Goal: Information Seeking & Learning: Learn about a topic

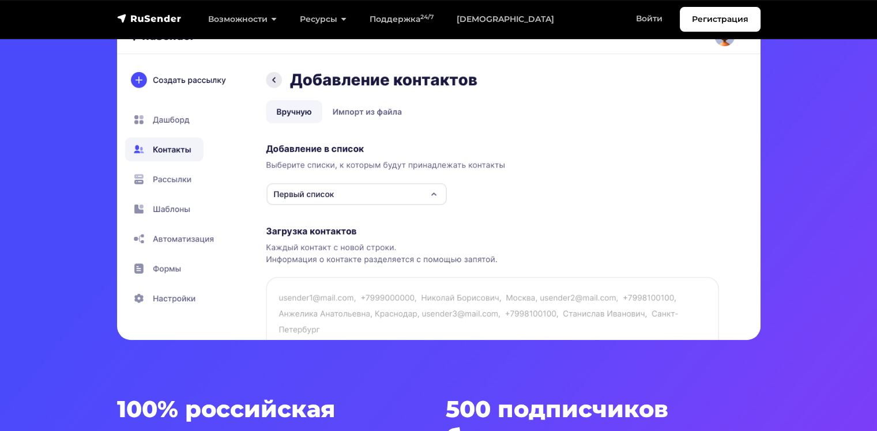
scroll to position [288, 0]
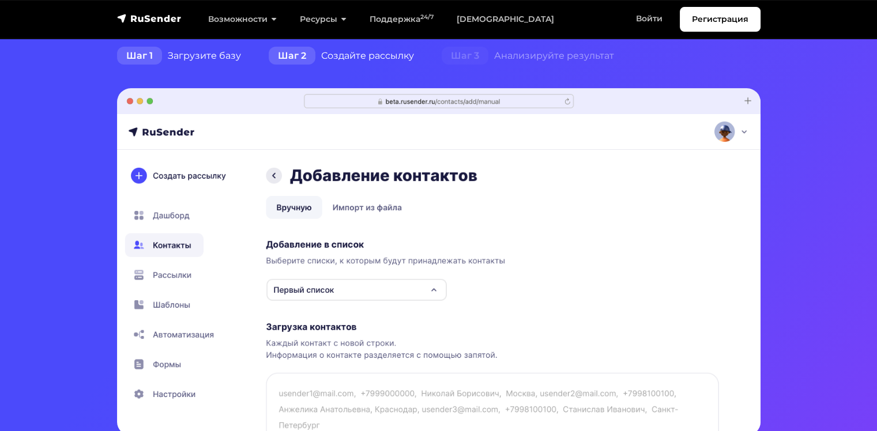
click at [318, 57] on div "Шаг 2 Создайте рассылку" at bounding box center [341, 55] width 173 height 23
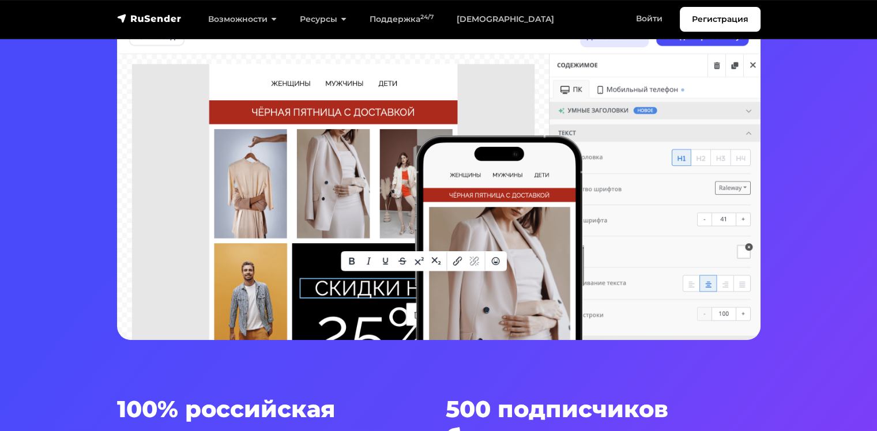
scroll to position [192, 0]
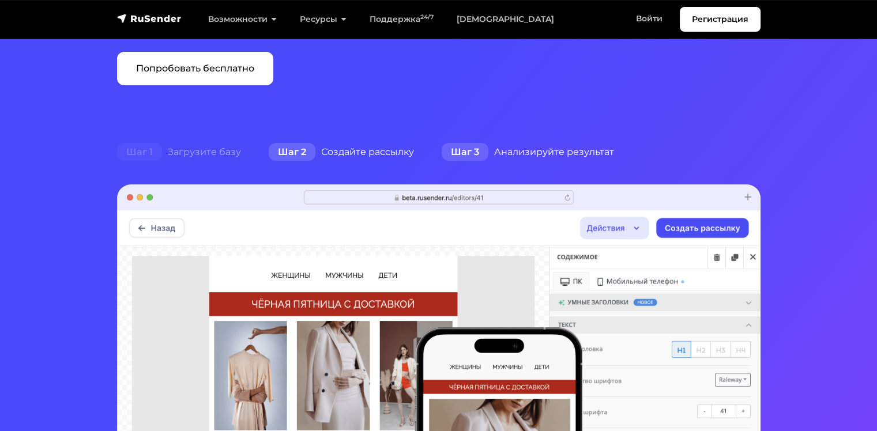
click at [533, 152] on div "Шаг 3 Анализируйте результат" at bounding box center [528, 152] width 200 height 23
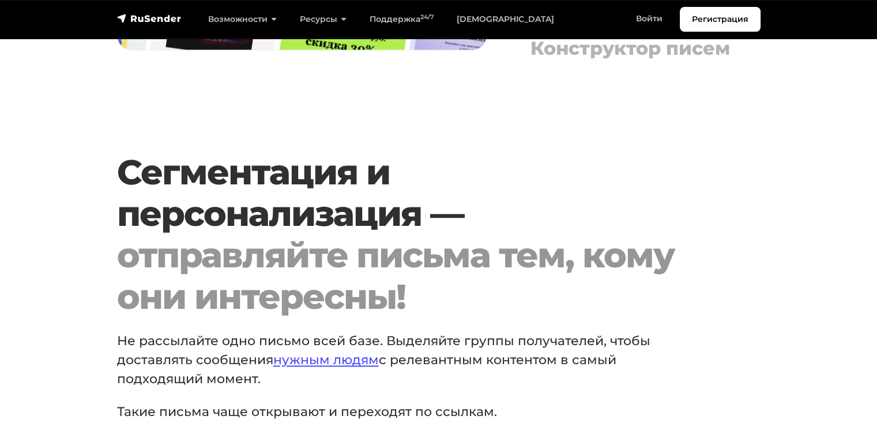
scroll to position [1730, 0]
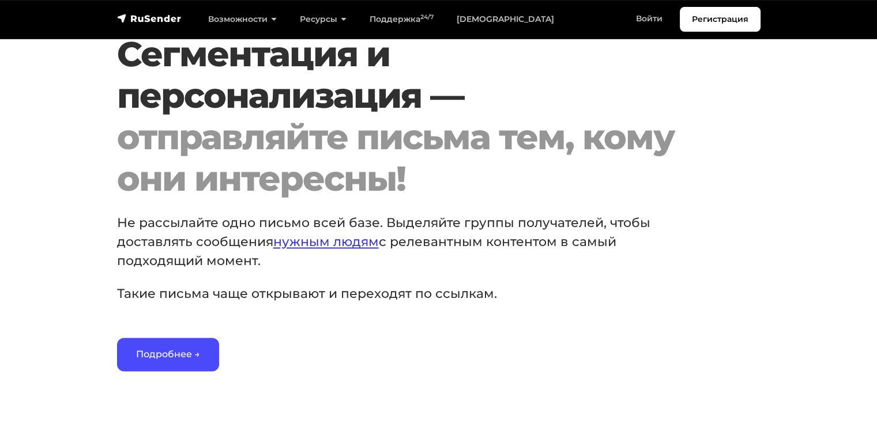
click at [325, 250] on link "нужным людям" at bounding box center [325, 242] width 105 height 16
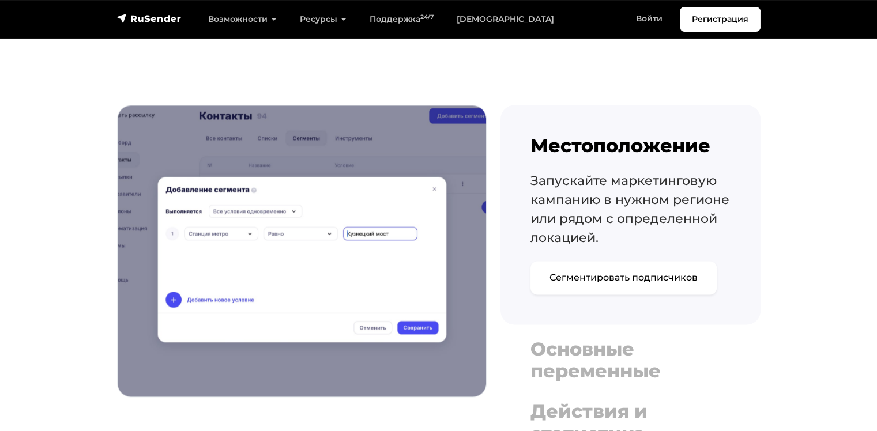
scroll to position [1825, 0]
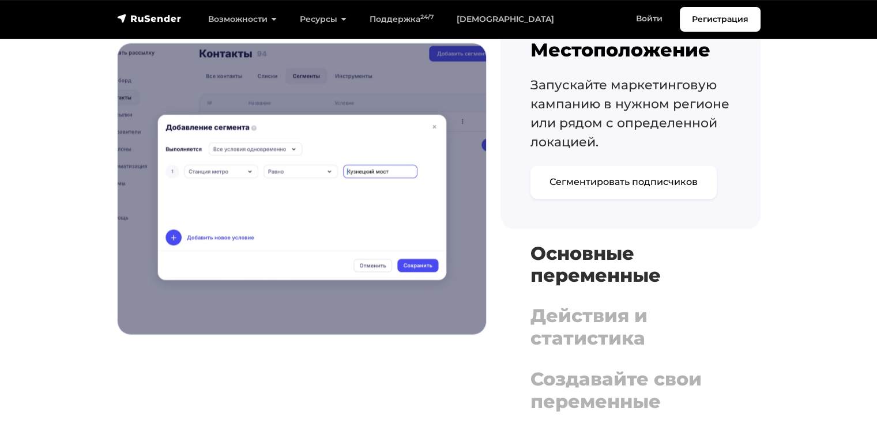
click at [587, 247] on h4 "Основные переменные" at bounding box center [630, 265] width 200 height 44
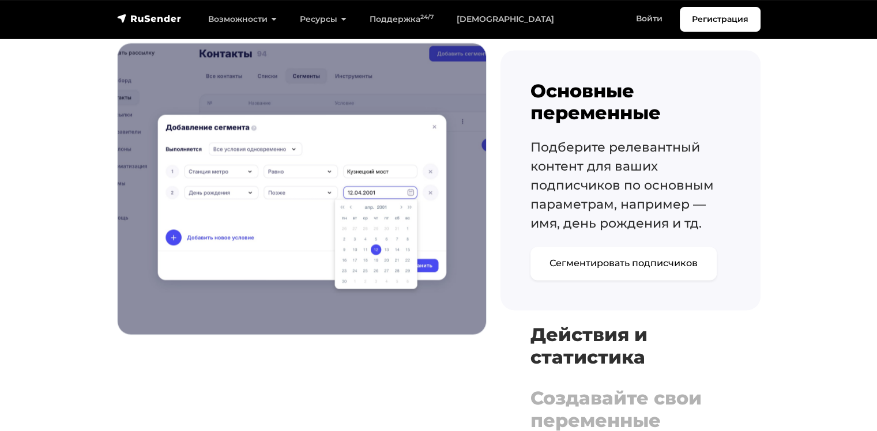
click at [602, 329] on h4 "Действия и статистика" at bounding box center [630, 346] width 200 height 44
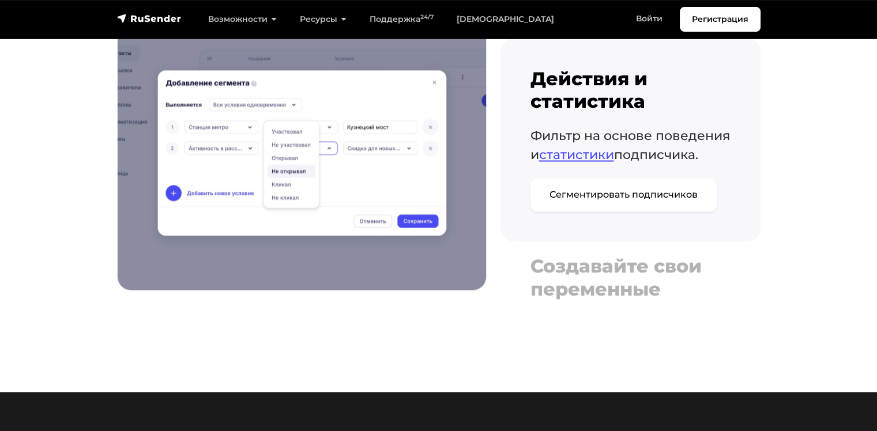
scroll to position [1921, 0]
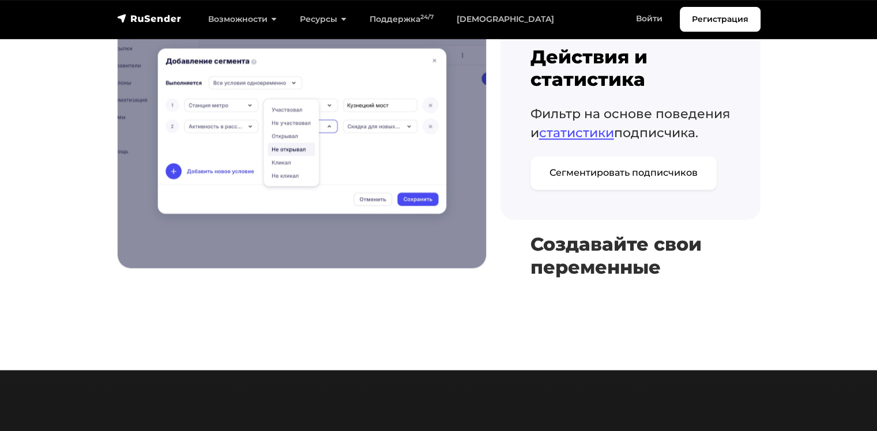
click at [597, 259] on h4 "Создавайте свои переменные" at bounding box center [630, 255] width 200 height 44
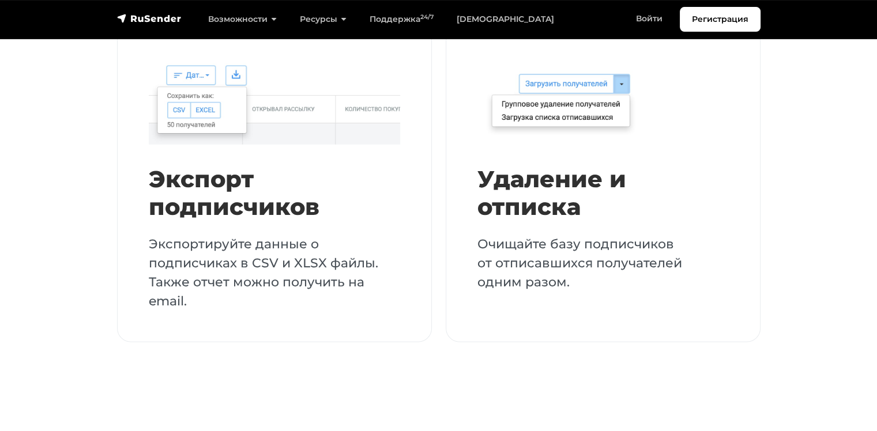
scroll to position [3074, 0]
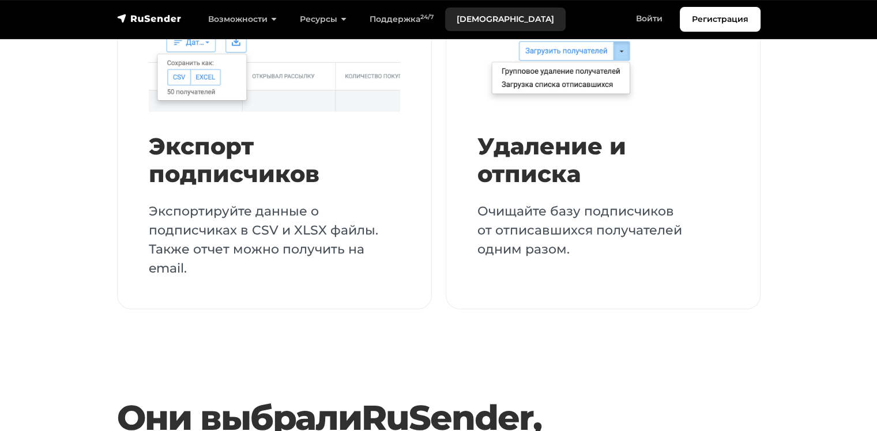
click at [457, 20] on link "[DEMOGRAPHIC_DATA]" at bounding box center [505, 19] width 120 height 24
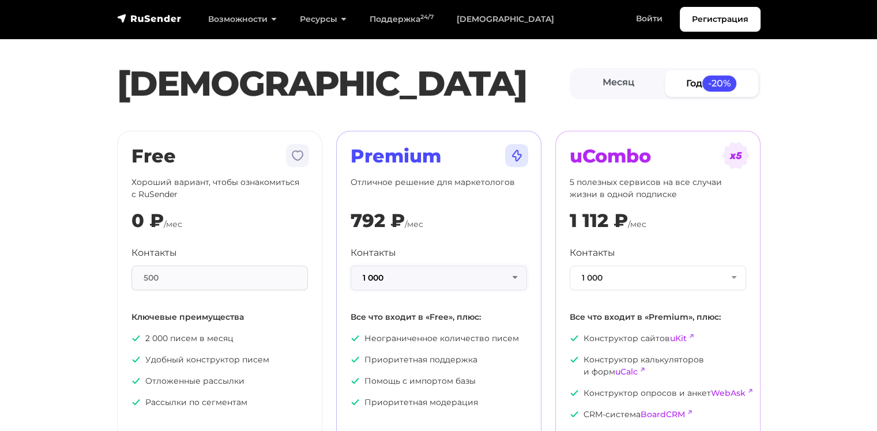
click at [378, 274] on button "1 000" at bounding box center [439, 278] width 176 height 25
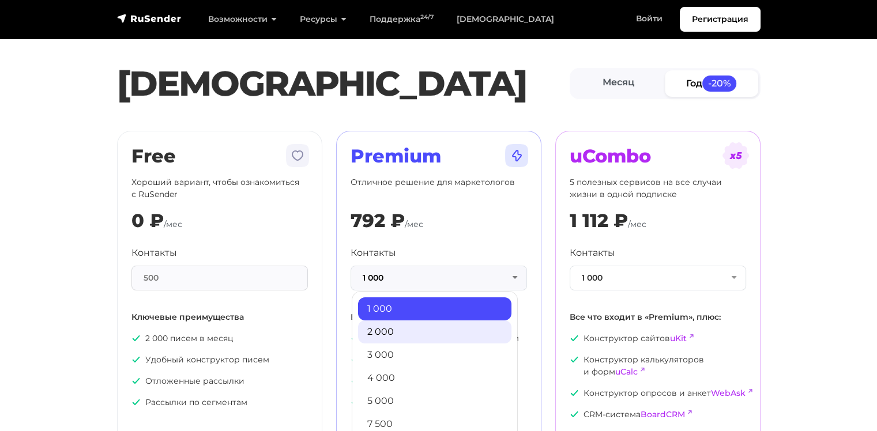
click at [395, 322] on link "2 000" at bounding box center [434, 332] width 153 height 23
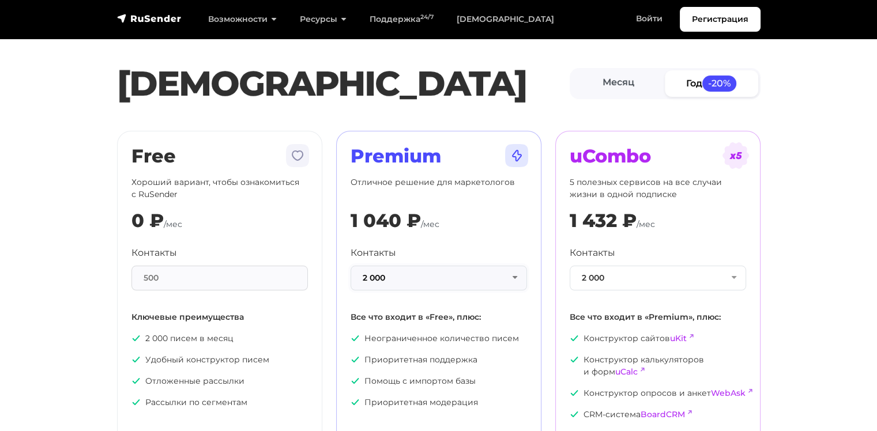
click at [394, 280] on button "2 000" at bounding box center [439, 278] width 176 height 25
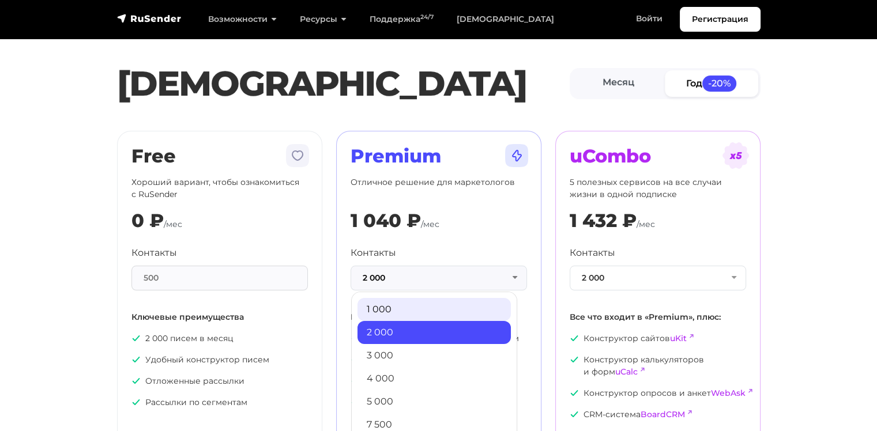
click at [387, 309] on link "1 000" at bounding box center [433, 309] width 153 height 23
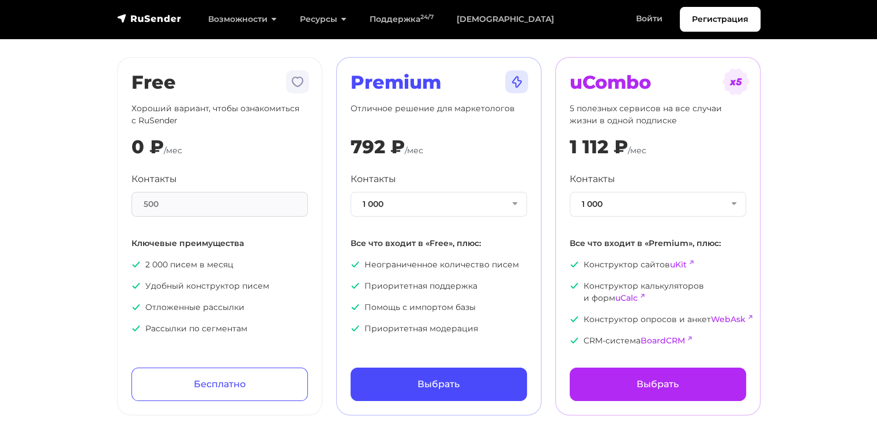
scroll to position [96, 0]
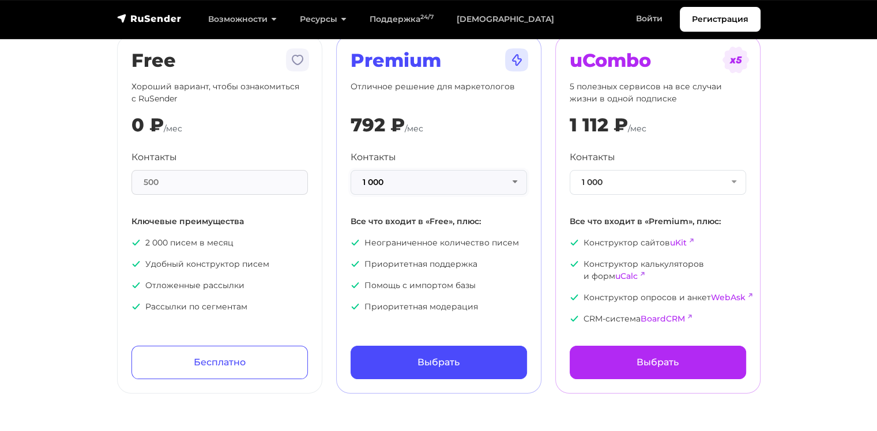
click at [400, 183] on button "1 000" at bounding box center [439, 182] width 176 height 25
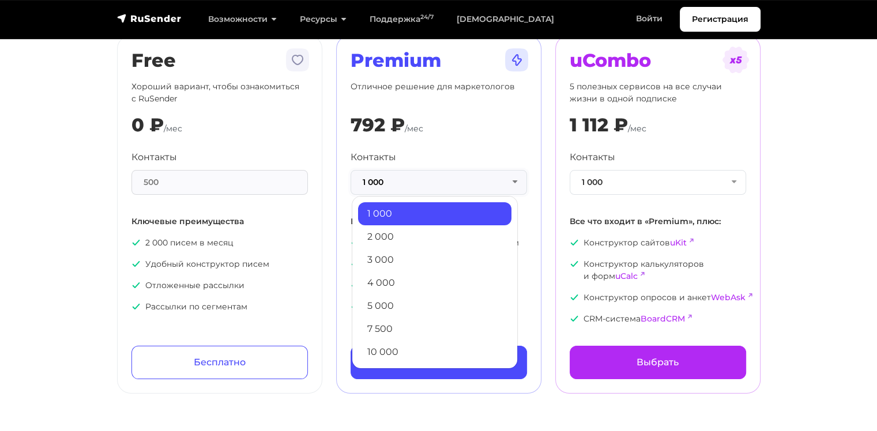
click at [400, 183] on button "1 000" at bounding box center [439, 182] width 176 height 25
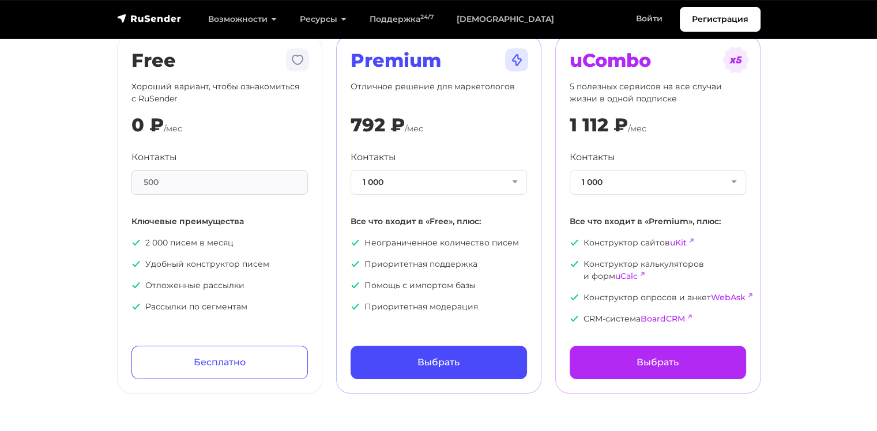
click at [243, 178] on div "500" at bounding box center [219, 182] width 176 height 25
click at [390, 189] on button "1 000" at bounding box center [439, 182] width 176 height 25
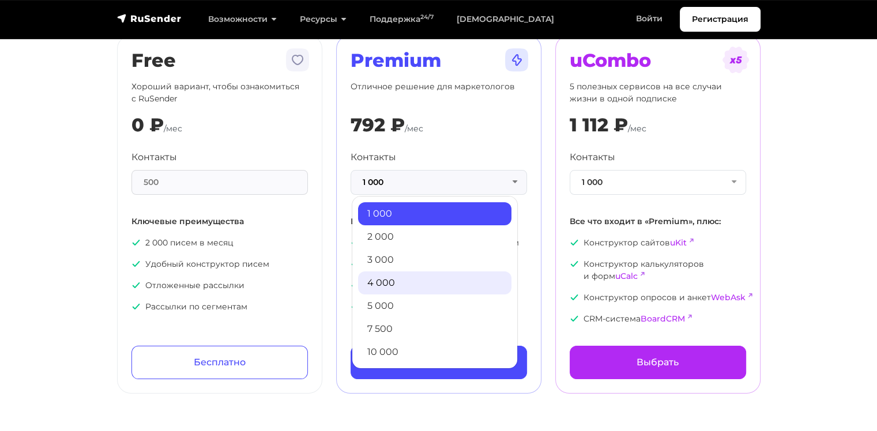
click at [383, 276] on link "4 000" at bounding box center [434, 283] width 153 height 23
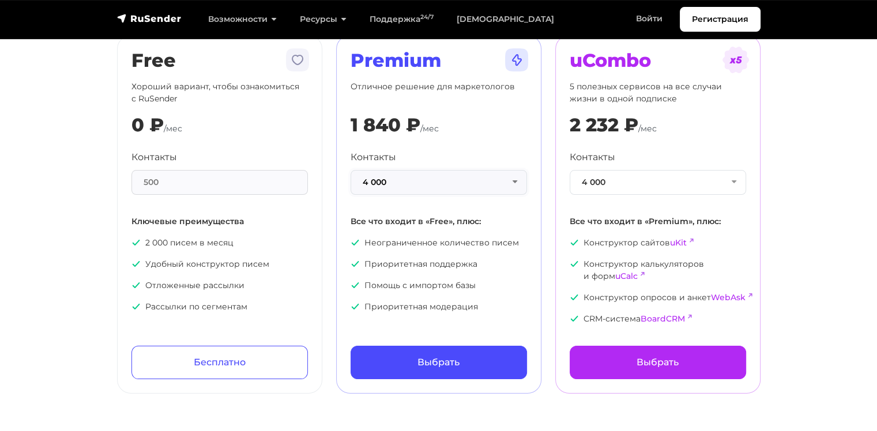
click at [406, 190] on button "4 000" at bounding box center [439, 182] width 176 height 25
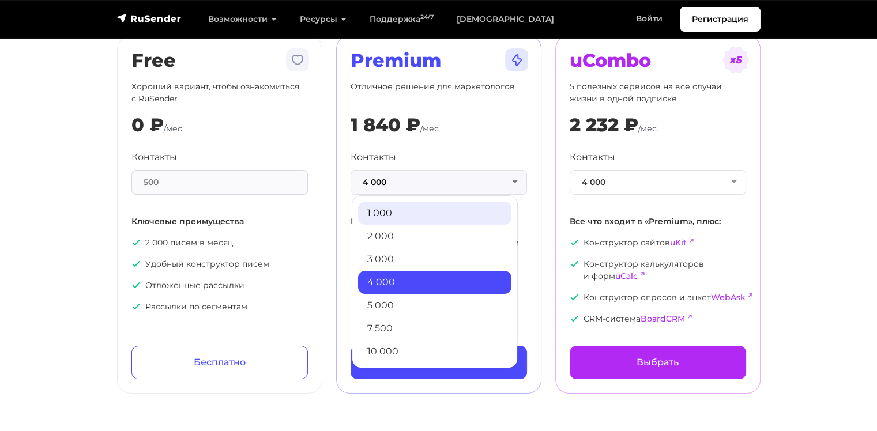
click at [393, 213] on link "1 000" at bounding box center [434, 213] width 153 height 23
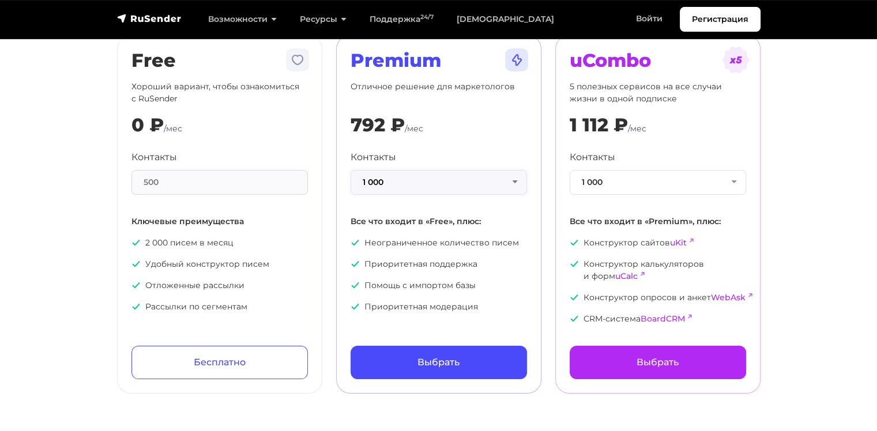
click at [399, 190] on button "1 000" at bounding box center [439, 182] width 176 height 25
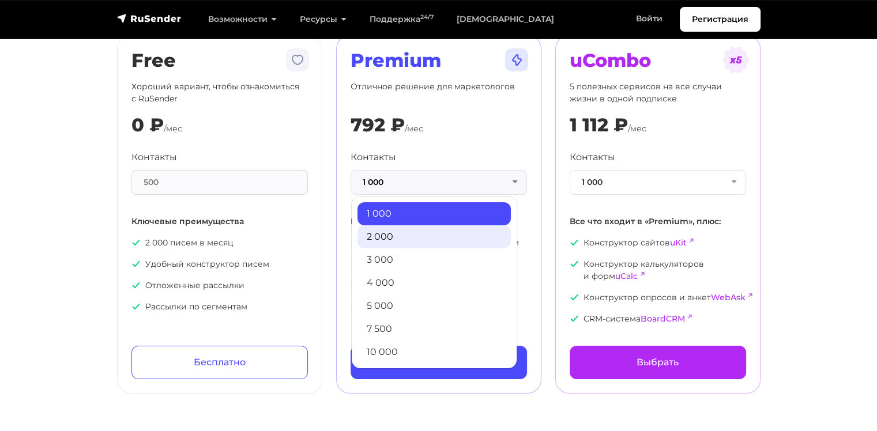
click at [394, 235] on link "2 000" at bounding box center [433, 236] width 153 height 23
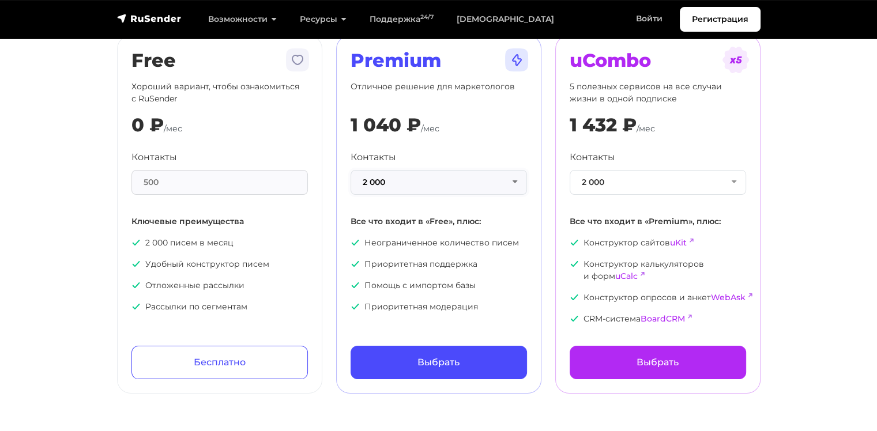
click at [394, 187] on button "2 000" at bounding box center [439, 182] width 176 height 25
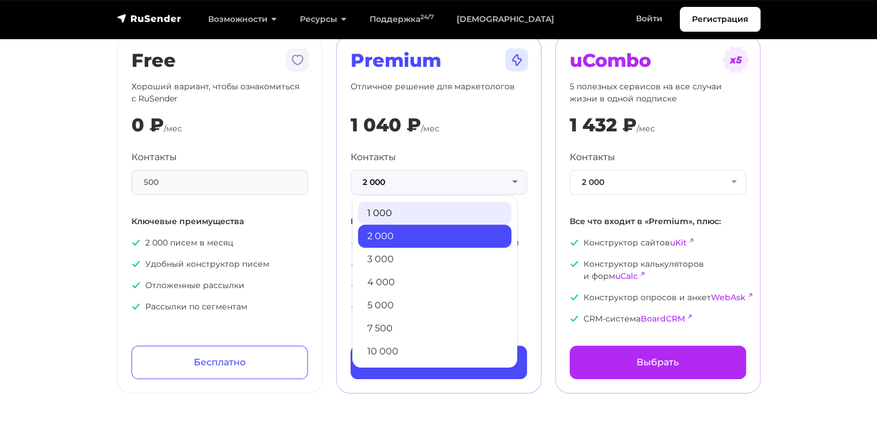
click at [391, 211] on link "1 000" at bounding box center [434, 213] width 153 height 23
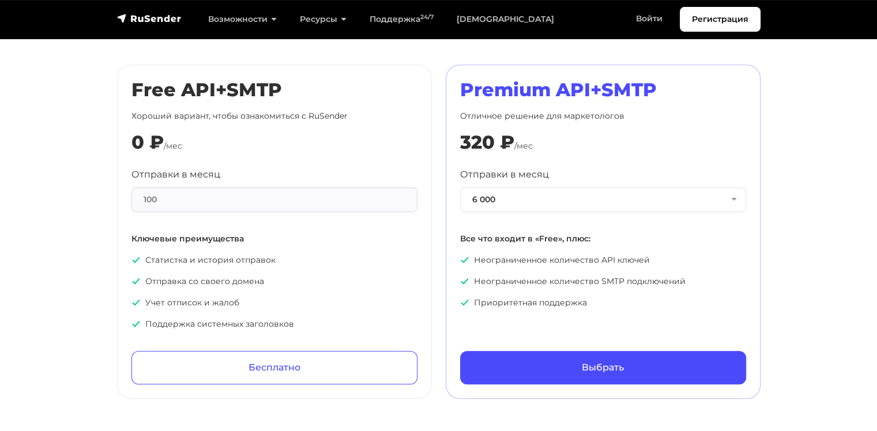
scroll to position [577, 0]
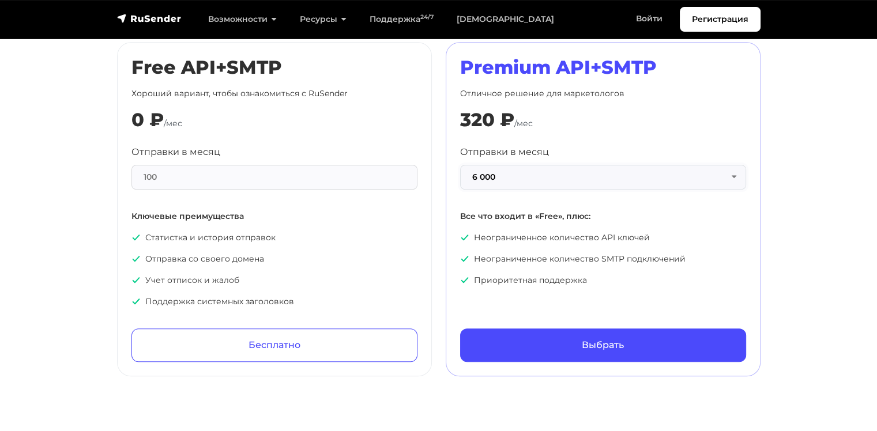
click at [518, 176] on button "6 000" at bounding box center [603, 177] width 286 height 25
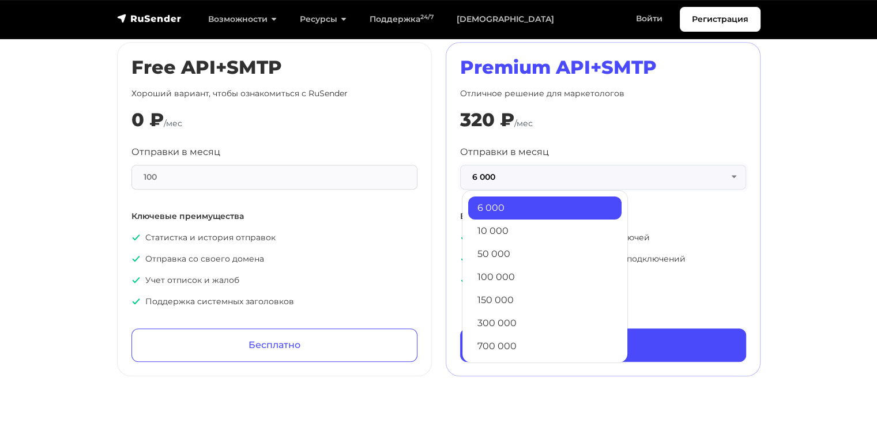
click at [514, 185] on button "6 000" at bounding box center [603, 177] width 286 height 25
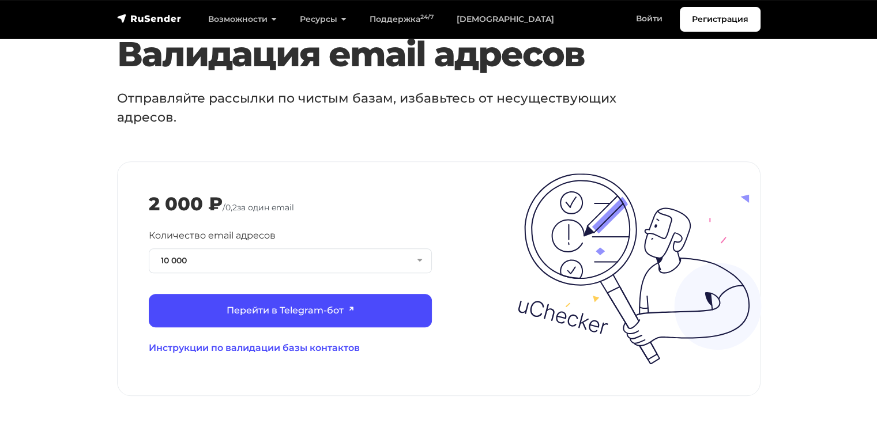
scroll to position [1249, 0]
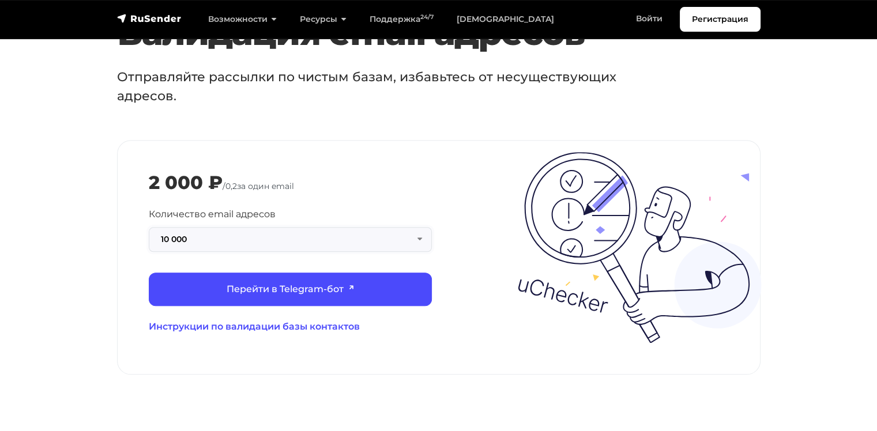
click at [322, 227] on button "10 000" at bounding box center [290, 239] width 283 height 25
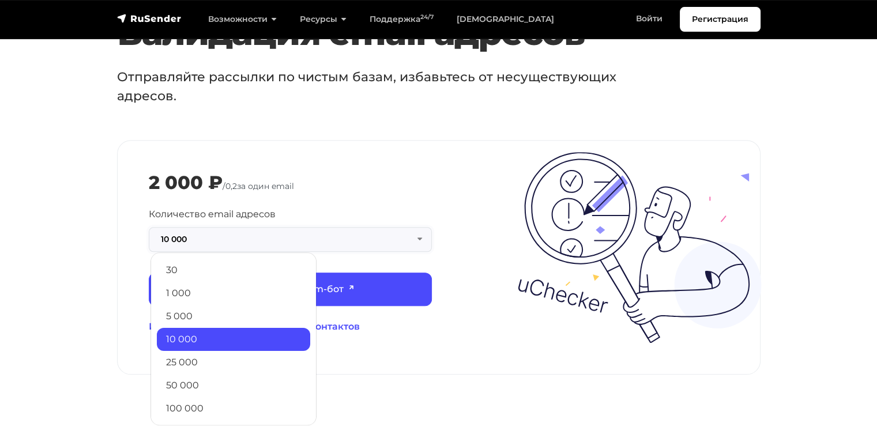
click at [322, 227] on button "10 000" at bounding box center [290, 239] width 283 height 25
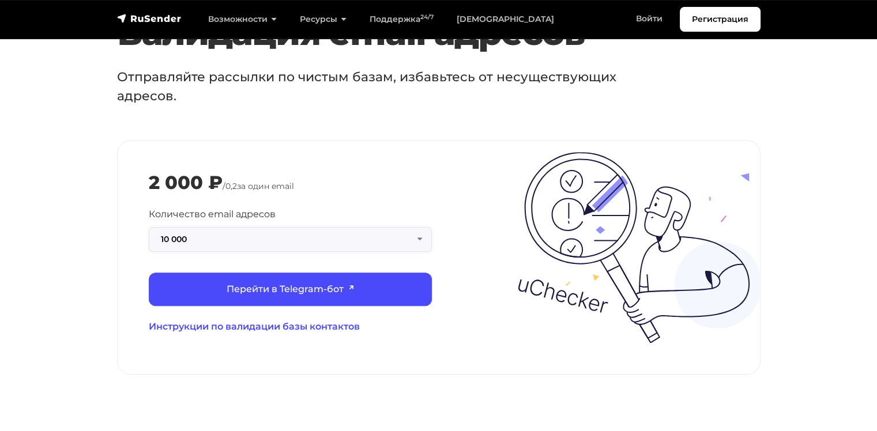
click at [322, 227] on button "10 000" at bounding box center [290, 239] width 283 height 25
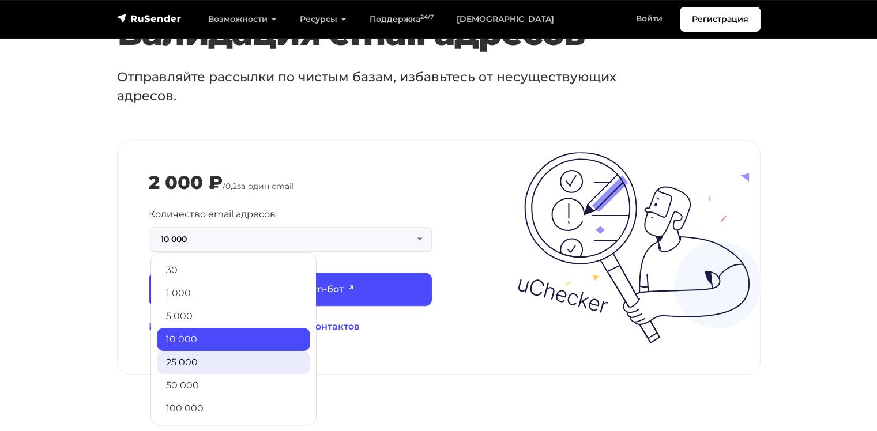
click at [192, 351] on link "25 000" at bounding box center [233, 362] width 153 height 23
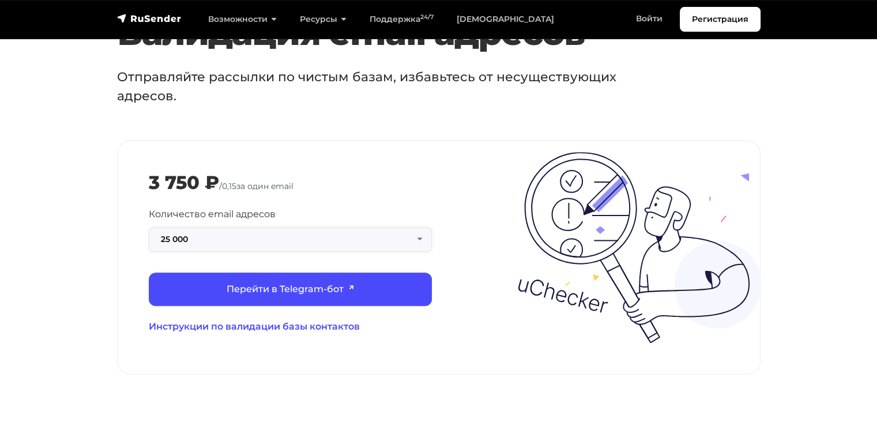
click at [226, 227] on button "25 000" at bounding box center [290, 239] width 283 height 25
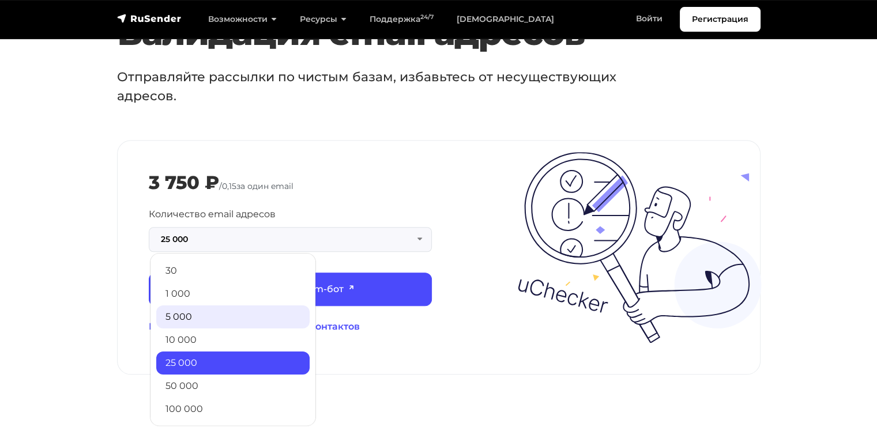
click at [191, 306] on link "5 000" at bounding box center [232, 317] width 153 height 23
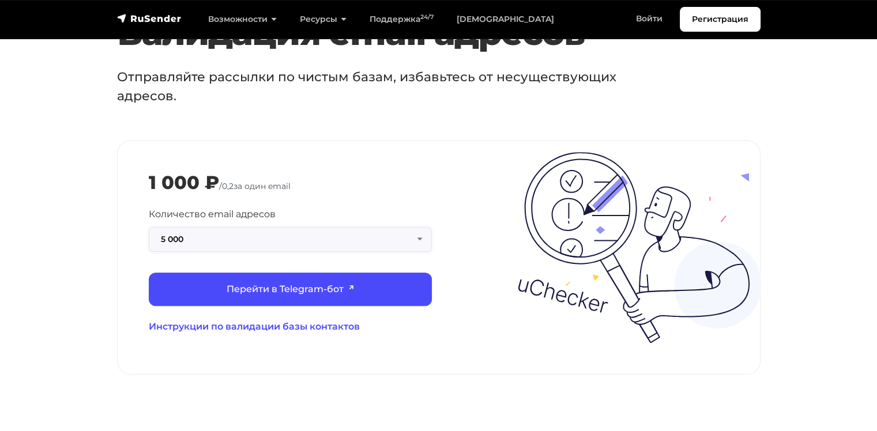
click at [243, 227] on button "5 000" at bounding box center [290, 239] width 283 height 25
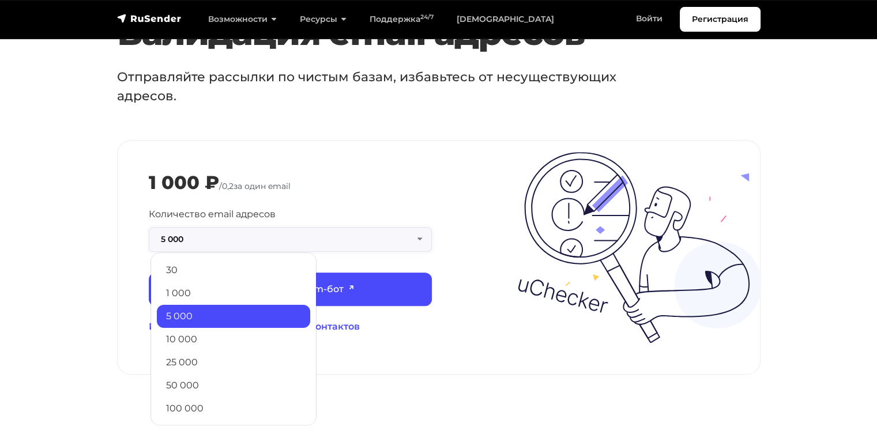
click at [242, 227] on button "5 000" at bounding box center [290, 239] width 283 height 25
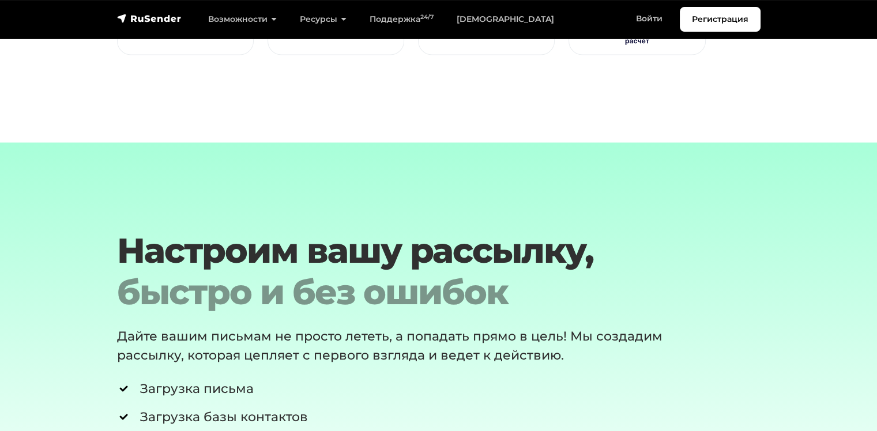
scroll to position [1441, 0]
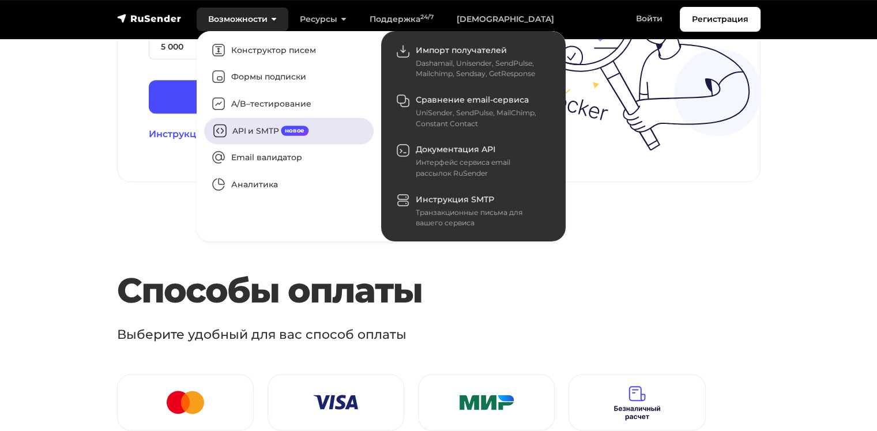
click at [263, 129] on link "API и SMTP новое" at bounding box center [288, 131] width 169 height 27
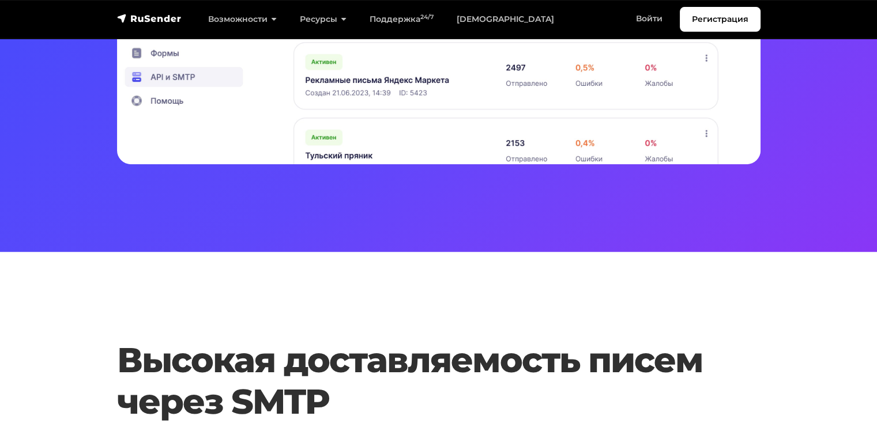
scroll to position [577, 0]
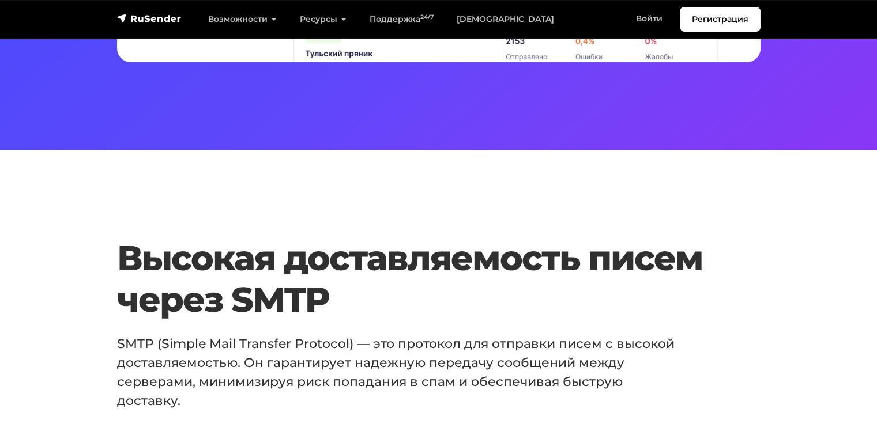
click at [251, 297] on h2 "Высокая доставляемость писем через SMTP" at bounding box center [411, 279] width 589 height 83
click at [251, 299] on h2 "Высокая доставляемость писем через SMTP" at bounding box center [411, 279] width 589 height 83
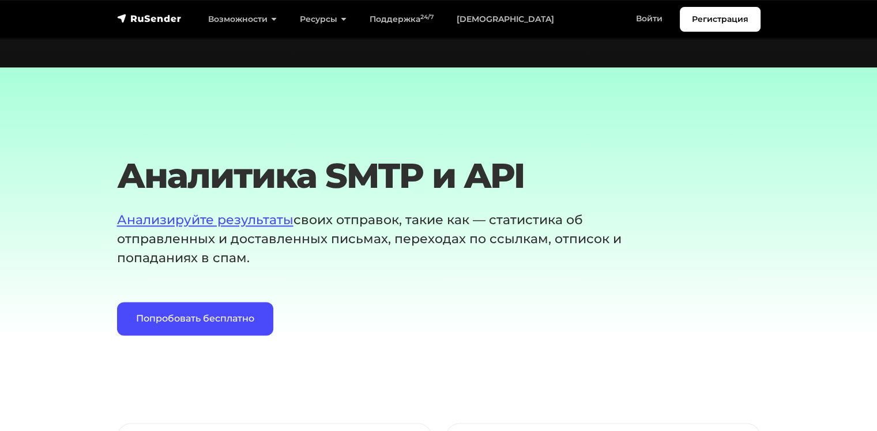
scroll to position [1441, 0]
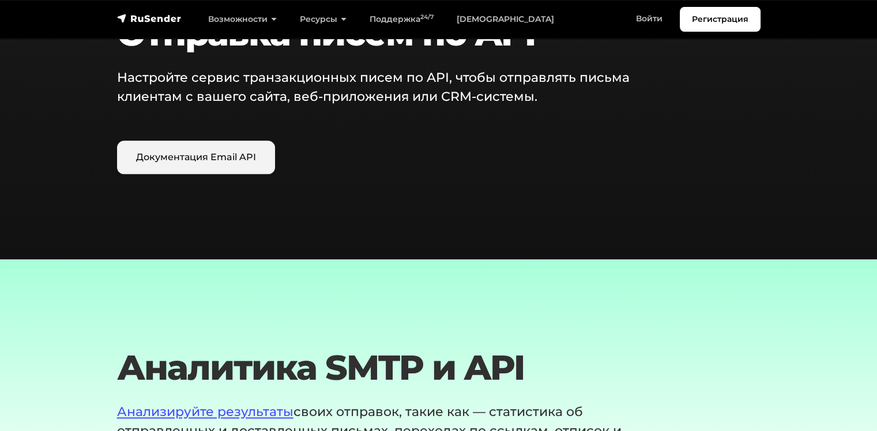
click at [204, 156] on link "Документация Email API" at bounding box center [196, 157] width 158 height 33
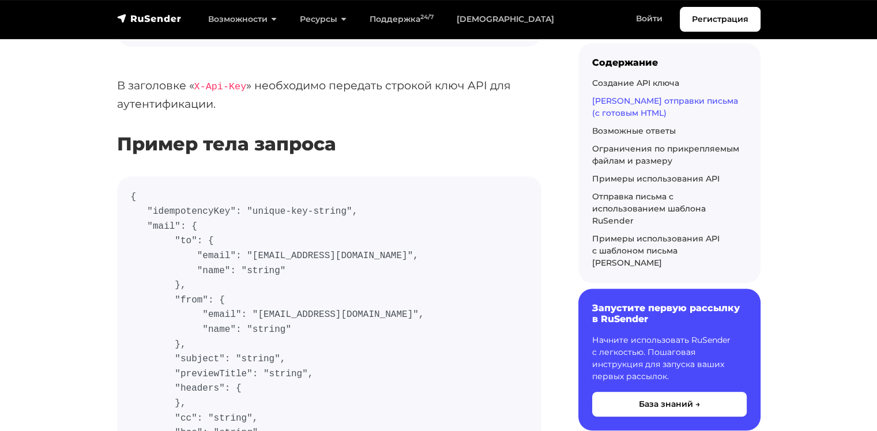
scroll to position [480, 0]
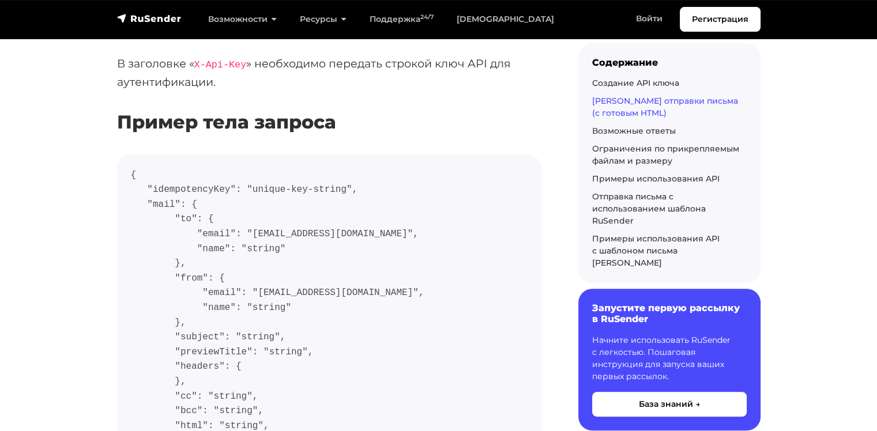
click at [213, 228] on code "{ "idempotencyKey": "unique-key-string", "mail": { "to": { "email": "user@examp…" at bounding box center [329, 323] width 397 height 310
click at [254, 291] on code "{ "idempotencyKey": "unique-key-string", "mail": { "to": { "email": "user@examp…" at bounding box center [329, 323] width 397 height 310
click at [252, 310] on code "{ "idempotencyKey": "unique-key-string", "mail": { "to": { "email": "user@examp…" at bounding box center [329, 323] width 397 height 310
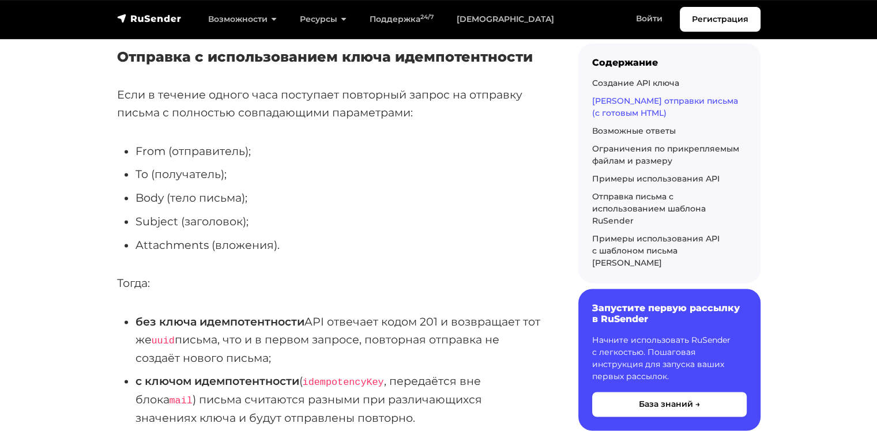
scroll to position [1633, 0]
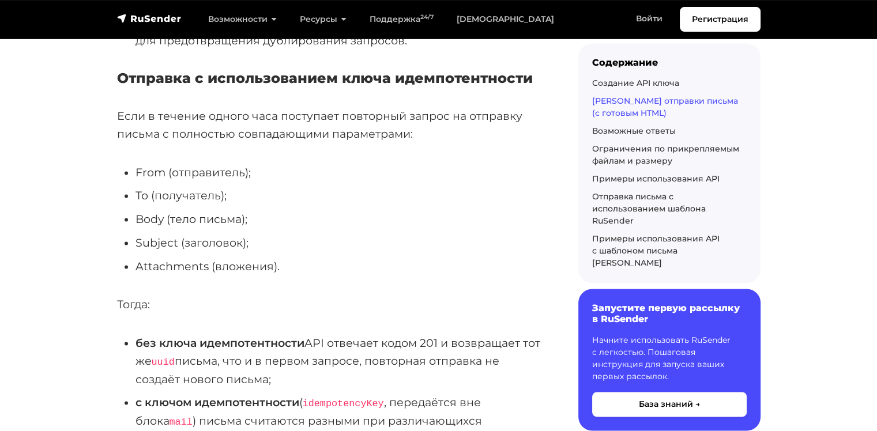
click at [423, 87] on h5 "Отправка с использованием ключа идемпотентности" at bounding box center [329, 78] width 424 height 17
click at [250, 142] on p "Если в течение одного часа поступает повторный запрос на отправку письма с полн…" at bounding box center [329, 124] width 424 height 35
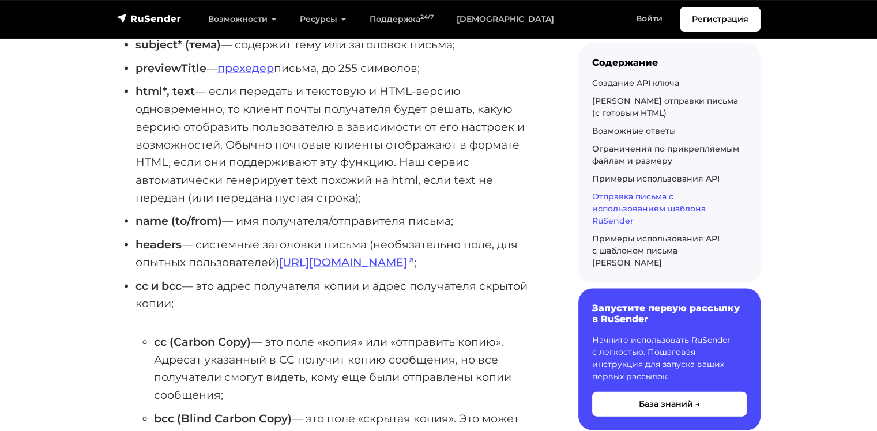
scroll to position [6437, 0]
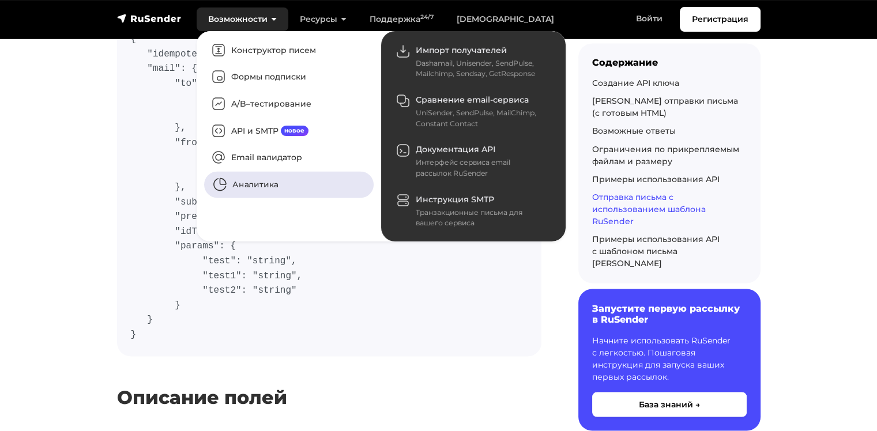
click at [275, 180] on link "Аналитика" at bounding box center [288, 185] width 169 height 27
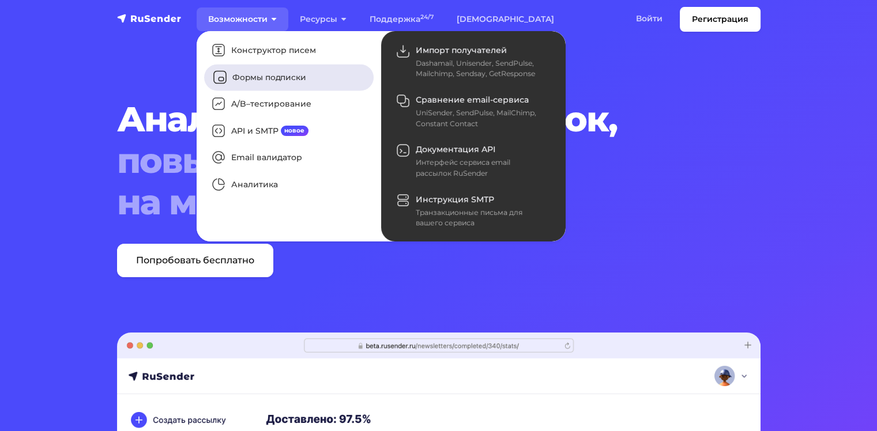
click at [255, 81] on link "Формы подписки" at bounding box center [288, 77] width 169 height 27
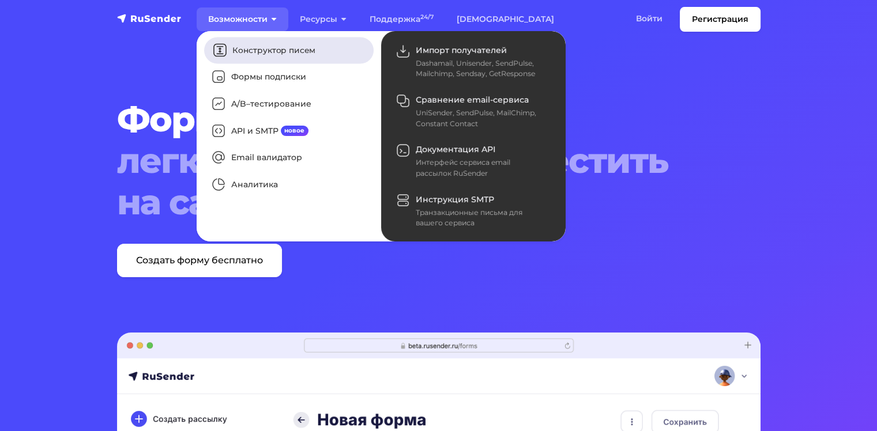
click at [258, 46] on link "Конструктор писем" at bounding box center [288, 50] width 169 height 27
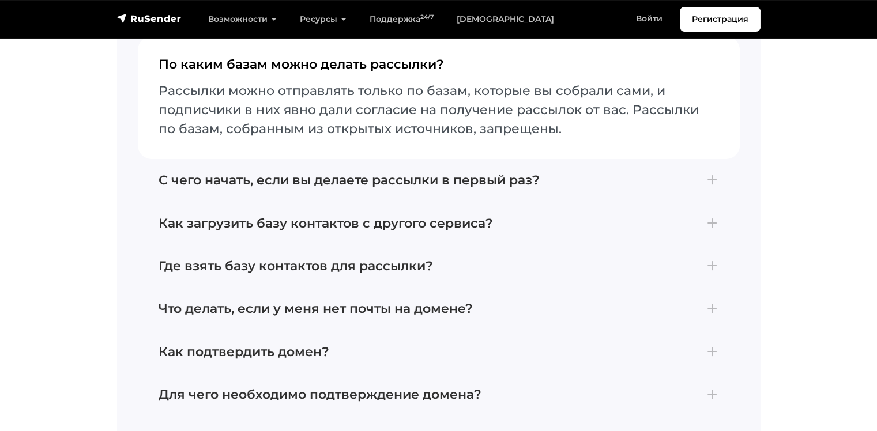
scroll to position [4131, 0]
click at [173, 14] on img "navbar" at bounding box center [149, 19] width 65 height 12
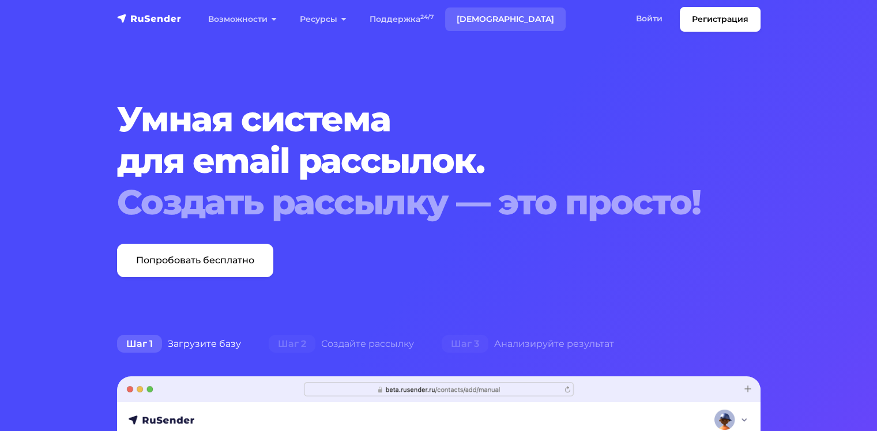
click at [475, 16] on link "[DEMOGRAPHIC_DATA]" at bounding box center [505, 19] width 120 height 24
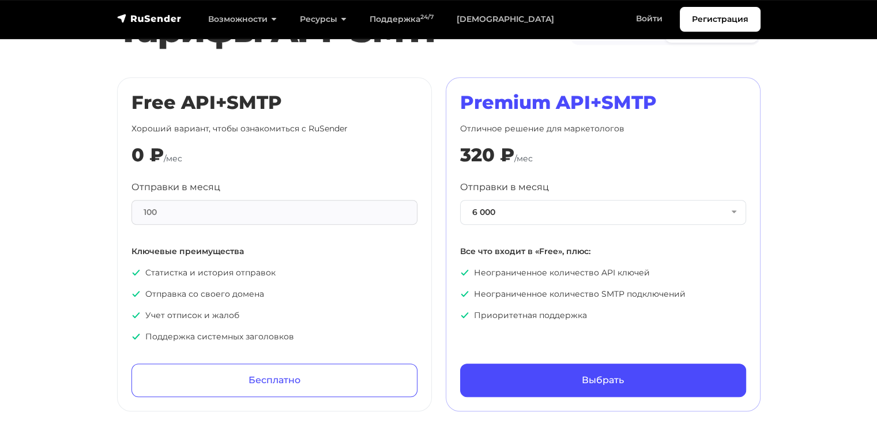
scroll to position [577, 0]
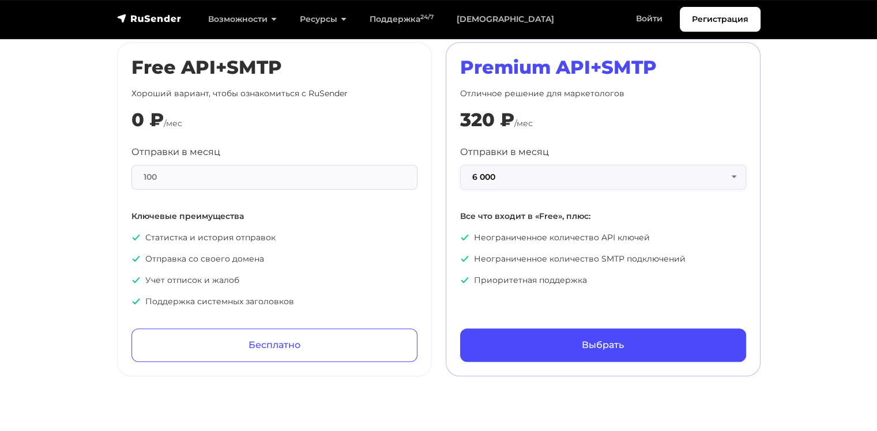
click at [523, 169] on button "6 000" at bounding box center [603, 177] width 286 height 25
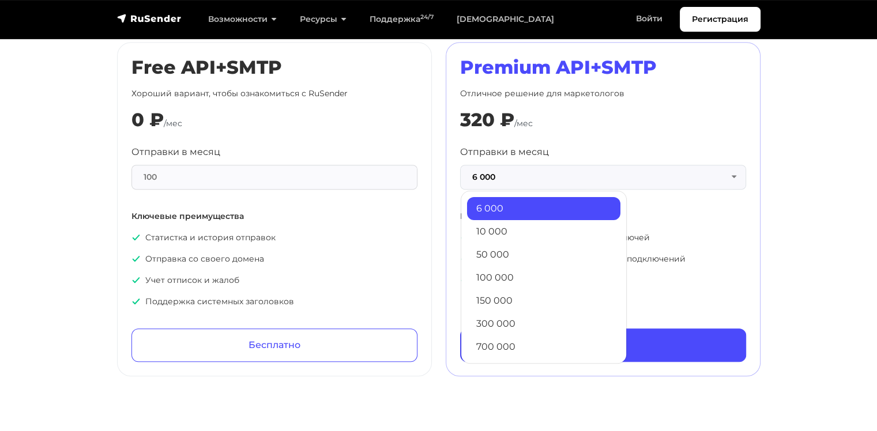
click at [502, 206] on link "6 000" at bounding box center [543, 208] width 153 height 23
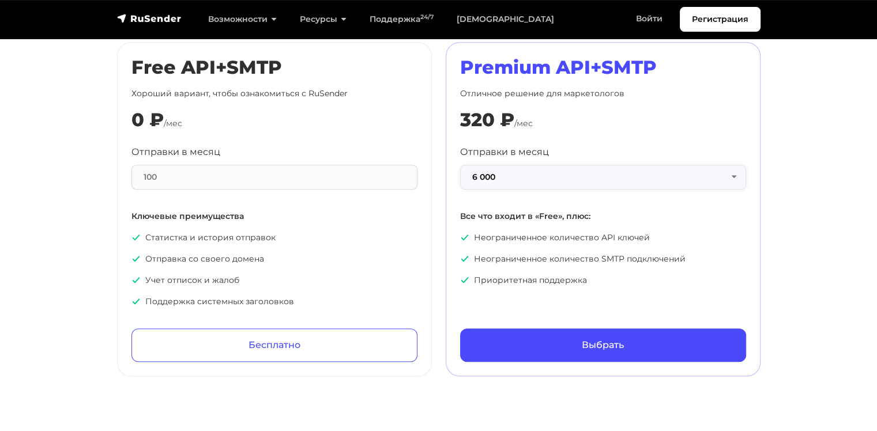
click at [506, 180] on button "6 000" at bounding box center [603, 177] width 286 height 25
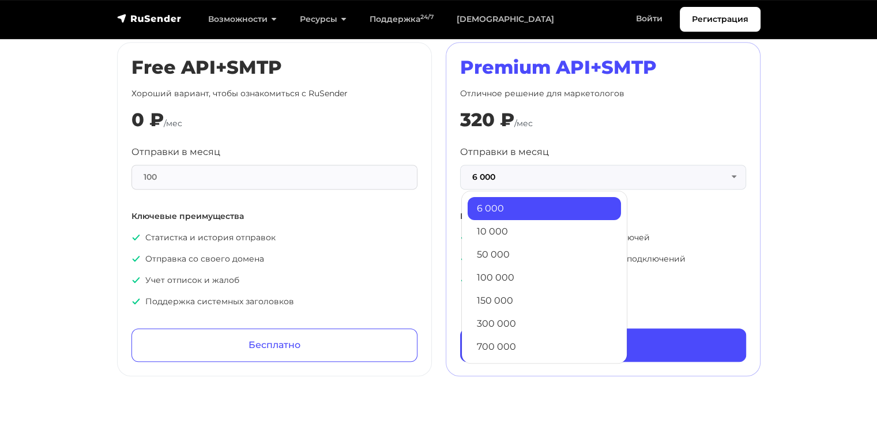
click at [495, 228] on link "10 000" at bounding box center [544, 231] width 153 height 23
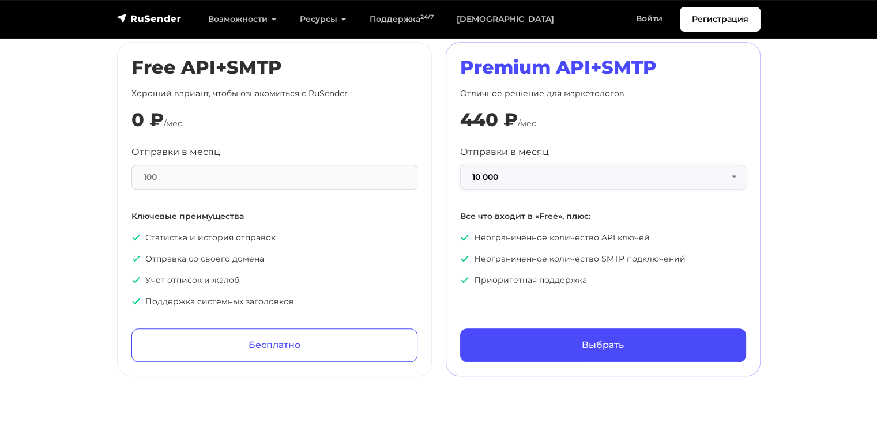
click at [506, 178] on button "10 000" at bounding box center [603, 177] width 286 height 25
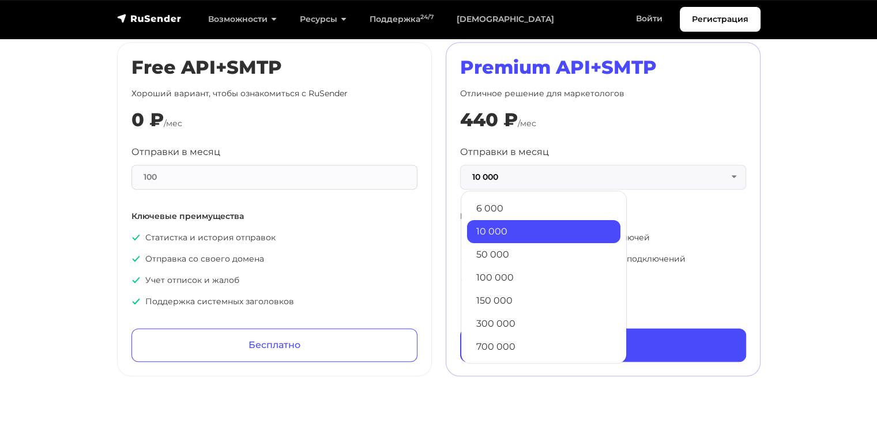
click at [552, 136] on div "Premium API+SMTP Отличное решение для маркетологов 440 ₽ /мес Отправки в месяц …" at bounding box center [603, 209] width 286 height 306
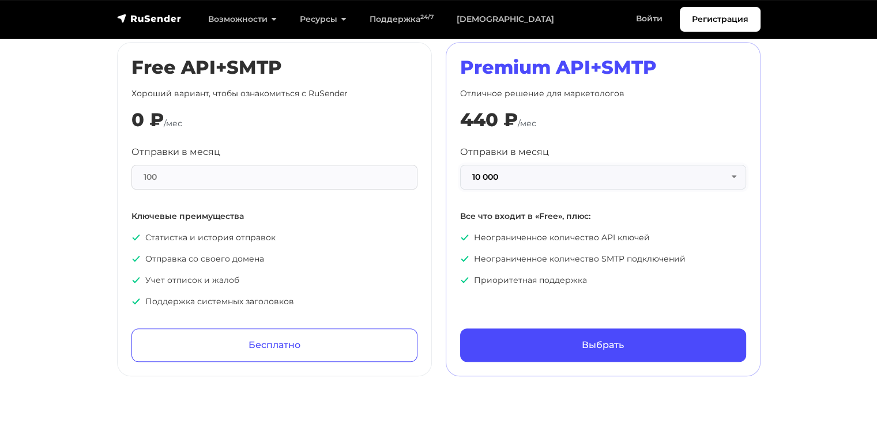
click at [522, 168] on button "10 000" at bounding box center [603, 177] width 286 height 25
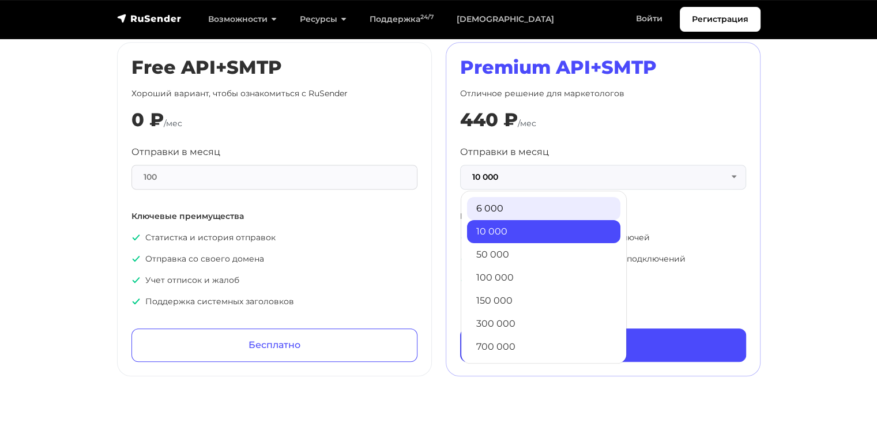
click at [517, 202] on link "6 000" at bounding box center [543, 208] width 153 height 23
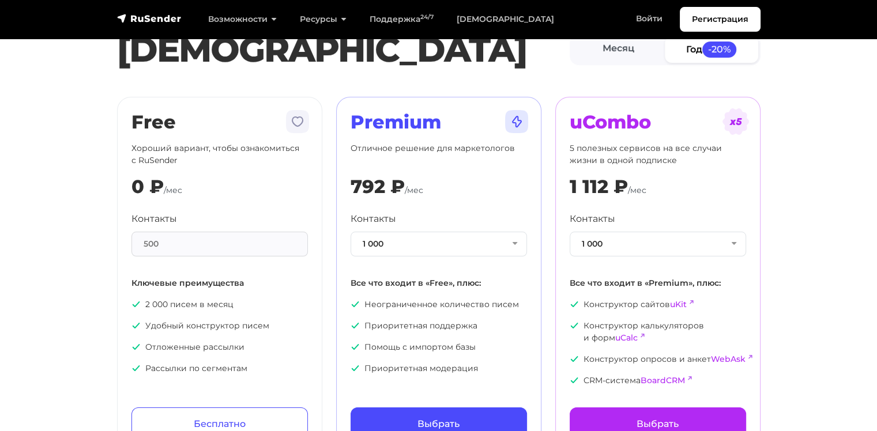
scroll to position [0, 0]
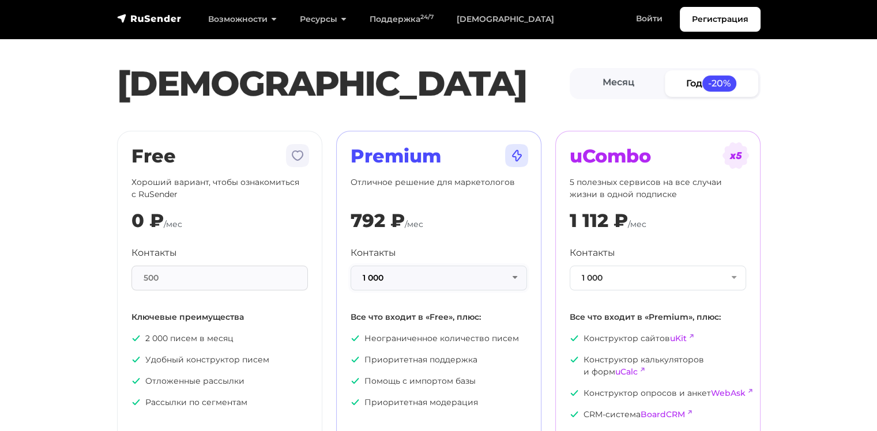
click at [416, 282] on button "1 000" at bounding box center [439, 278] width 176 height 25
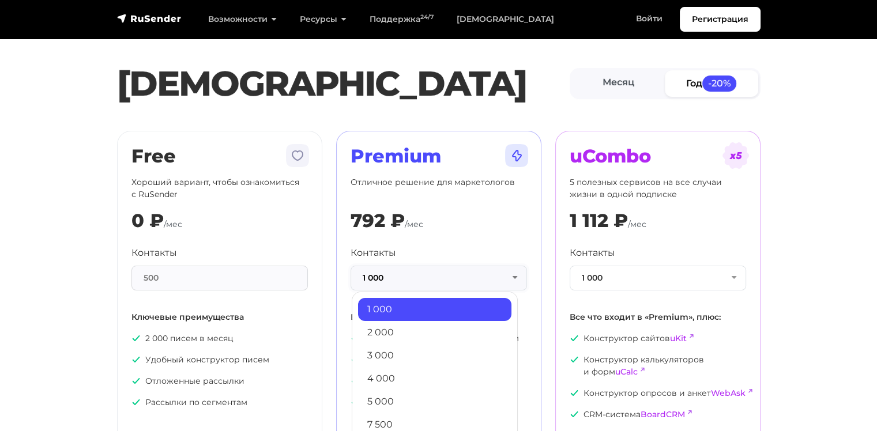
click at [416, 282] on button "1 000" at bounding box center [439, 278] width 176 height 25
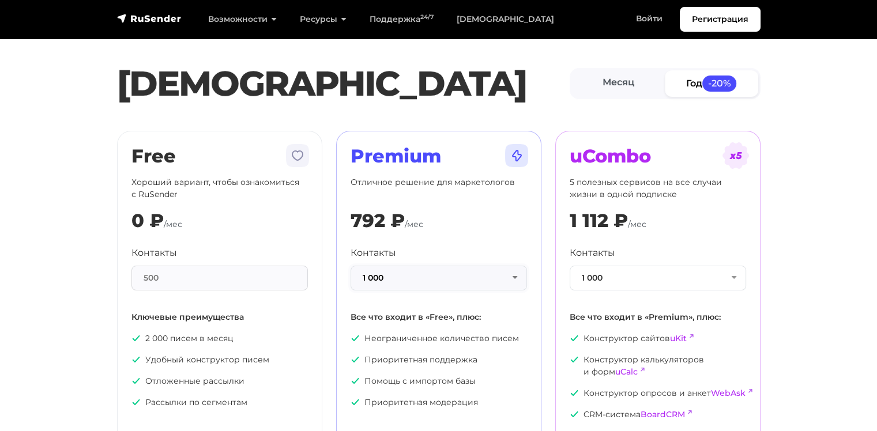
click at [401, 281] on button "1 000" at bounding box center [439, 278] width 176 height 25
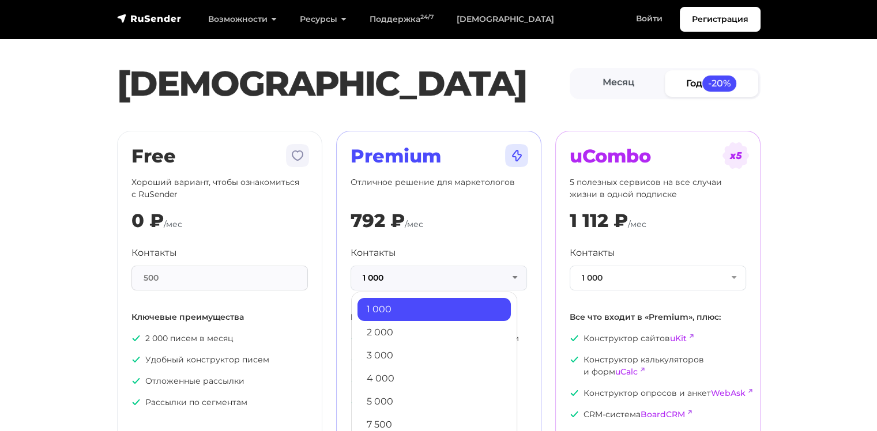
click at [397, 302] on link "1 000" at bounding box center [433, 309] width 153 height 23
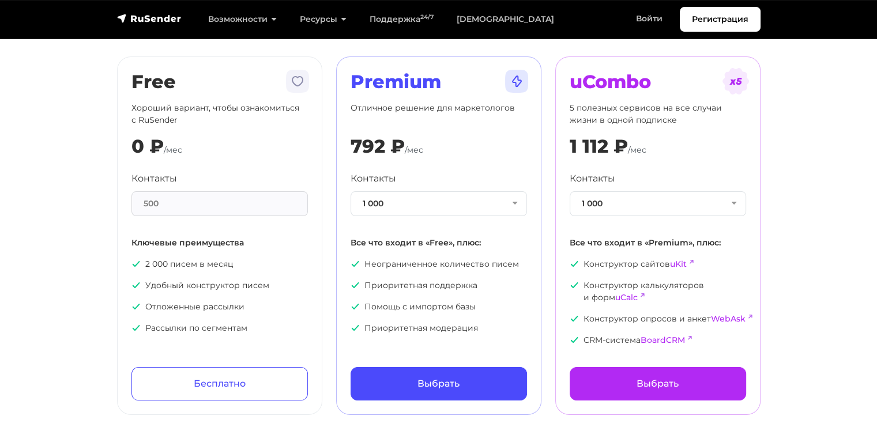
scroll to position [96, 0]
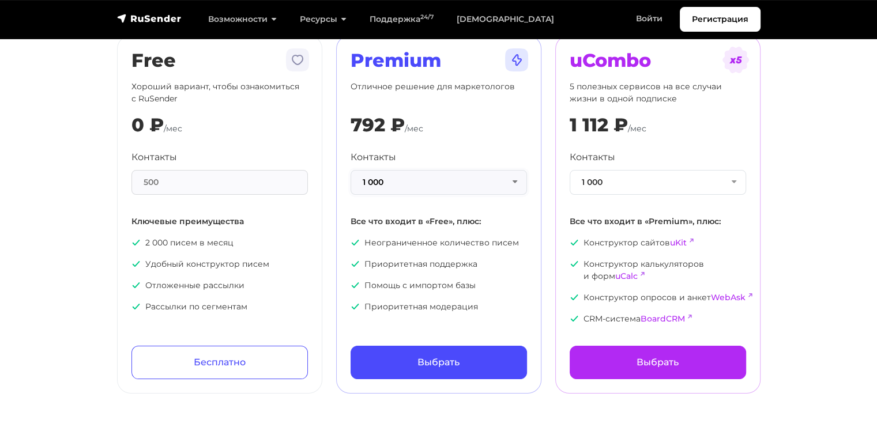
click at [405, 182] on button "1 000" at bounding box center [439, 182] width 176 height 25
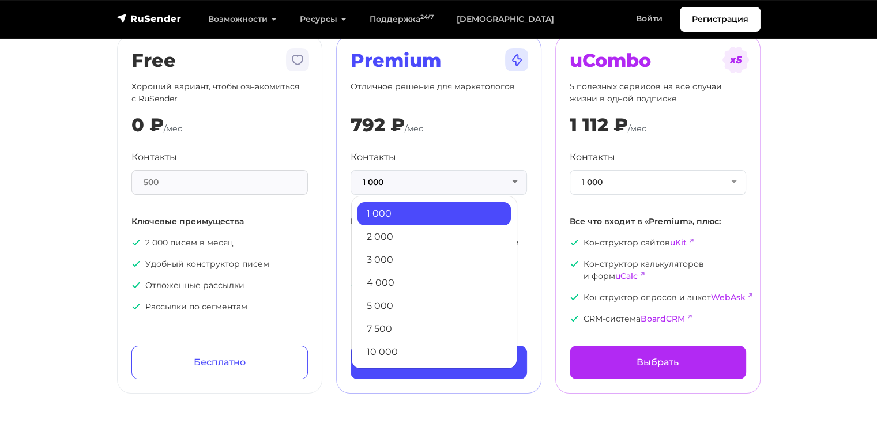
drag, startPoint x: 393, startPoint y: 233, endPoint x: 391, endPoint y: 197, distance: 36.4
click at [394, 227] on link "2 000" at bounding box center [433, 236] width 153 height 23
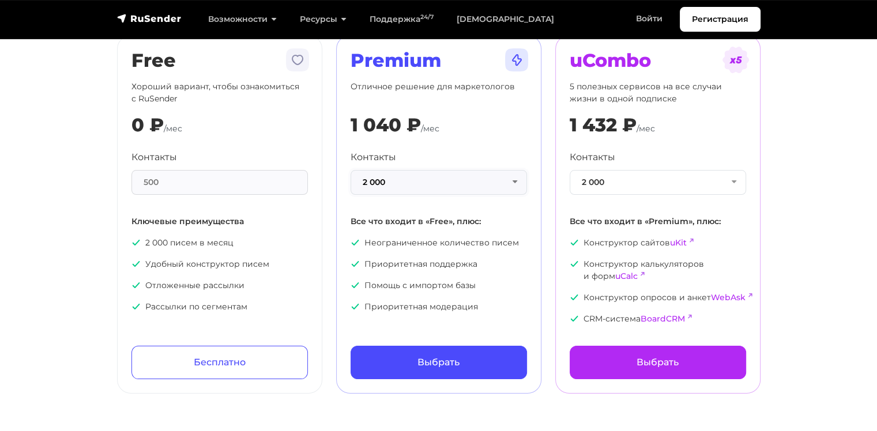
click at [384, 182] on button "2 000" at bounding box center [439, 182] width 176 height 25
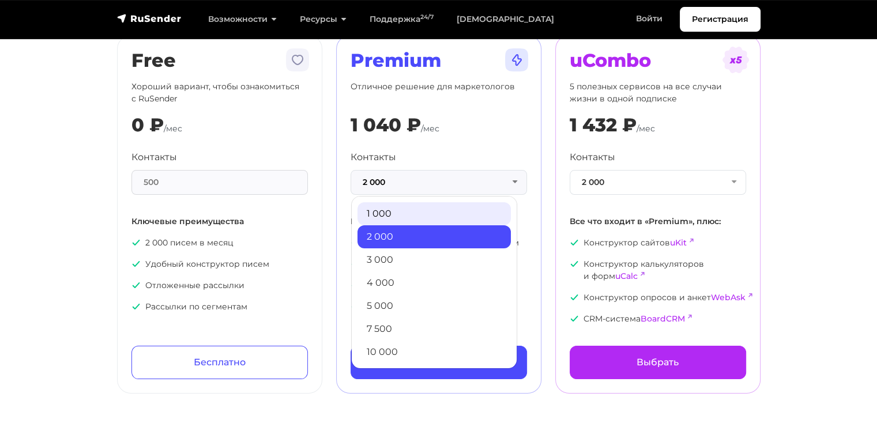
click at [387, 209] on link "1 000" at bounding box center [433, 213] width 153 height 23
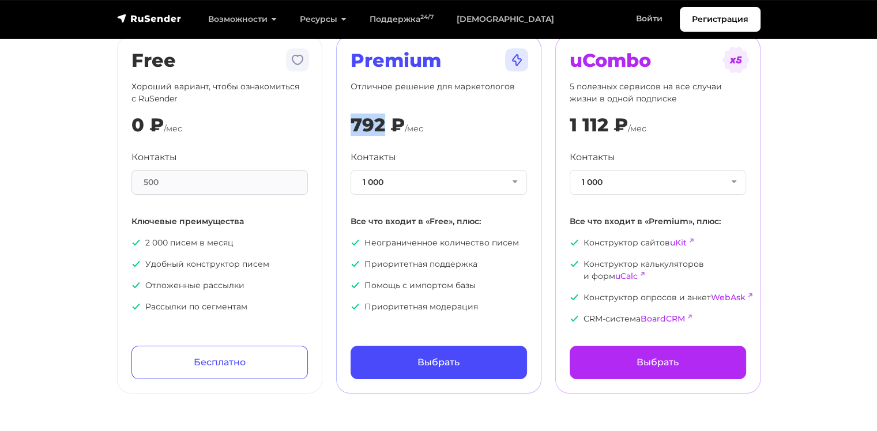
drag, startPoint x: 355, startPoint y: 122, endPoint x: 385, endPoint y: 125, distance: 30.7
click at [385, 125] on div "792 ₽" at bounding box center [378, 125] width 54 height 22
click at [386, 136] on div "Premium Отличное решение для маркетологов 792 ₽ /мес Контакты 1 000 1 000 2 000…" at bounding box center [439, 215] width 176 height 330
drag, startPoint x: 392, startPoint y: 246, endPoint x: 415, endPoint y: 244, distance: 23.2
click at [415, 244] on p "Неограниченное количество писем" at bounding box center [439, 243] width 176 height 12
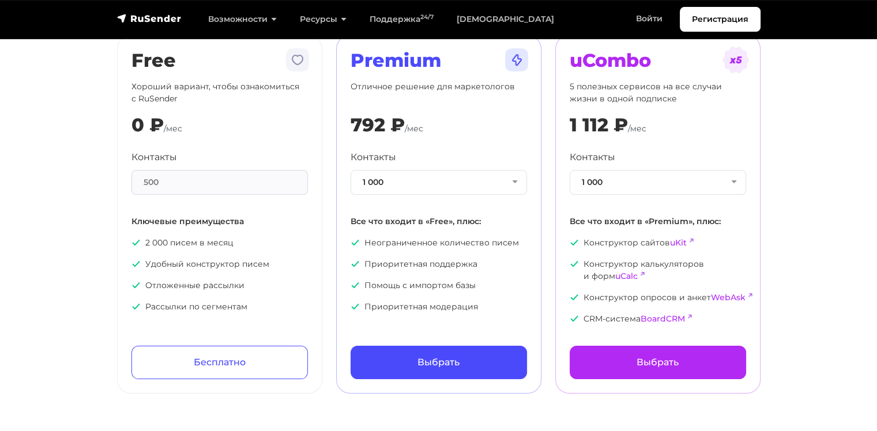
click at [432, 265] on p "Приоритетная поддержка" at bounding box center [439, 264] width 176 height 12
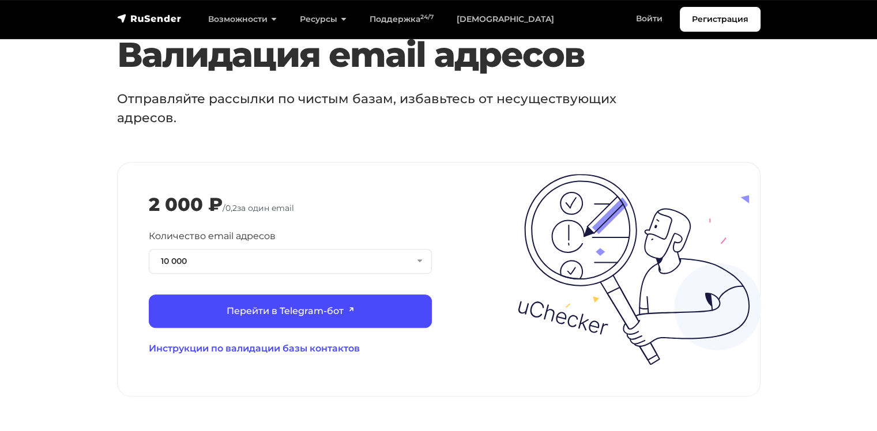
scroll to position [1249, 0]
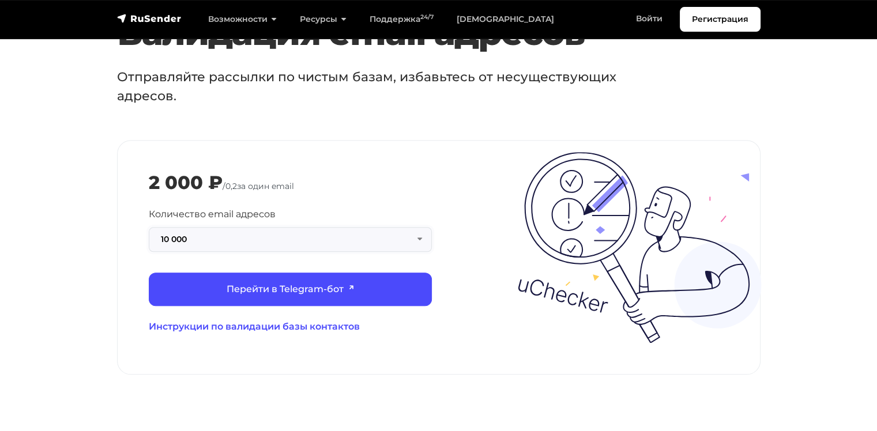
click at [302, 227] on button "10 000" at bounding box center [290, 239] width 283 height 25
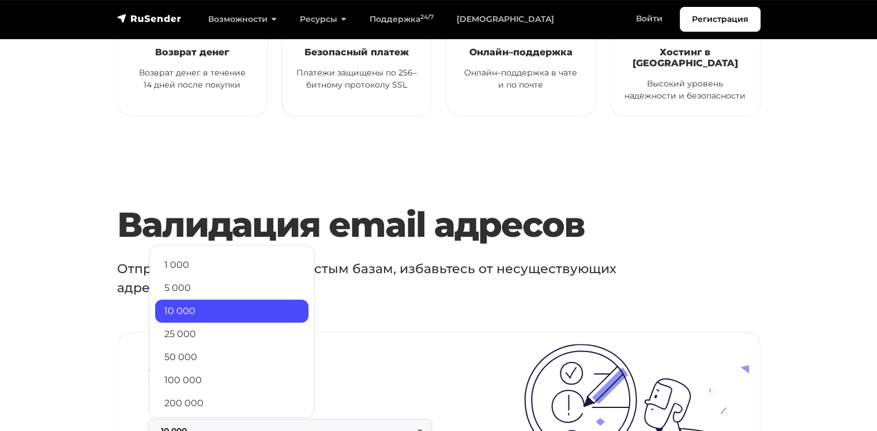
scroll to position [0, 0]
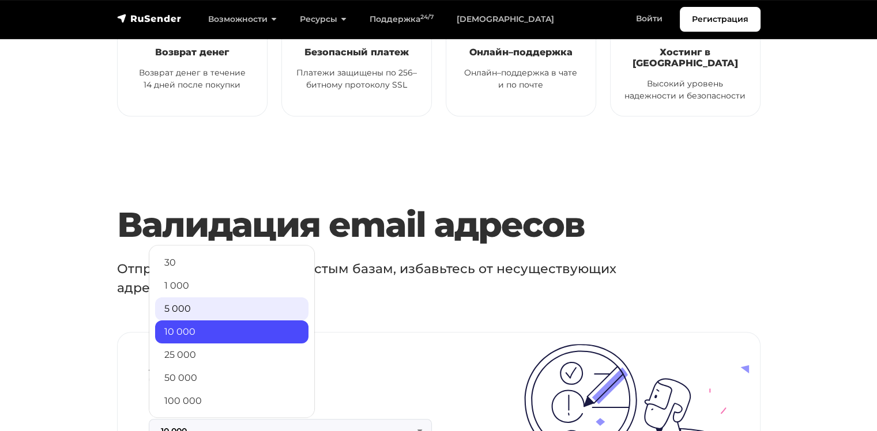
click at [175, 297] on link "5 000" at bounding box center [231, 308] width 153 height 23
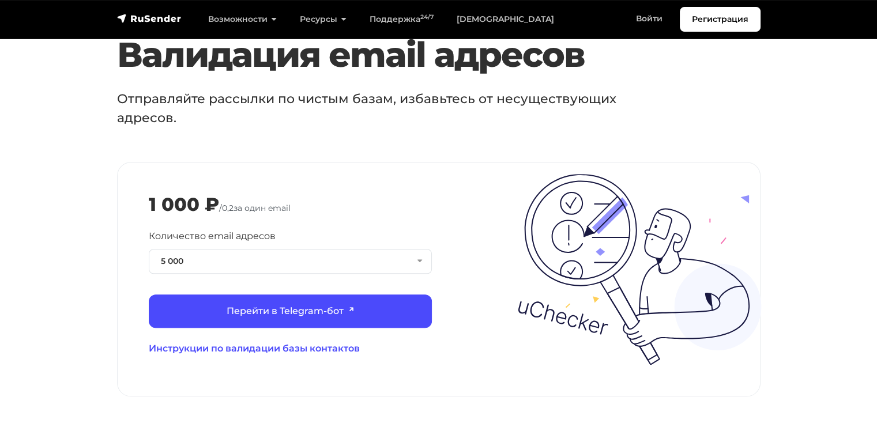
scroll to position [1249, 0]
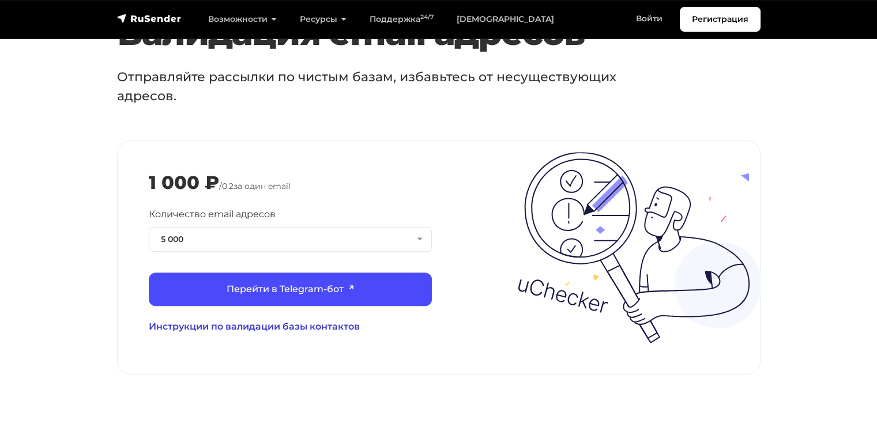
click at [233, 320] on link "Инструкции по валидации базы контактов" at bounding box center [290, 327] width 283 height 14
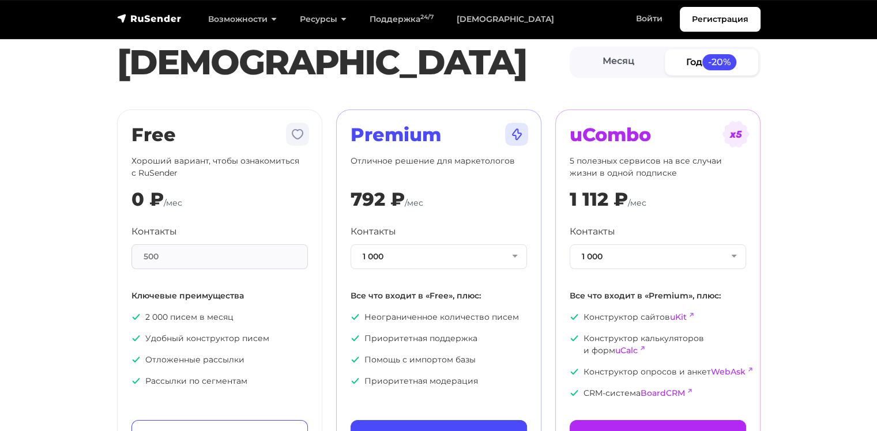
scroll to position [0, 0]
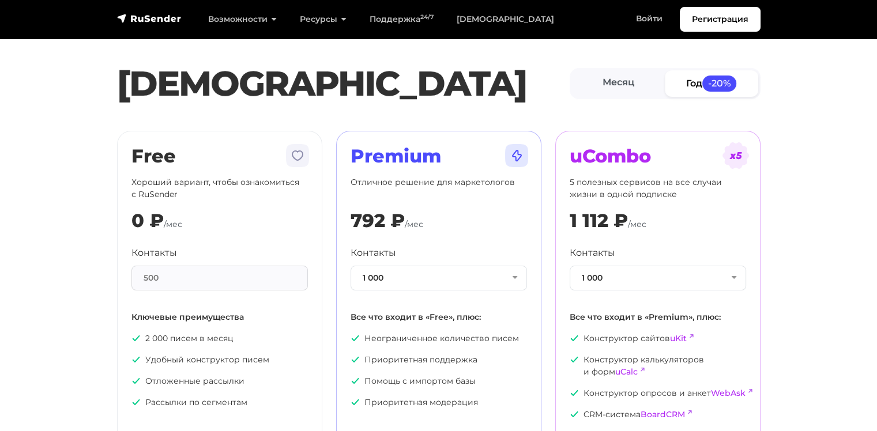
click at [139, 10] on div "Регистрация Возможности Конструктор писем Формы подписки A/B–тестирование API и…" at bounding box center [438, 19] width 657 height 25
click at [140, 15] on img "navbar" at bounding box center [149, 19] width 65 height 12
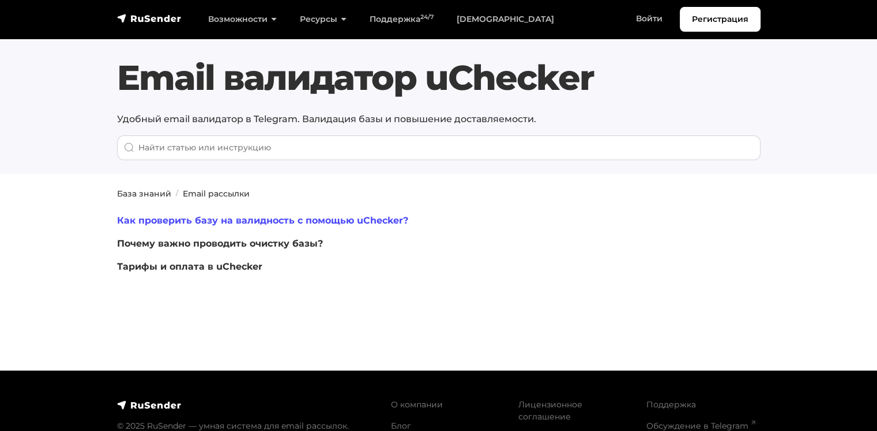
click at [255, 217] on link "Как проверить базу на валидность с помощью uChecker?" at bounding box center [262, 220] width 291 height 11
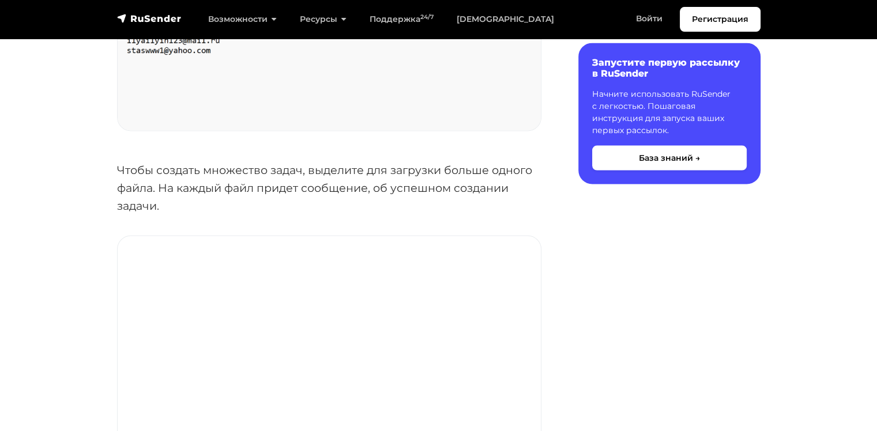
scroll to position [2306, 0]
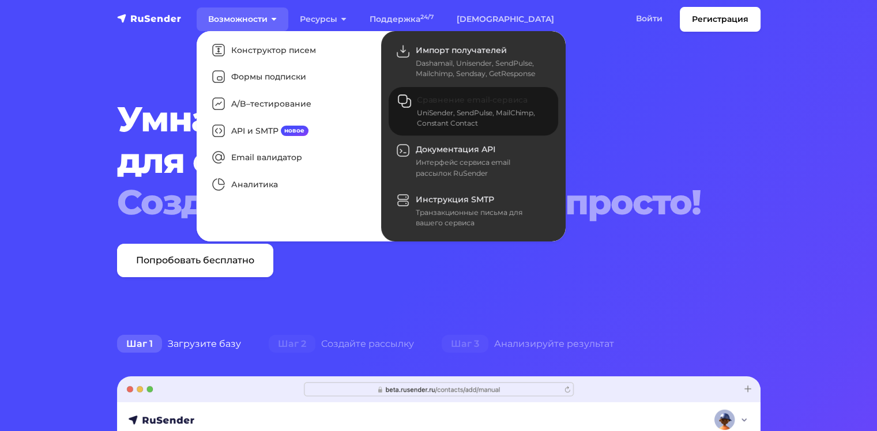
click at [451, 107] on link "Сравнение email-сервиса UniSender, SendPulse, MailChimp, Constant Contact" at bounding box center [473, 111] width 169 height 49
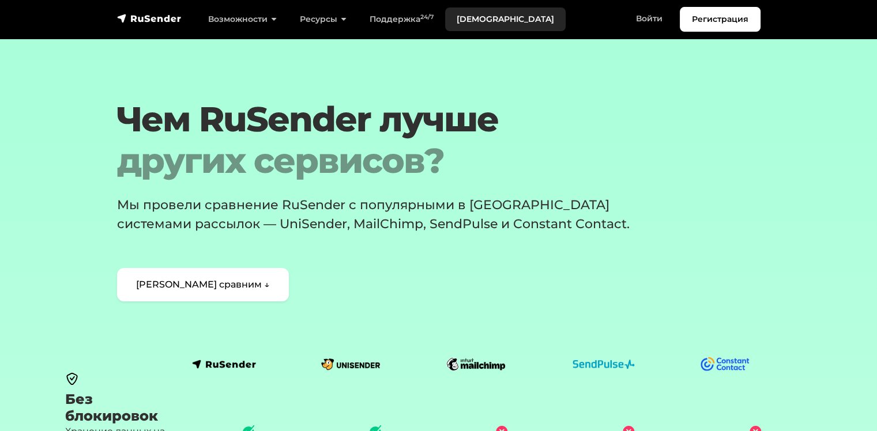
click at [470, 19] on link "[DEMOGRAPHIC_DATA]" at bounding box center [505, 19] width 120 height 24
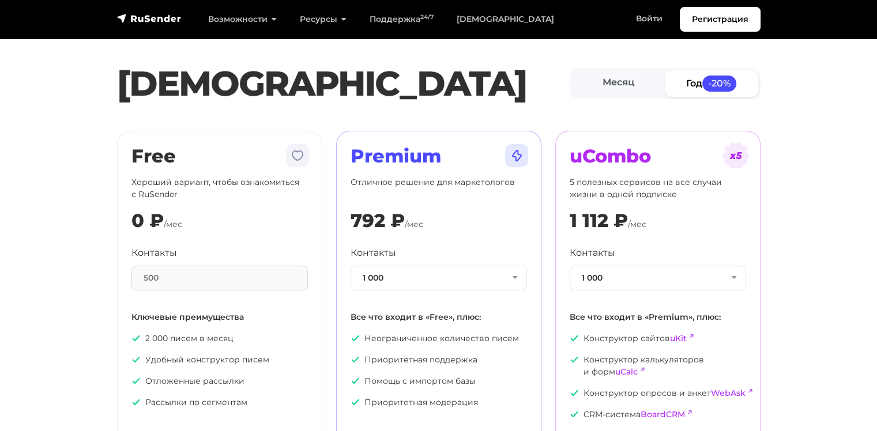
click at [215, 337] on p "2 000 писем в месяц" at bounding box center [219, 339] width 176 height 12
click at [220, 347] on ul "2 000 писем в месяц Удобный конструктор писем Отложенные рассылки Рассылки по с…" at bounding box center [219, 371] width 176 height 76
drag, startPoint x: 377, startPoint y: 335, endPoint x: 496, endPoint y: 346, distance: 119.3
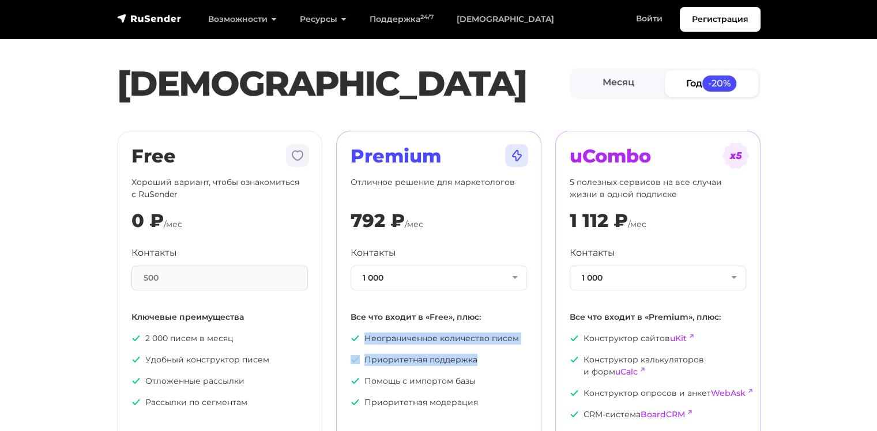
click at [496, 346] on ul "Неограниченное количество писем Приоритетная поддержка Помощь с импортом базы П…" at bounding box center [439, 371] width 176 height 76
click at [499, 343] on p "Неограниченное количество писем" at bounding box center [439, 339] width 176 height 12
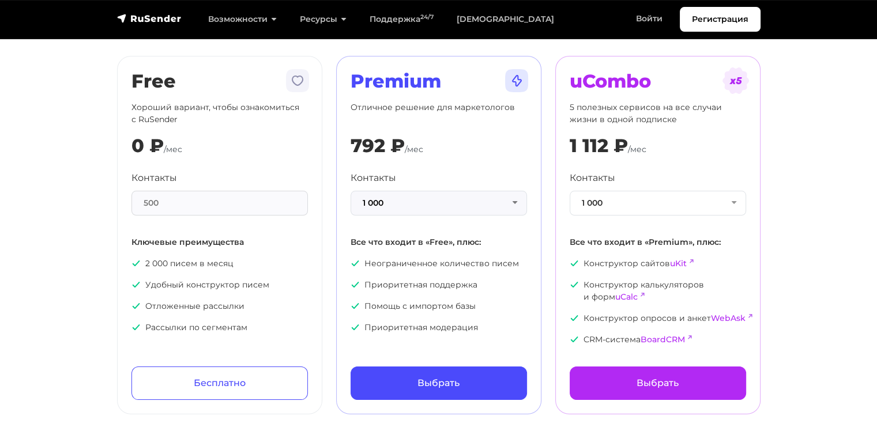
scroll to position [96, 0]
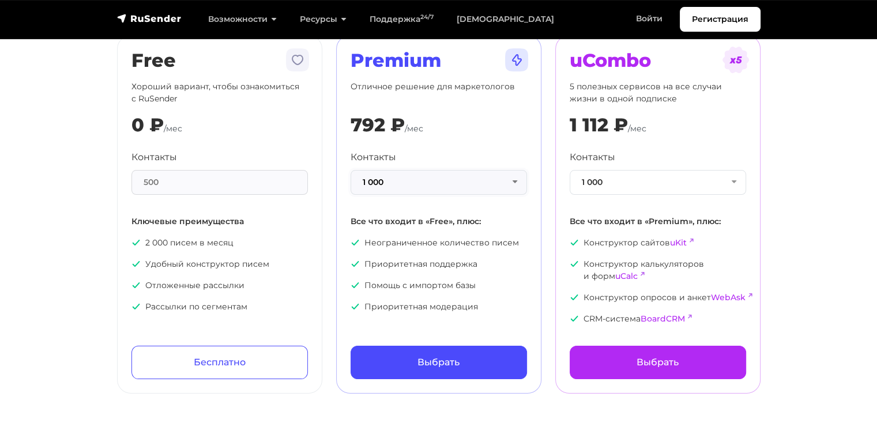
click at [413, 189] on button "1 000" at bounding box center [439, 182] width 176 height 25
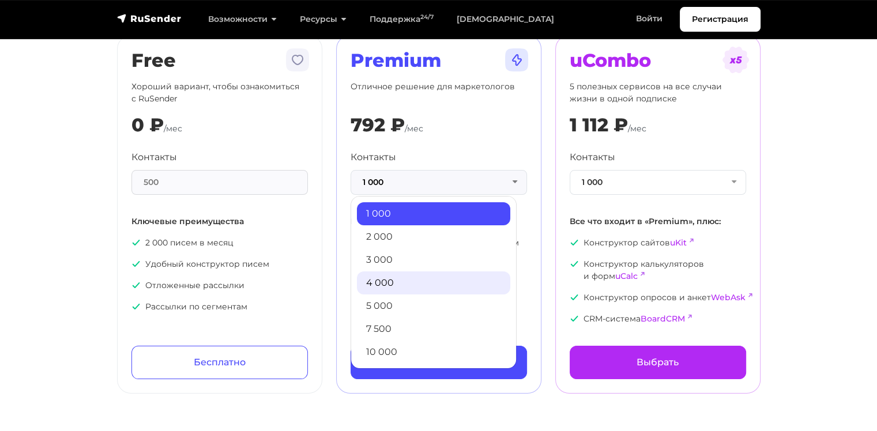
click at [393, 275] on link "4 000" at bounding box center [433, 283] width 153 height 23
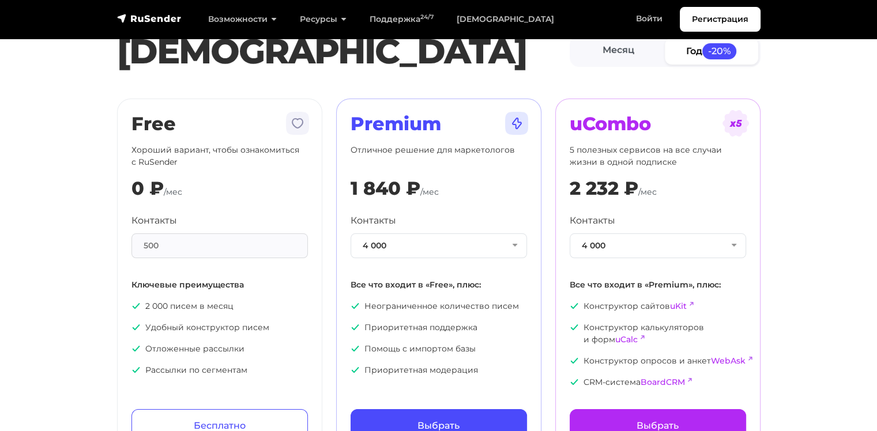
scroll to position [0, 0]
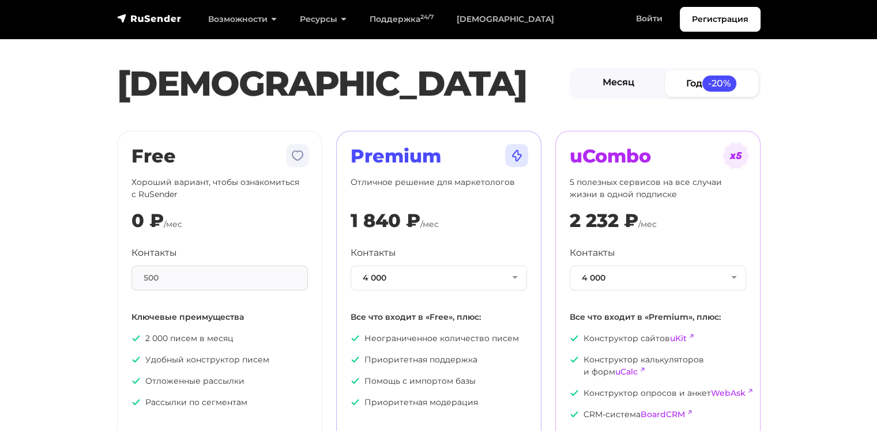
click at [625, 83] on link "Месяц" at bounding box center [618, 83] width 93 height 26
click at [679, 78] on link "Год -20%" at bounding box center [711, 83] width 93 height 26
click at [626, 84] on link "Месяц" at bounding box center [618, 83] width 93 height 26
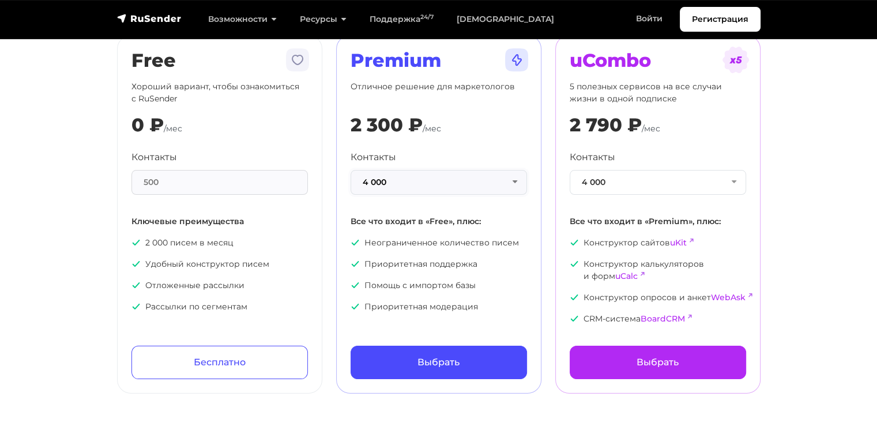
click at [415, 180] on button "4 000" at bounding box center [439, 182] width 176 height 25
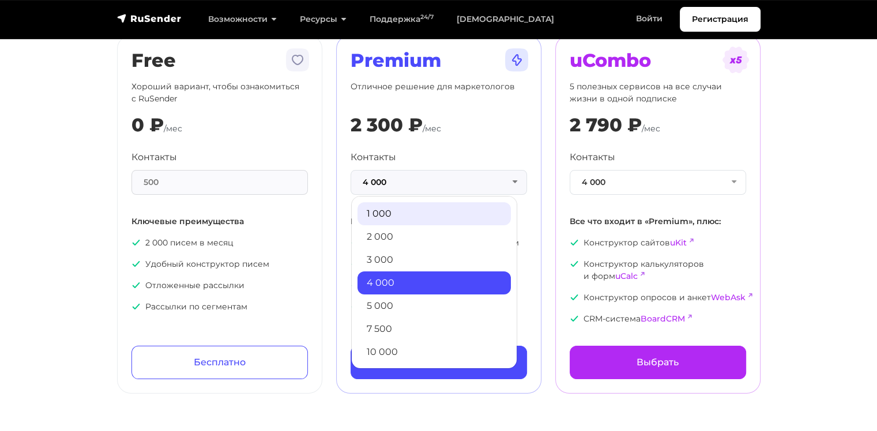
click at [393, 213] on link "1 000" at bounding box center [433, 213] width 153 height 23
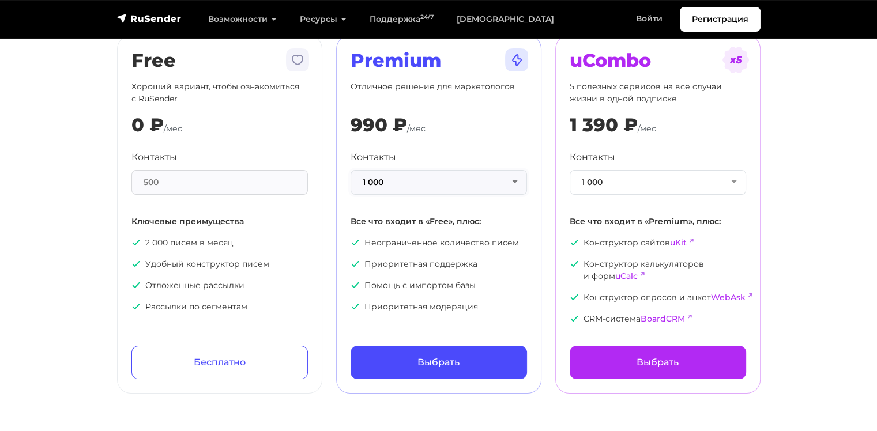
click at [399, 189] on button "1 000" at bounding box center [439, 182] width 176 height 25
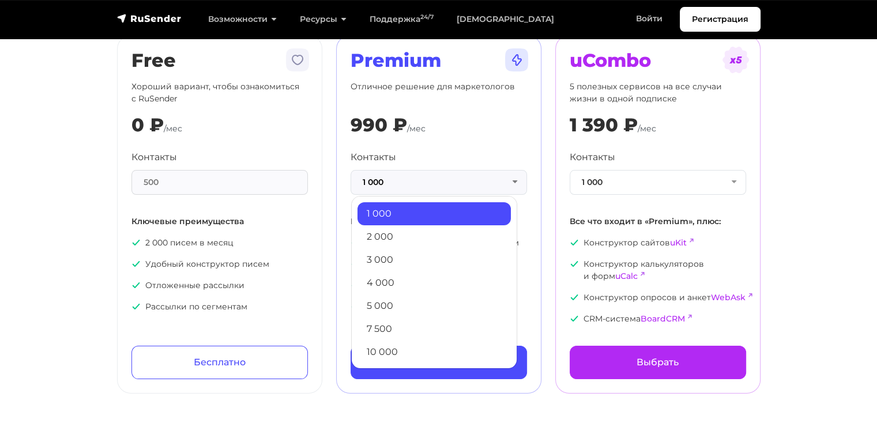
drag, startPoint x: 390, startPoint y: 277, endPoint x: 393, endPoint y: 267, distance: 10.9
click at [391, 277] on link "4 000" at bounding box center [433, 283] width 153 height 23
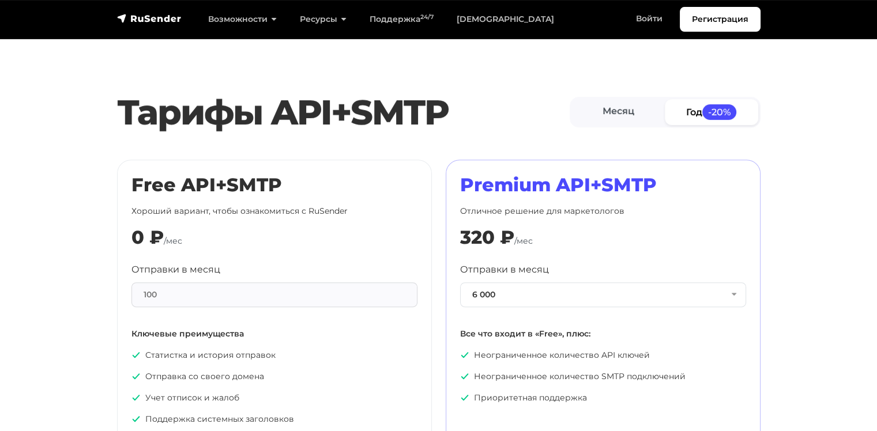
scroll to position [480, 0]
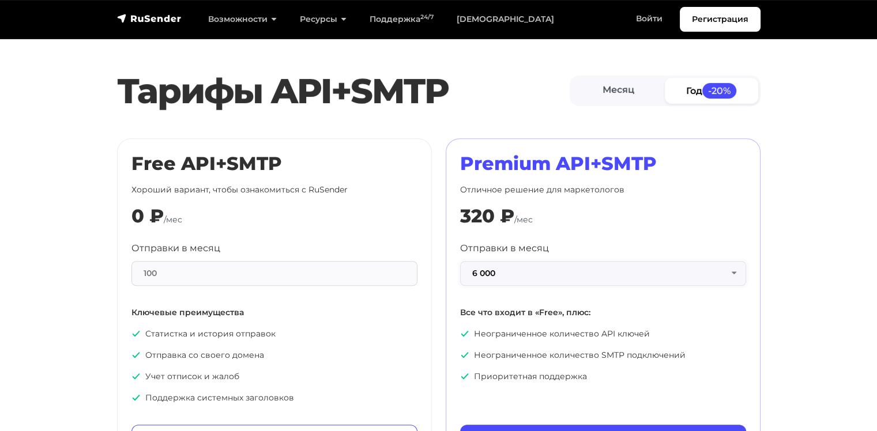
click at [489, 268] on button "6 000" at bounding box center [603, 273] width 286 height 25
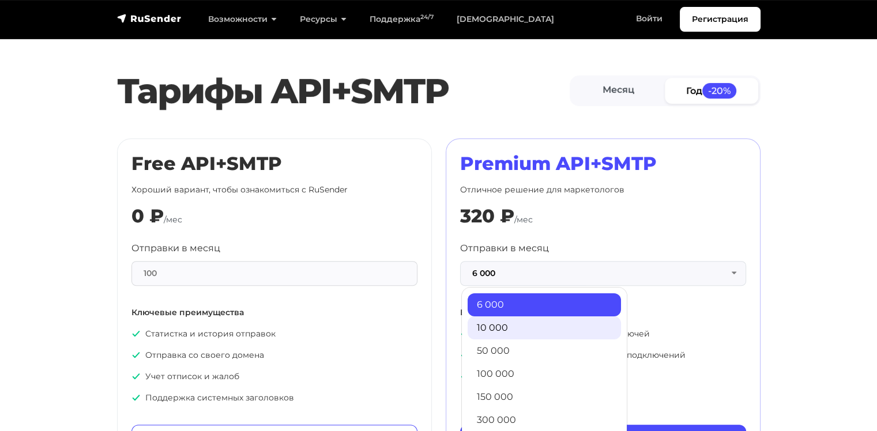
click at [495, 326] on link "10 000" at bounding box center [544, 327] width 153 height 23
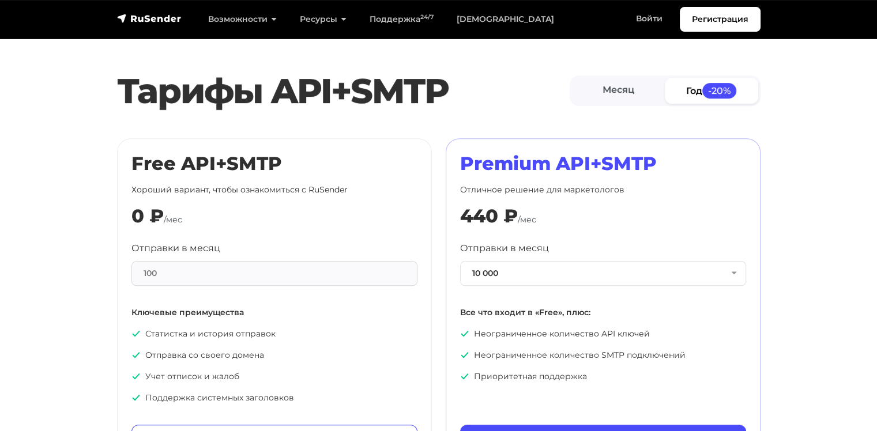
scroll to position [577, 0]
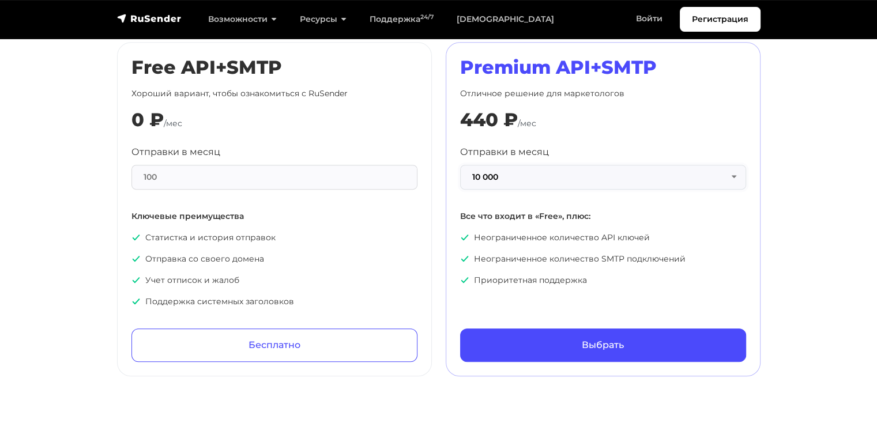
click at [510, 172] on button "10 000" at bounding box center [603, 177] width 286 height 25
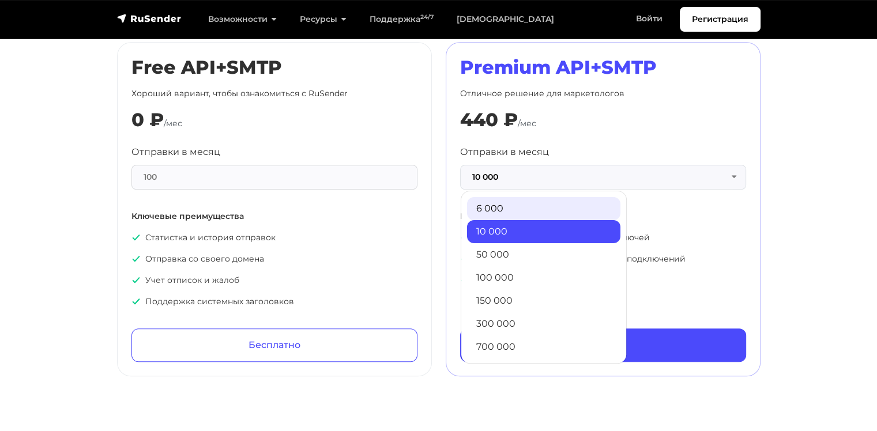
click at [493, 206] on link "6 000" at bounding box center [543, 208] width 153 height 23
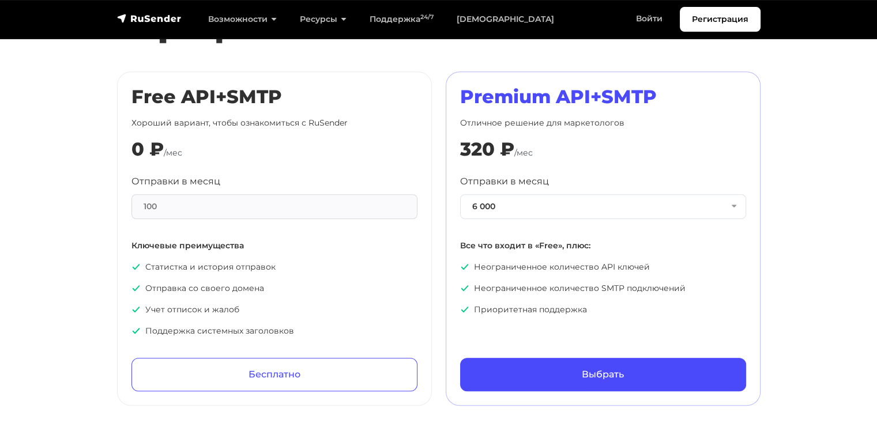
scroll to position [480, 0]
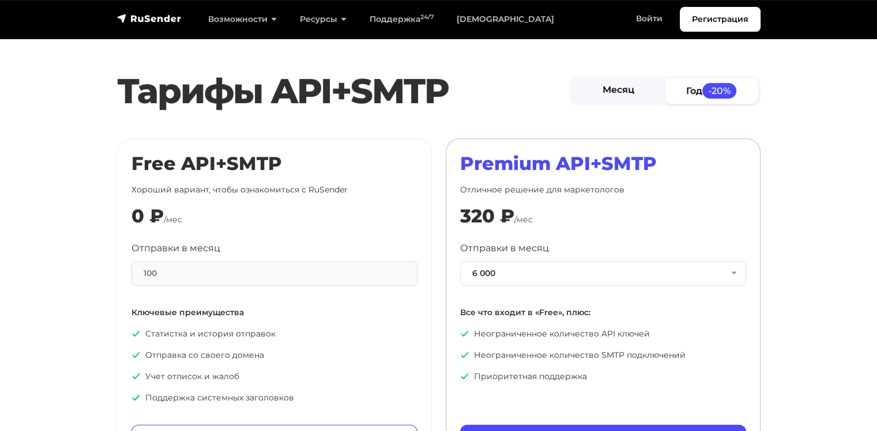
click at [622, 101] on link "Месяц" at bounding box center [618, 91] width 93 height 26
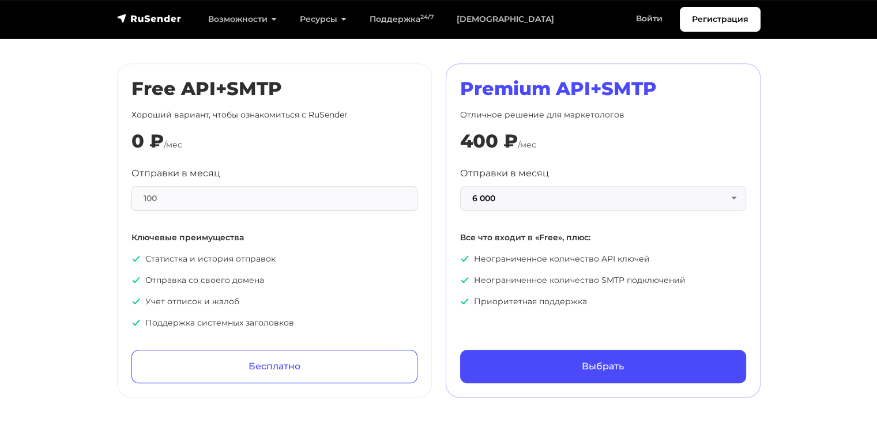
scroll to position [577, 0]
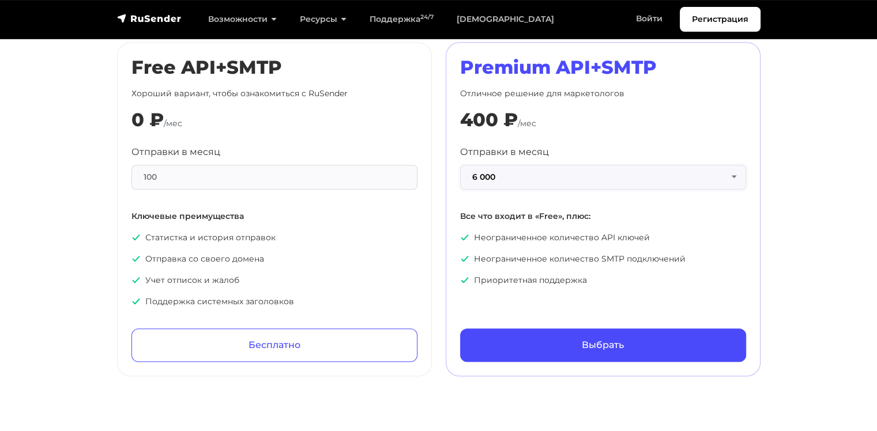
click at [533, 172] on button "6 000" at bounding box center [603, 177] width 286 height 25
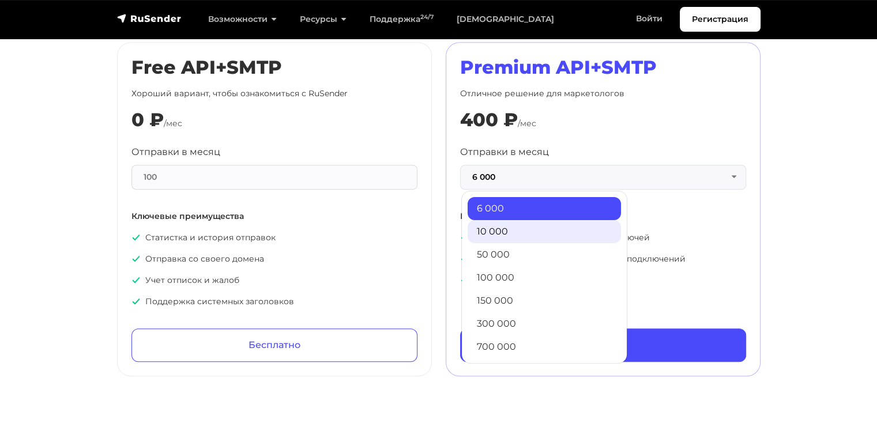
click at [514, 226] on link "10 000" at bounding box center [544, 231] width 153 height 23
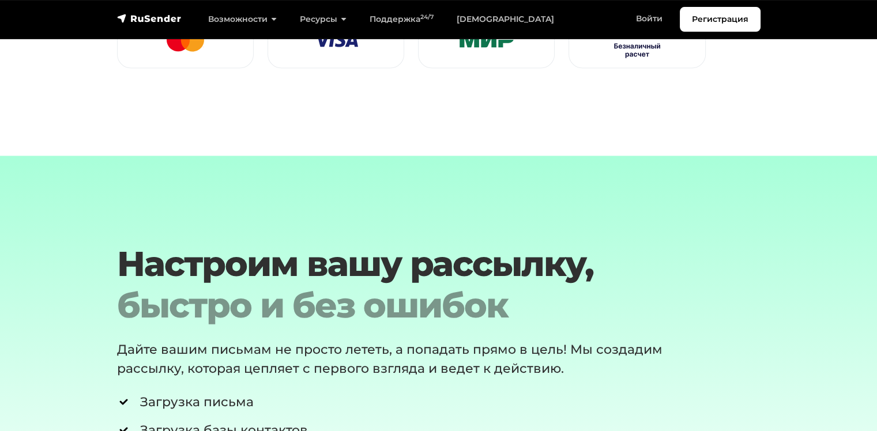
scroll to position [1921, 0]
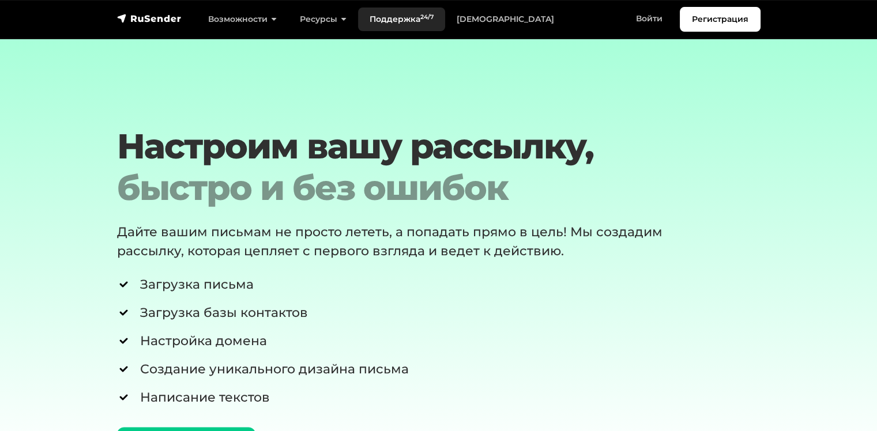
click at [424, 25] on link "Поддержка 24/7" at bounding box center [401, 19] width 87 height 24
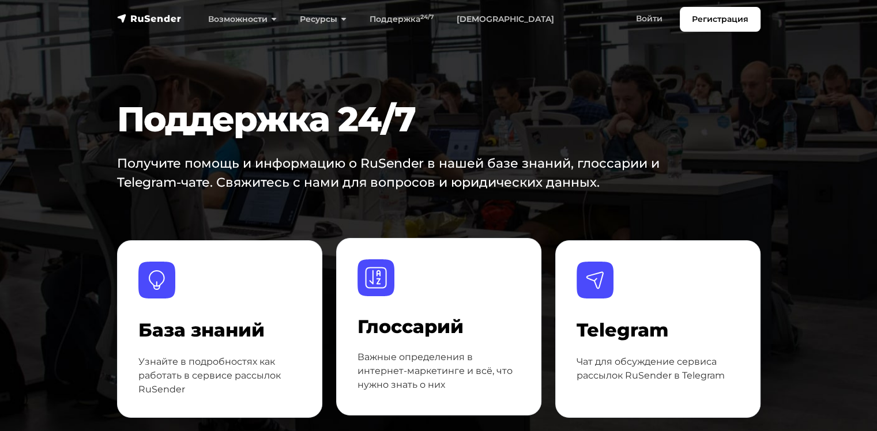
click at [432, 296] on div at bounding box center [438, 288] width 163 height 58
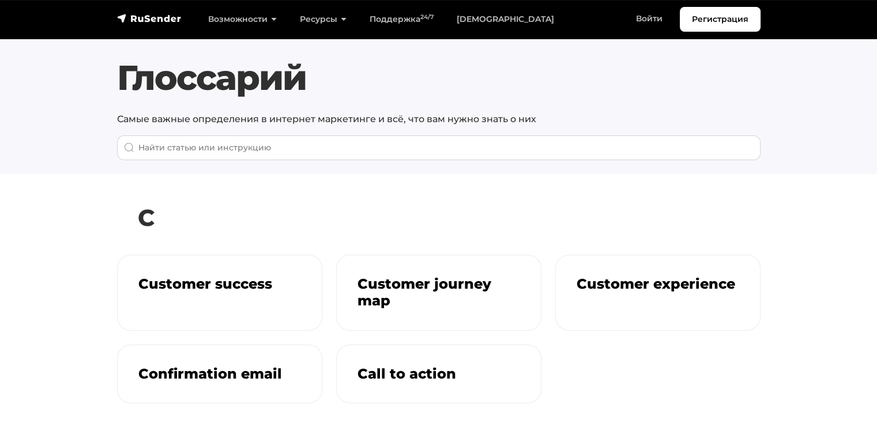
scroll to position [96, 0]
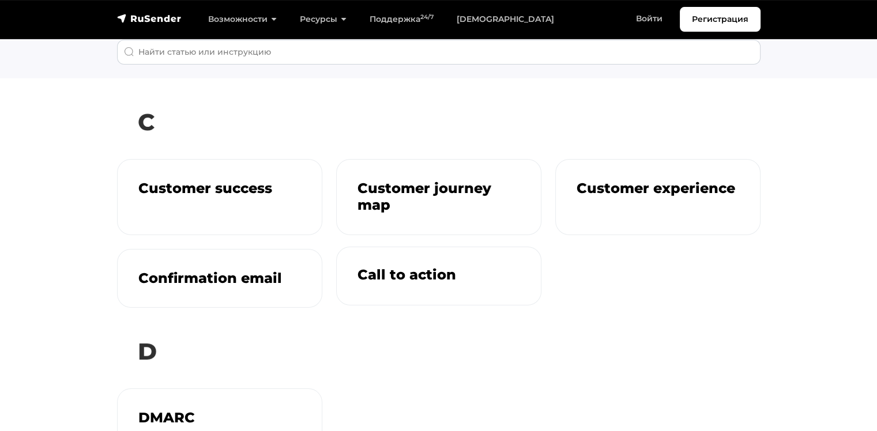
click at [376, 279] on h3 "Call to action" at bounding box center [438, 275] width 163 height 17
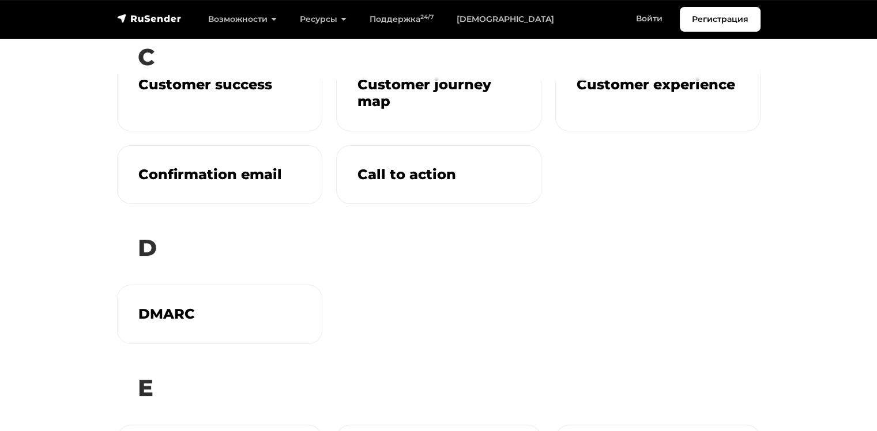
scroll to position [288, 0]
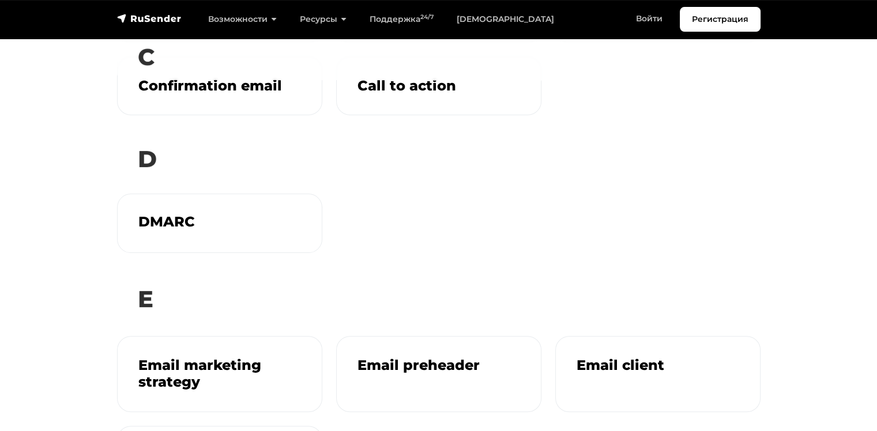
click at [152, 221] on h3 "DMARC" at bounding box center [219, 222] width 163 height 17
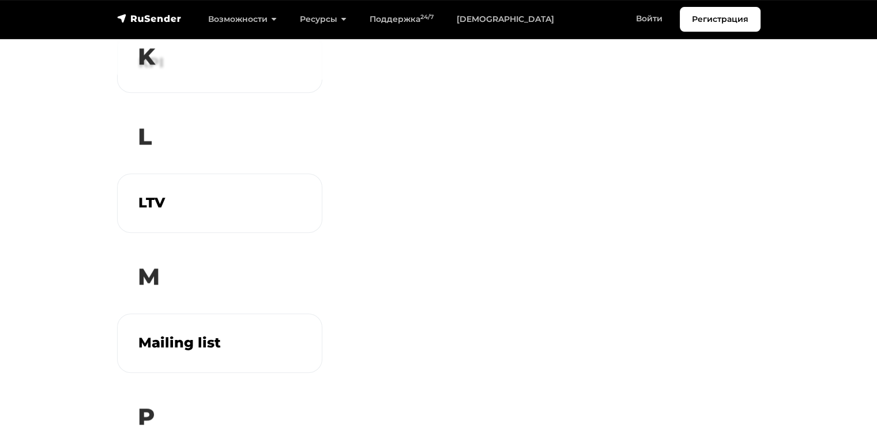
scroll to position [1057, 0]
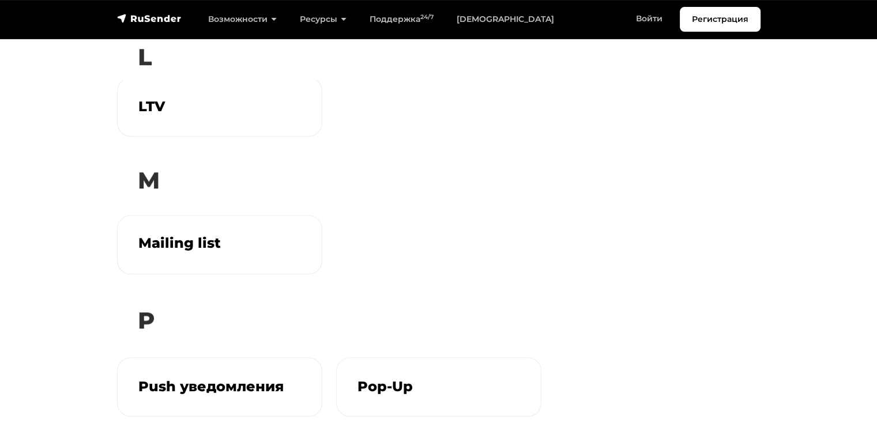
click at [219, 247] on h3 "Mailing list" at bounding box center [219, 243] width 163 height 17
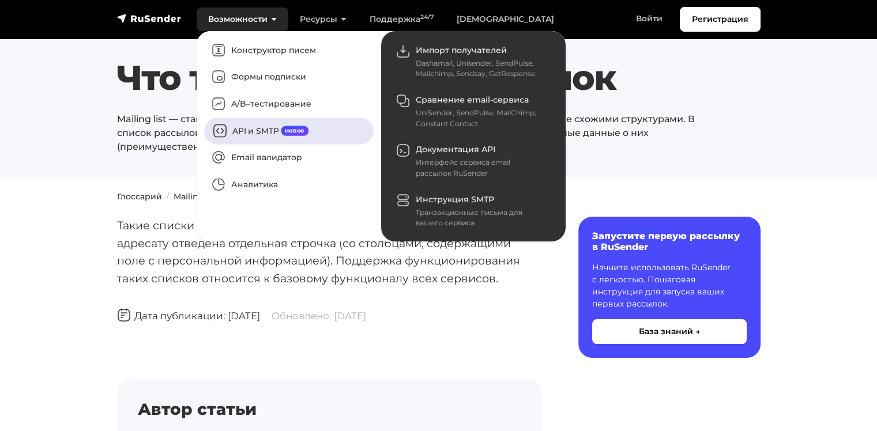
click at [258, 134] on link "API и SMTP новое" at bounding box center [288, 131] width 169 height 27
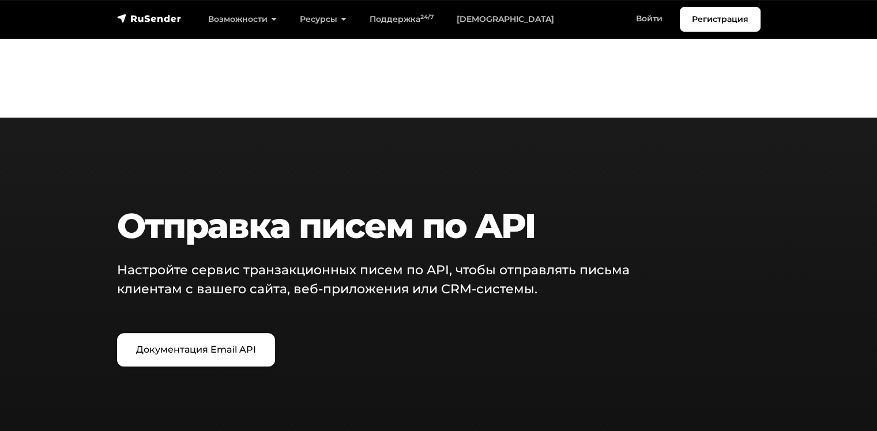
scroll to position [1441, 0]
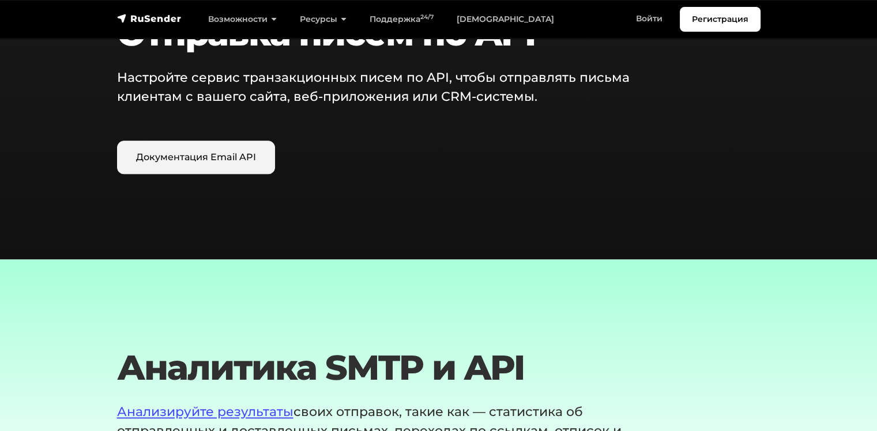
click at [180, 160] on link "Документация Email API" at bounding box center [196, 157] width 158 height 33
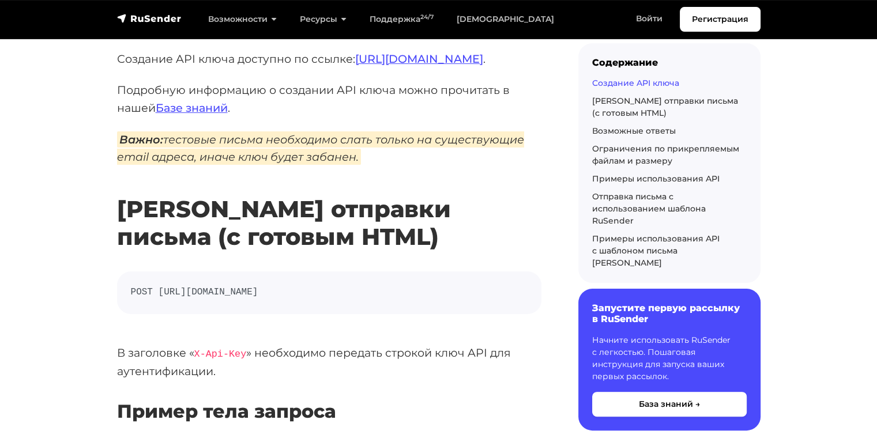
scroll to position [192, 0]
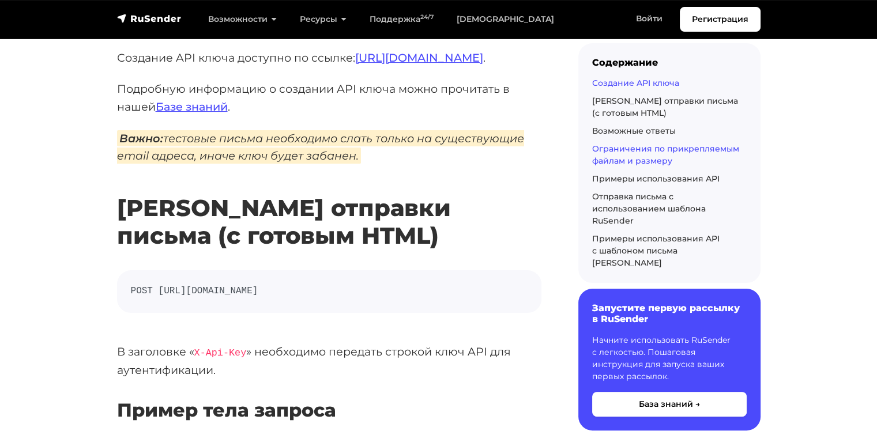
click at [620, 148] on link "Ограничения по прикрепляемым файлам и размеру" at bounding box center [665, 155] width 147 height 22
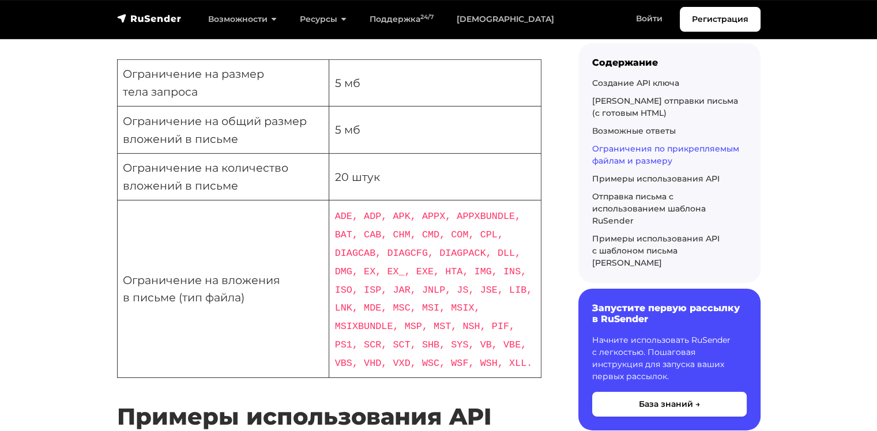
scroll to position [3600, 0]
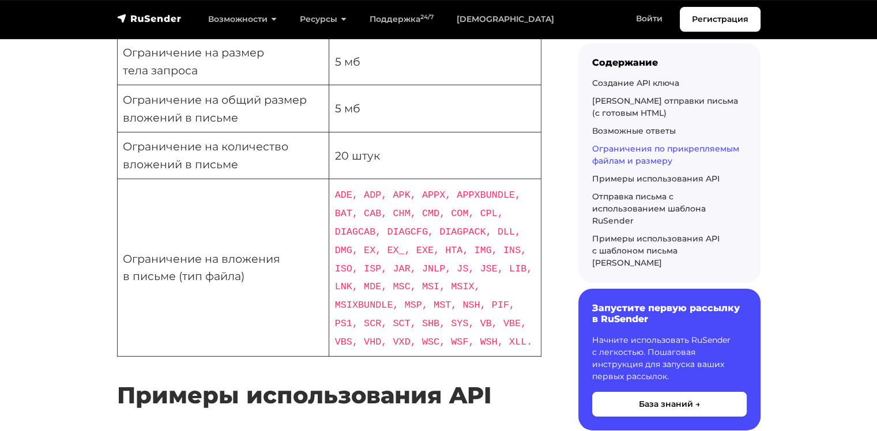
click at [398, 248] on code "ADE, ADP, APK, APPX, APPXBUNDLE, BAT, CAB, CHM, CMD, COM, CPL, DIAGCAB, DIAGCFG…" at bounding box center [434, 269] width 198 height 158
click at [427, 269] on code "ADE, ADP, APK, APPX, APPXBUNDLE, BAT, CAB, CHM, CMD, COM, CPL, DIAGCAB, DIAGCFG…" at bounding box center [434, 269] width 198 height 158
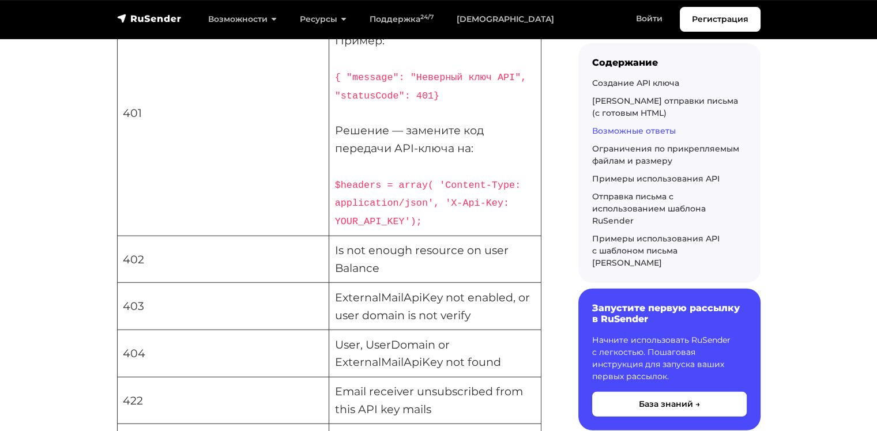
scroll to position [2927, 0]
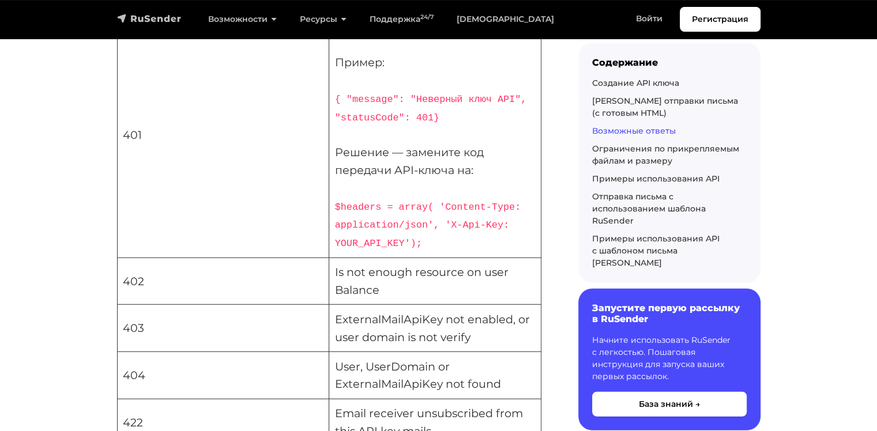
click at [156, 21] on img "navbar" at bounding box center [149, 19] width 65 height 12
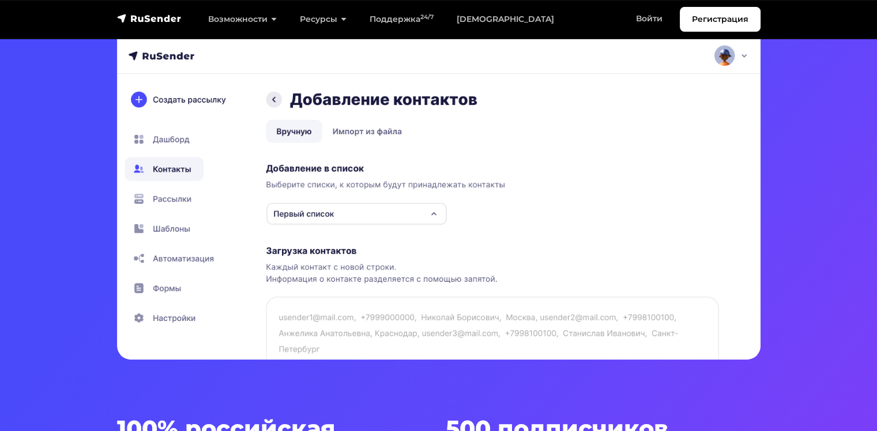
scroll to position [384, 0]
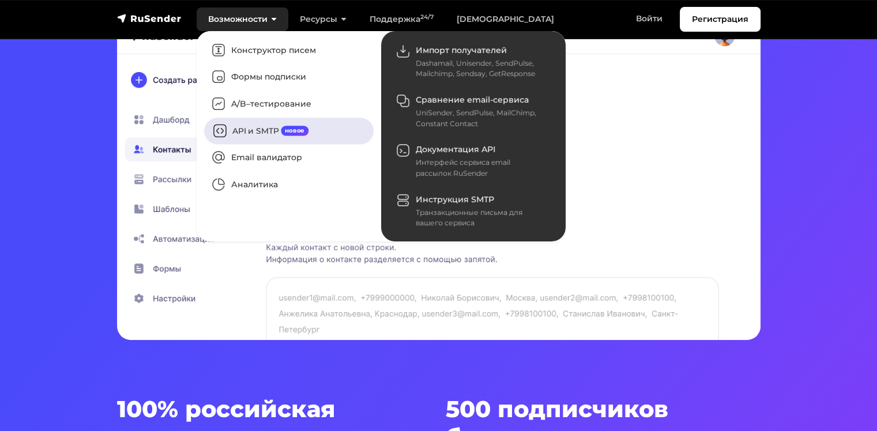
click at [238, 118] on link "API и SMTP новое" at bounding box center [288, 131] width 169 height 27
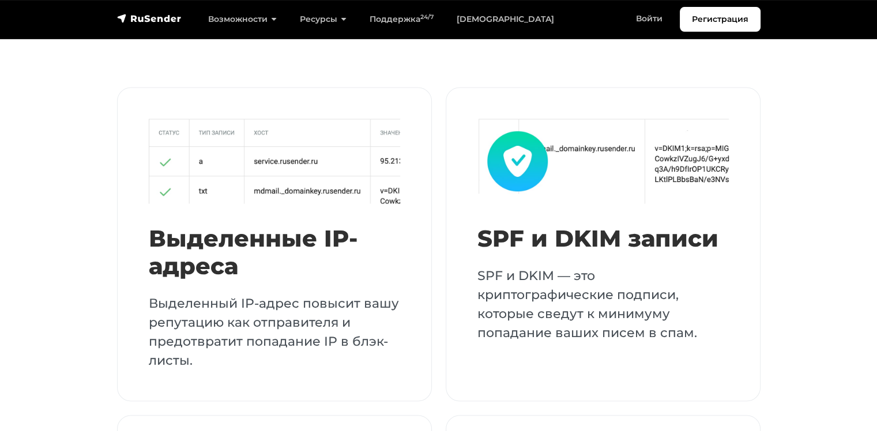
scroll to position [2018, 0]
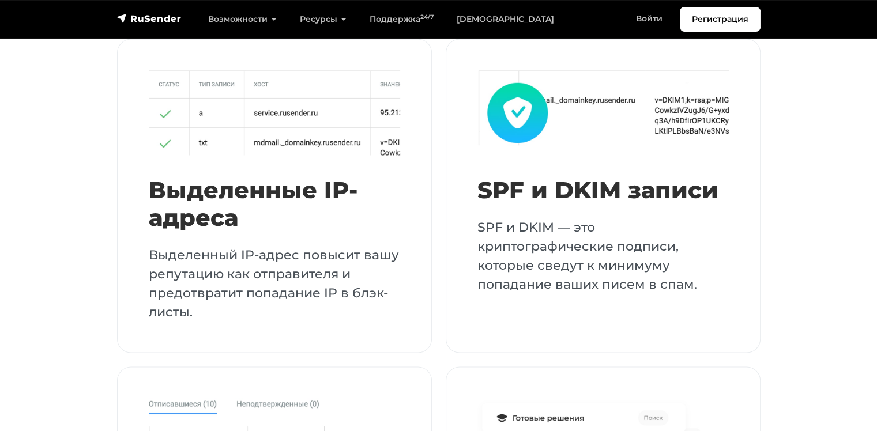
click at [816, 273] on section "Выделенные IP-адреса Выделенный IP-адрес повысит вашу репутацию как отправителя…" at bounding box center [438, 358] width 877 height 638
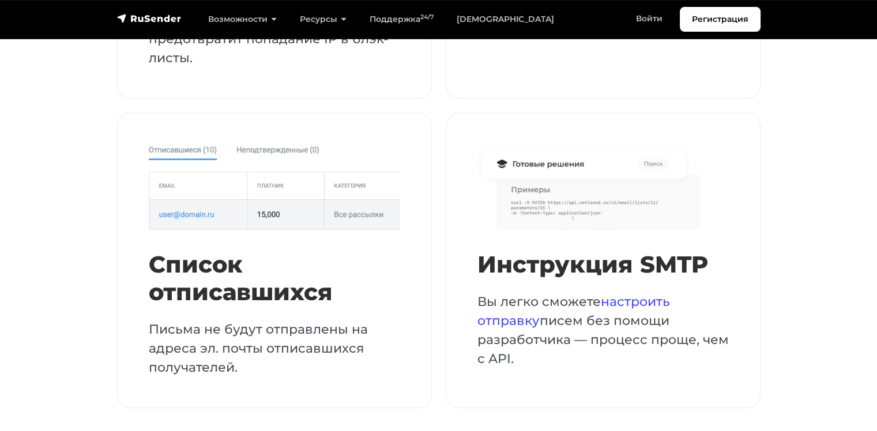
scroll to position [2306, 0]
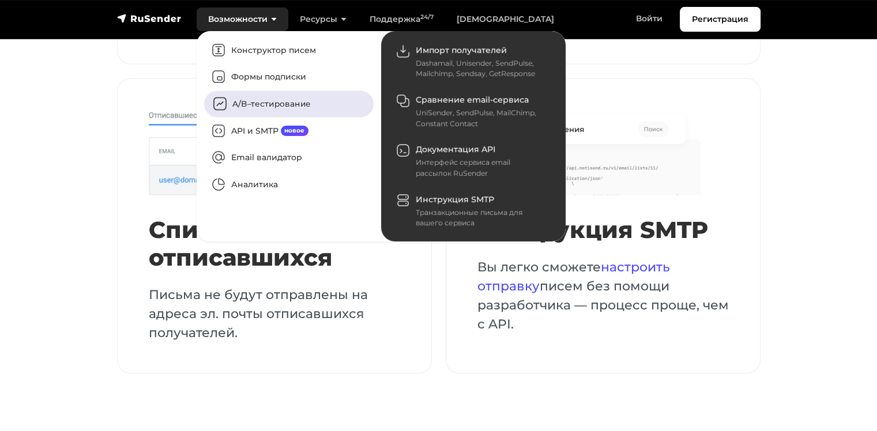
click at [251, 104] on link "A/B–тестирование" at bounding box center [288, 104] width 169 height 27
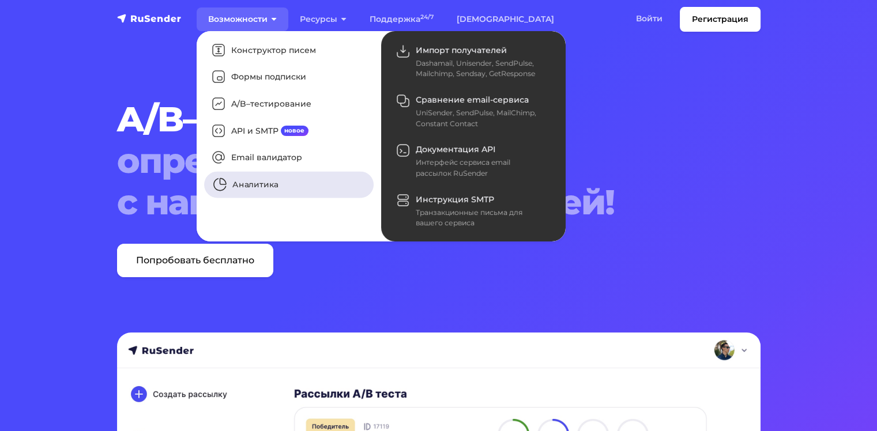
click at [263, 191] on link "Аналитика" at bounding box center [288, 185] width 169 height 27
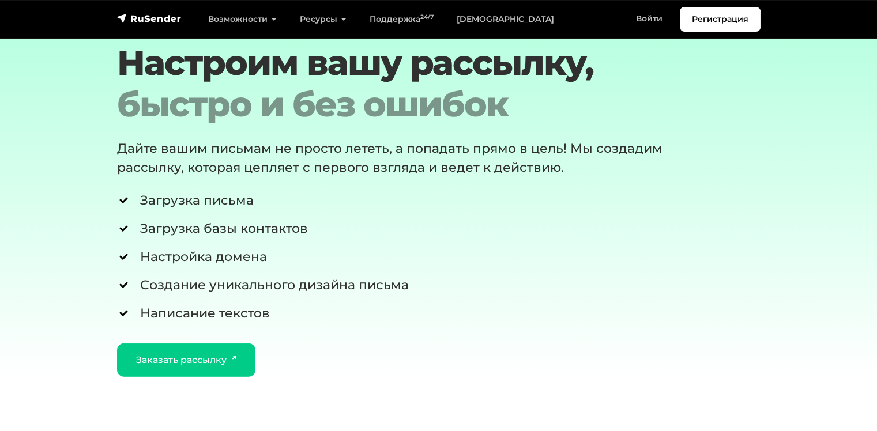
scroll to position [2498, 0]
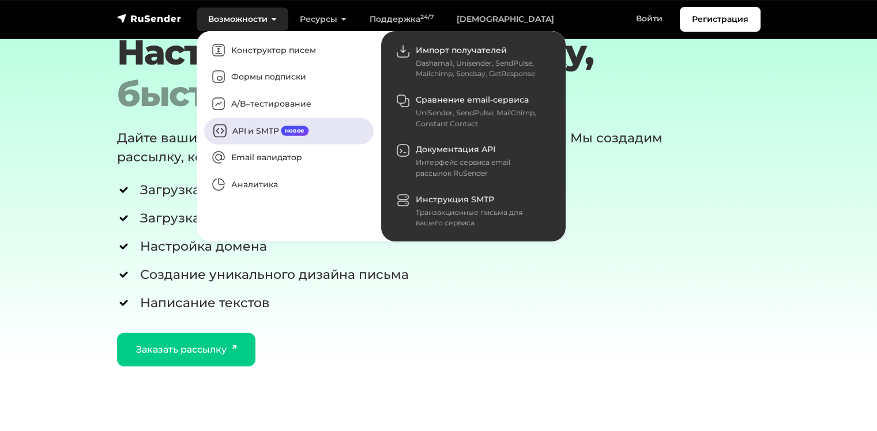
click at [242, 131] on link "API и SMTP новое" at bounding box center [288, 131] width 169 height 27
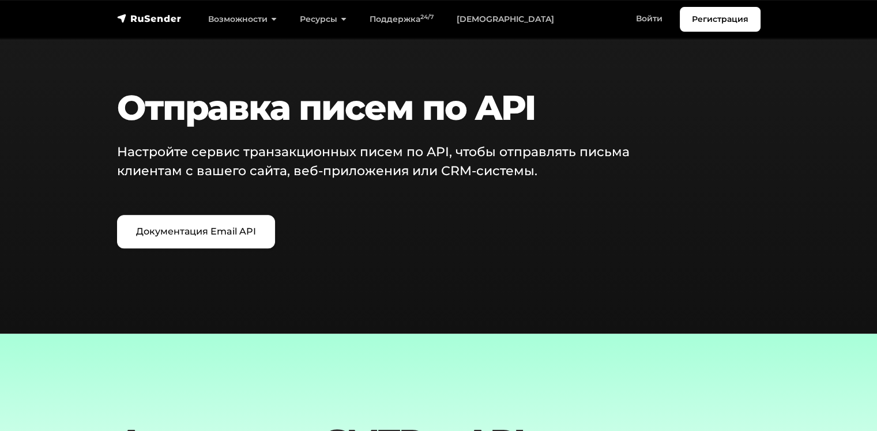
scroll to position [1345, 0]
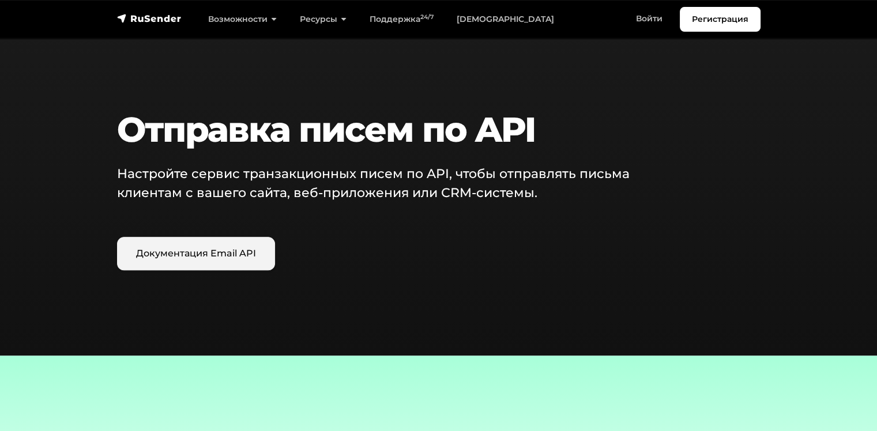
click at [206, 247] on link "Документация Email API" at bounding box center [196, 253] width 158 height 33
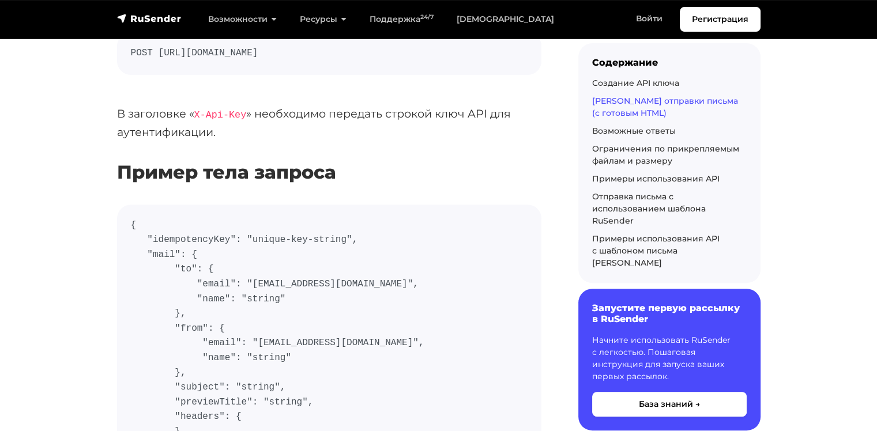
scroll to position [480, 0]
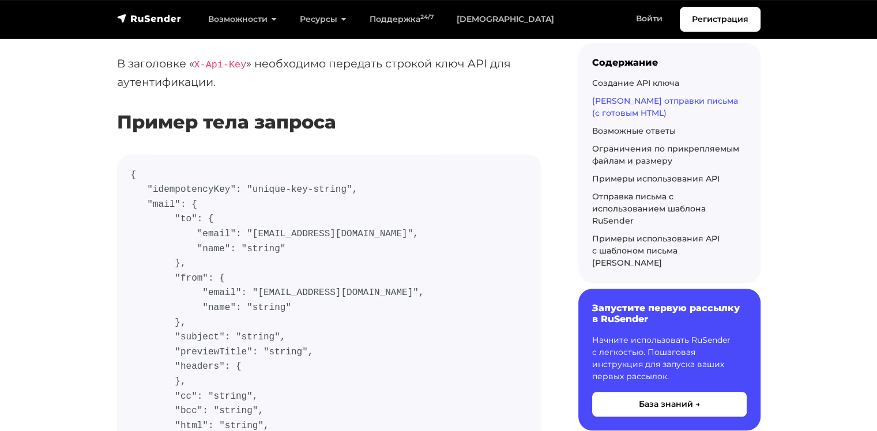
click at [410, 131] on h3 "Пример тела запроса" at bounding box center [329, 122] width 424 height 22
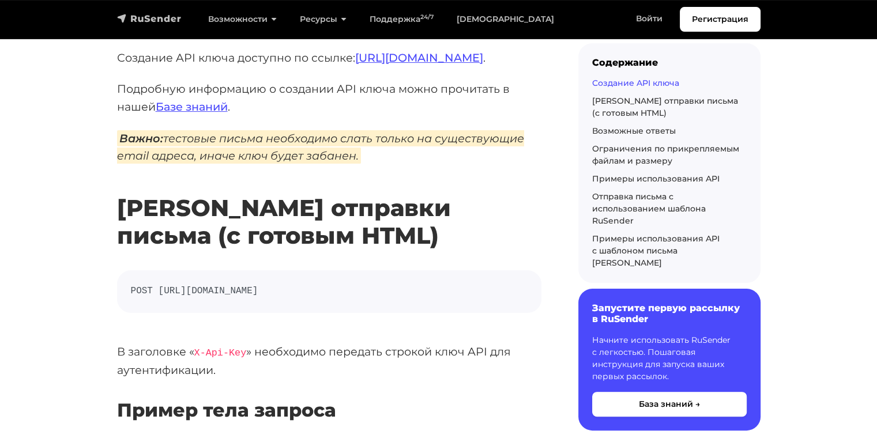
click at [169, 16] on img "navbar" at bounding box center [149, 19] width 65 height 12
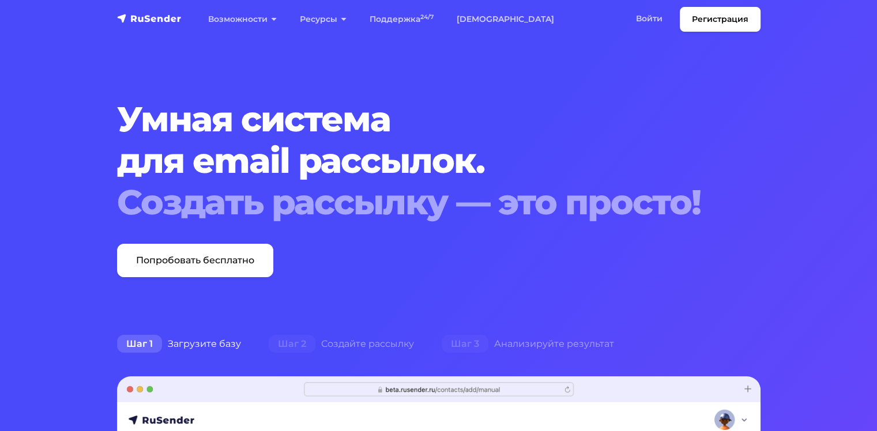
click at [150, 21] on img "navbar" at bounding box center [149, 19] width 65 height 12
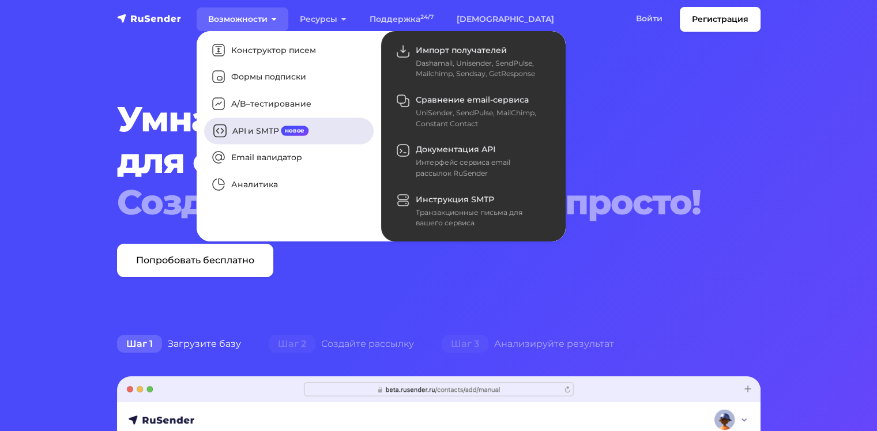
click at [251, 137] on link "API и SMTP новое" at bounding box center [288, 131] width 169 height 27
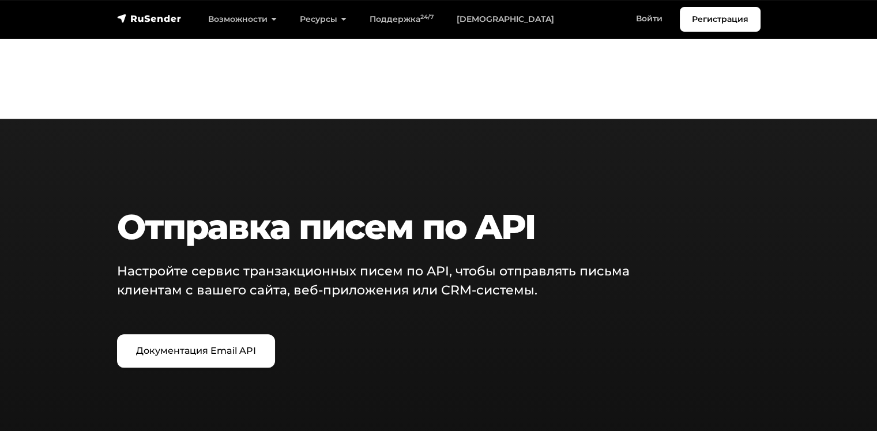
scroll to position [1249, 0]
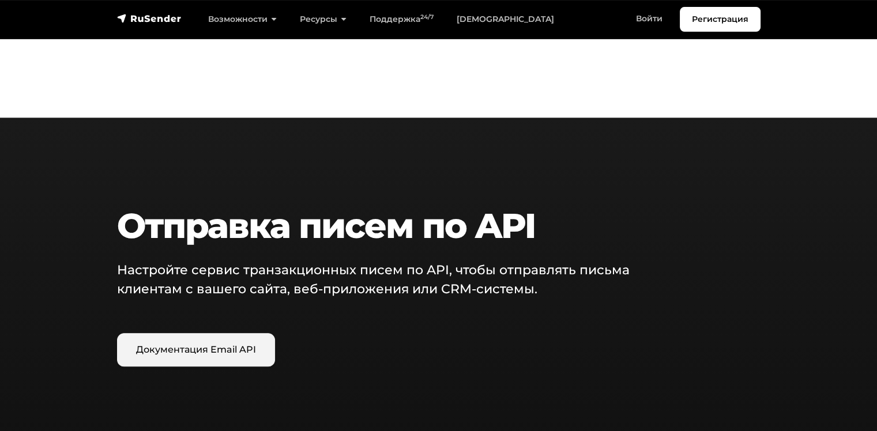
click at [213, 338] on link "Документация Email API" at bounding box center [196, 349] width 158 height 33
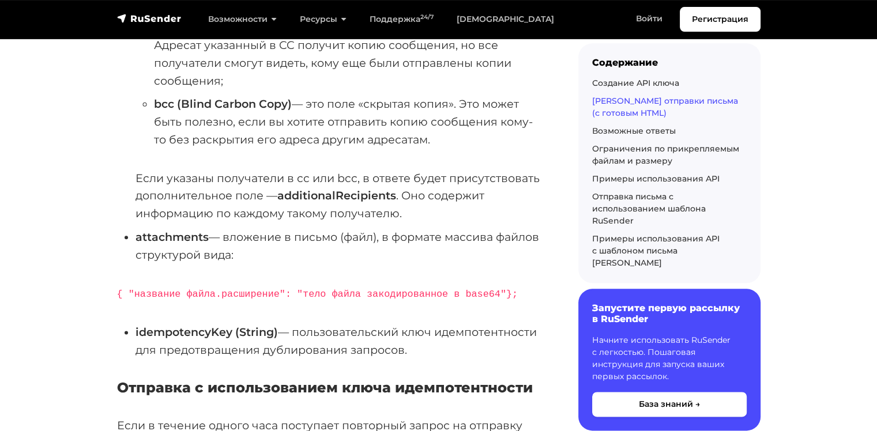
scroll to position [1345, 0]
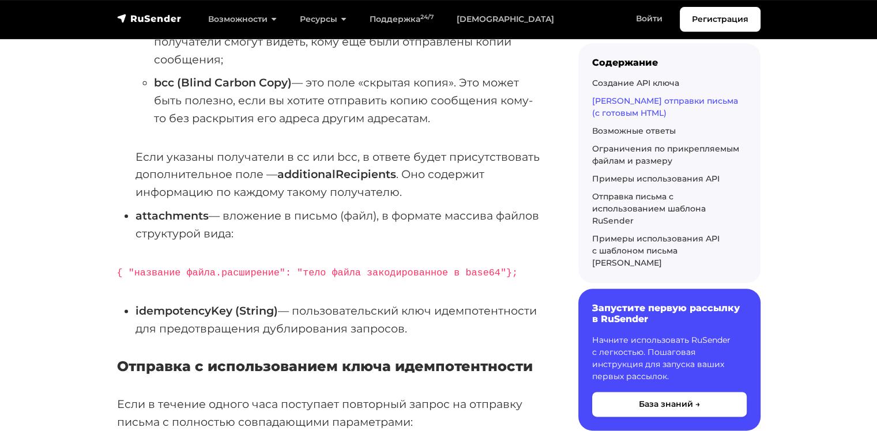
click at [153, 318] on strong "idempotencyKey (String)" at bounding box center [206, 311] width 142 height 14
click at [158, 337] on li "idempotencyKey (String) — пользовательский ключ идемпотентности для предотвраще…" at bounding box center [338, 319] width 406 height 35
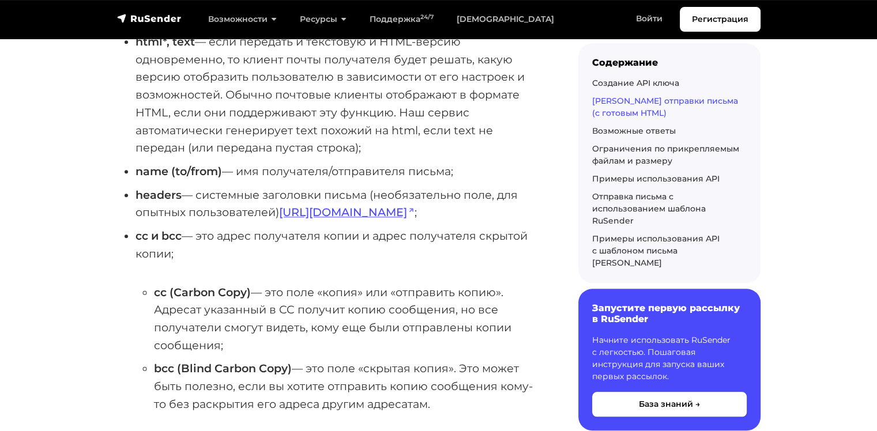
scroll to position [1057, 0]
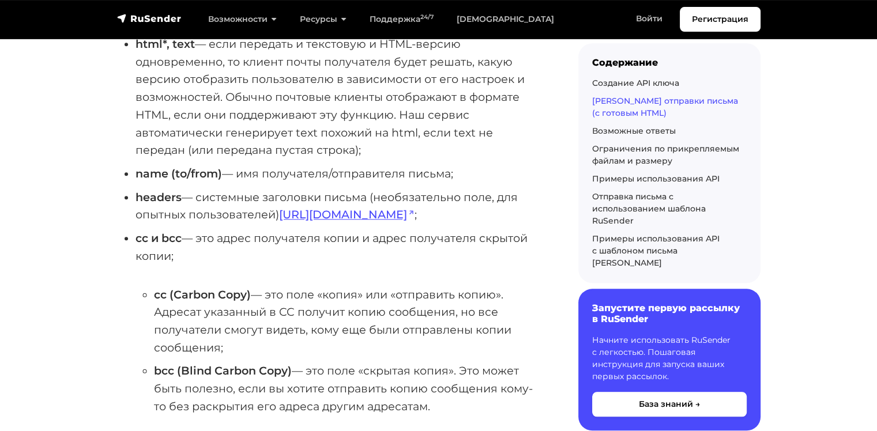
click at [453, 114] on li "html*, text — если передать и текстовую и HTML-версию одновременно, то клиент п…" at bounding box center [338, 97] width 406 height 124
click at [340, 219] on link "https://nodemailer.com/message/custom-headers" at bounding box center [346, 215] width 135 height 14
click at [393, 150] on li "html*, text — если передать и текстовую и HTML-версию одновременно, то клиент п…" at bounding box center [338, 97] width 406 height 124
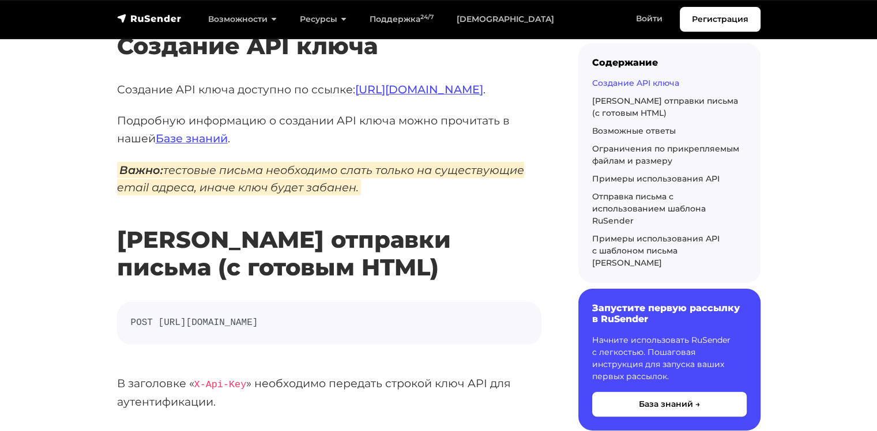
scroll to position [0, 0]
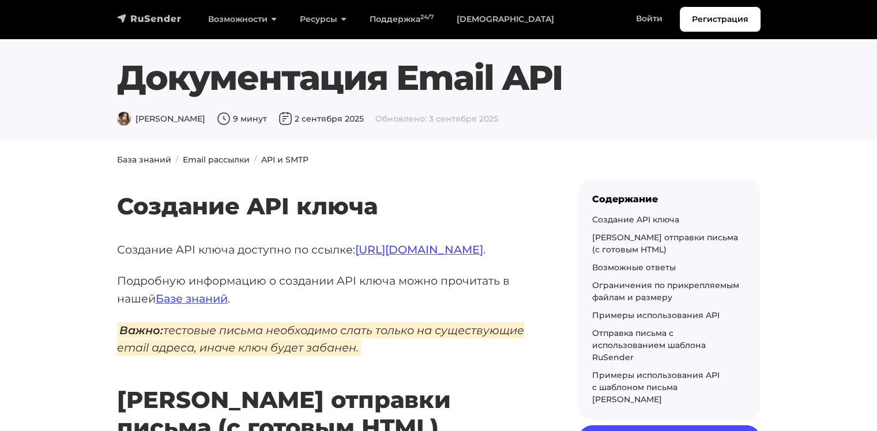
click at [164, 24] on img "navbar" at bounding box center [149, 19] width 65 height 12
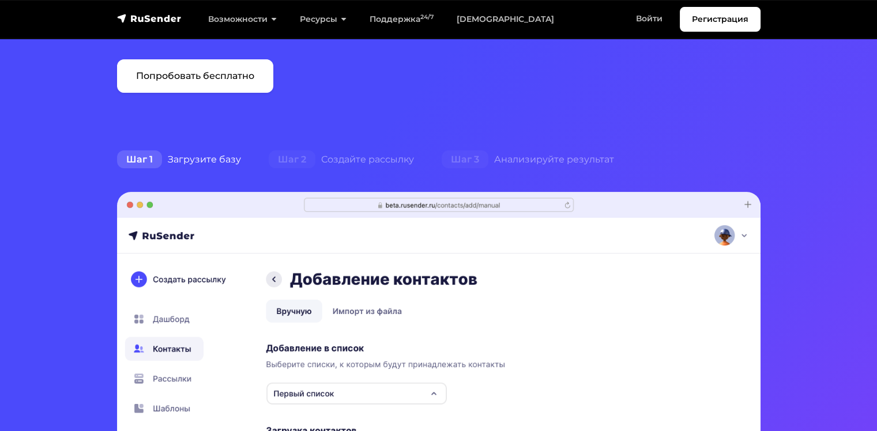
scroll to position [192, 0]
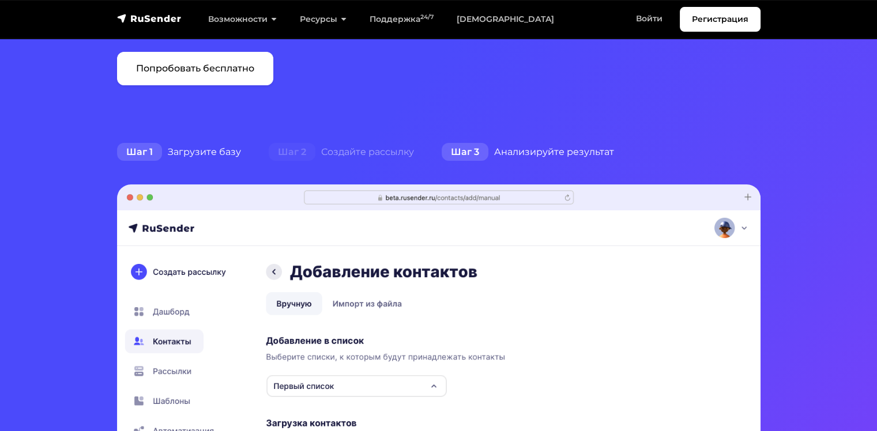
drag, startPoint x: 349, startPoint y: 142, endPoint x: 477, endPoint y: 141, distance: 128.6
click at [356, 141] on div "Шаг 2 Создайте рассылку" at bounding box center [341, 152] width 173 height 23
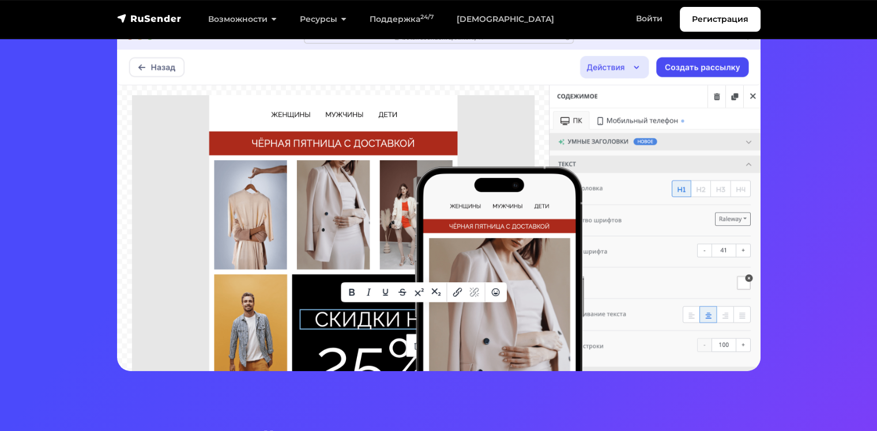
scroll to position [288, 0]
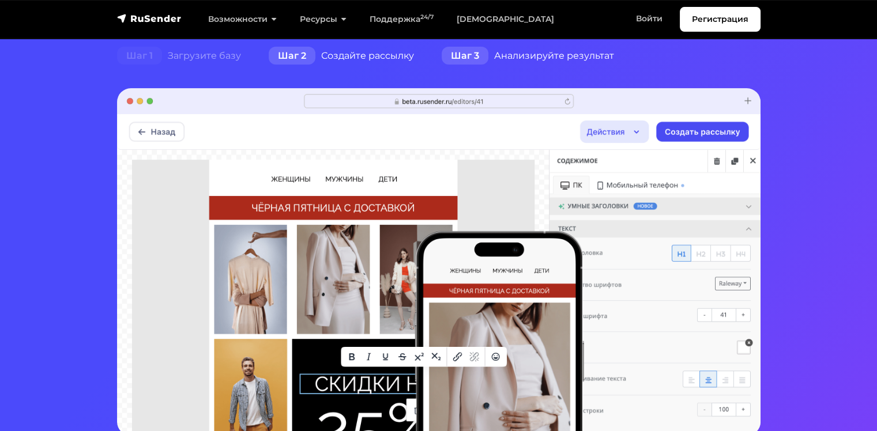
click at [553, 55] on div "Шаг 3 Анализируйте результат" at bounding box center [528, 55] width 200 height 23
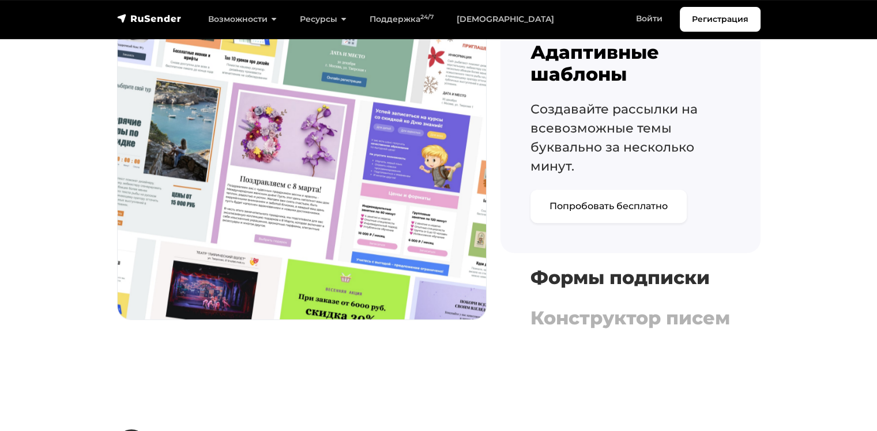
scroll to position [1441, 0]
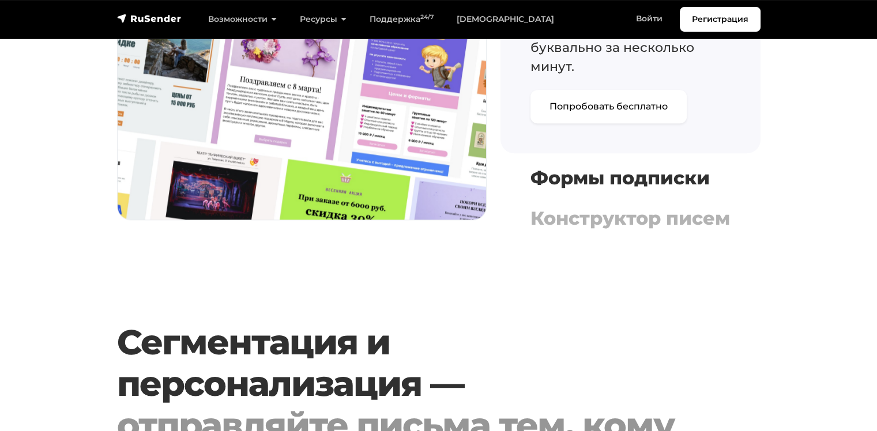
click at [579, 187] on h4 "Формы подписки" at bounding box center [630, 178] width 200 height 22
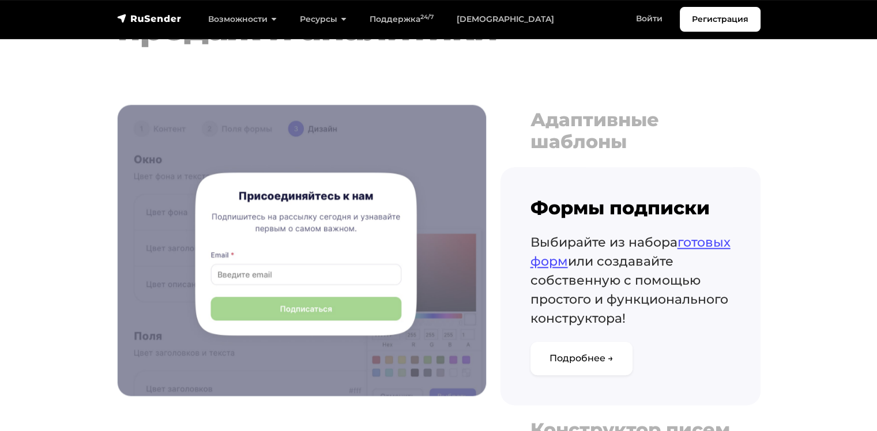
click at [587, 141] on h4 "Адаптивные шаблоны" at bounding box center [630, 131] width 200 height 44
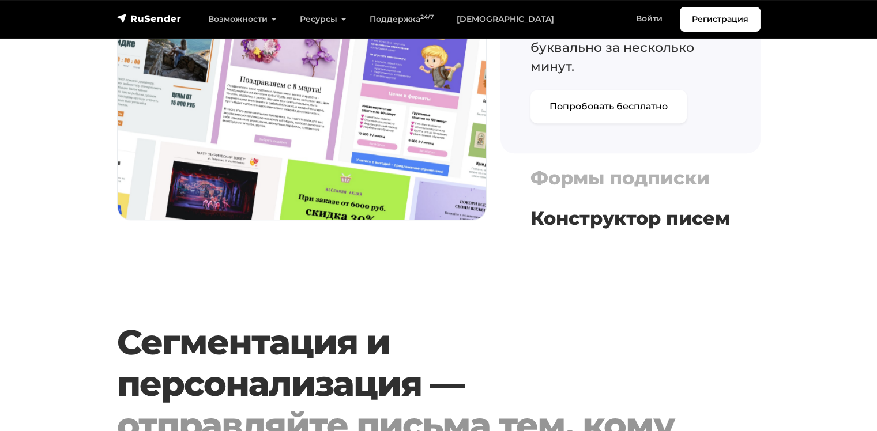
click at [568, 210] on h4 "Конструктор писем" at bounding box center [630, 219] width 200 height 22
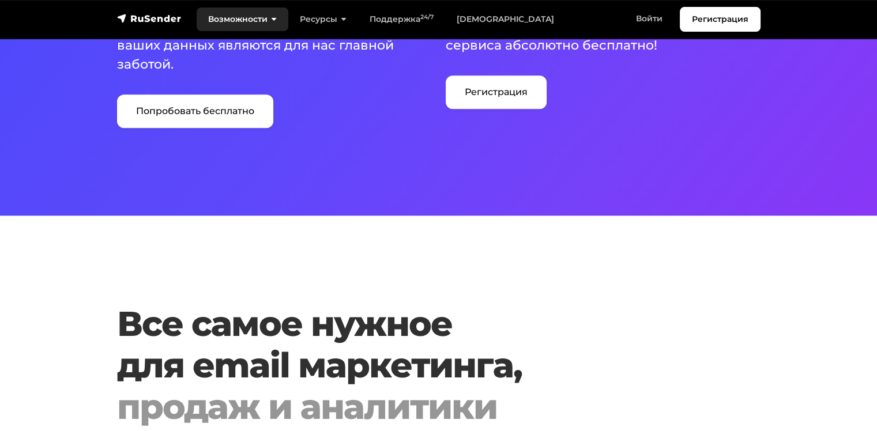
scroll to position [865, 0]
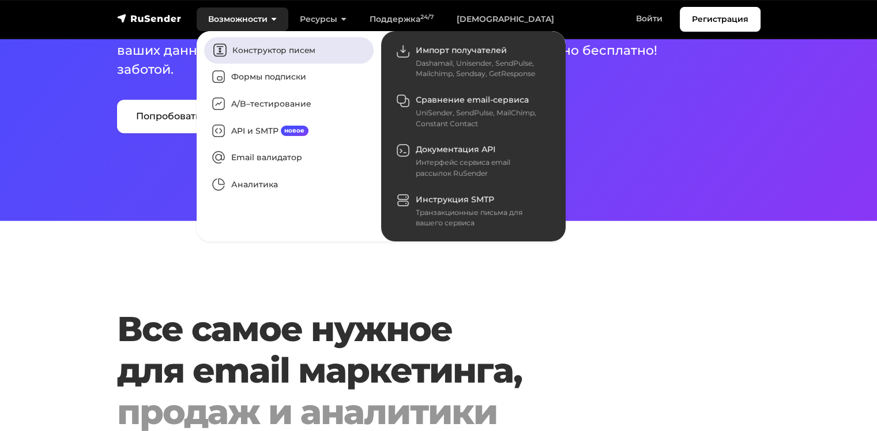
click at [266, 48] on link "Конструктор писем" at bounding box center [288, 50] width 169 height 27
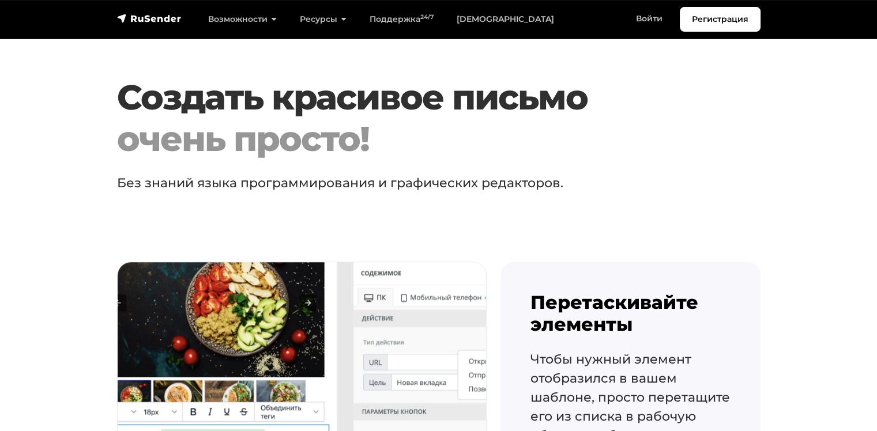
scroll to position [768, 0]
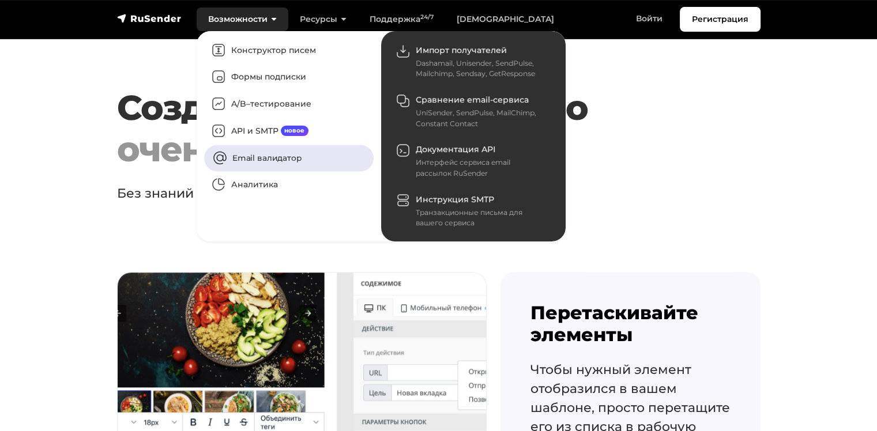
click at [263, 152] on link "Email валидатор" at bounding box center [288, 158] width 169 height 27
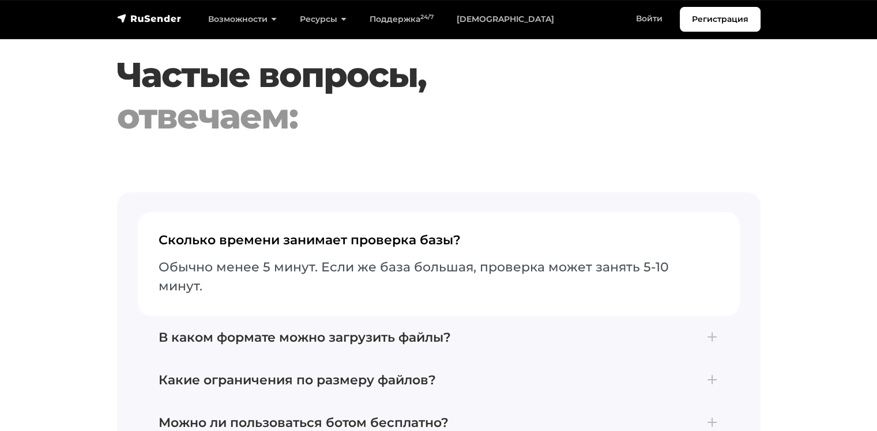
scroll to position [3363, 0]
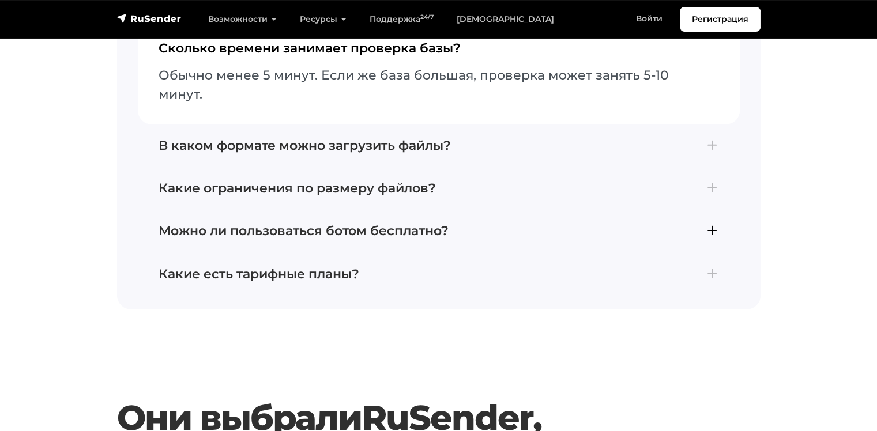
click at [385, 224] on h4 "Можно ли пользоваться ботом бесплатно?" at bounding box center [439, 231] width 560 height 15
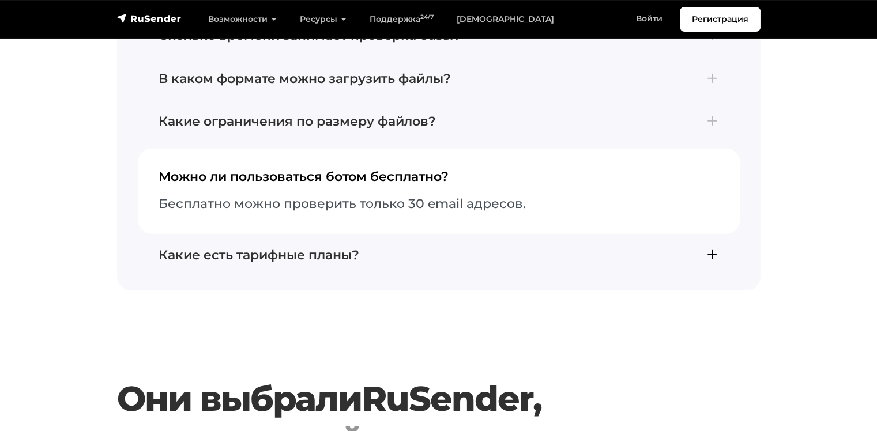
click at [348, 248] on h4 "Какие есть тарифные планы?" at bounding box center [439, 255] width 560 height 15
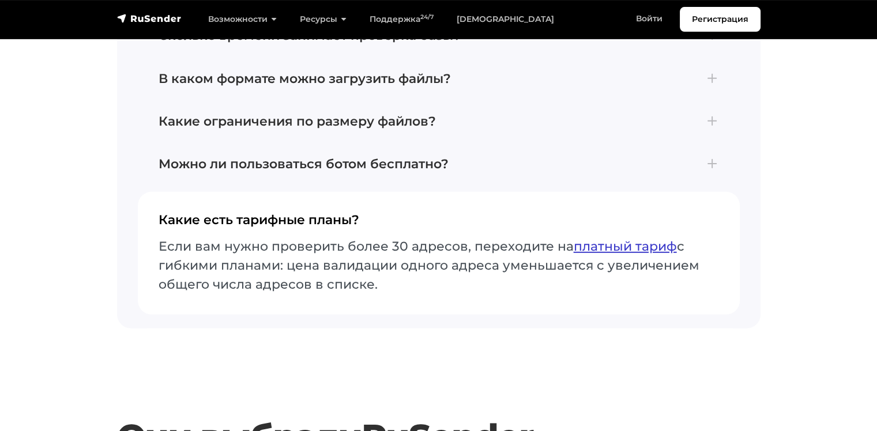
click at [576, 239] on link "платный тариф" at bounding box center [625, 247] width 103 height 16
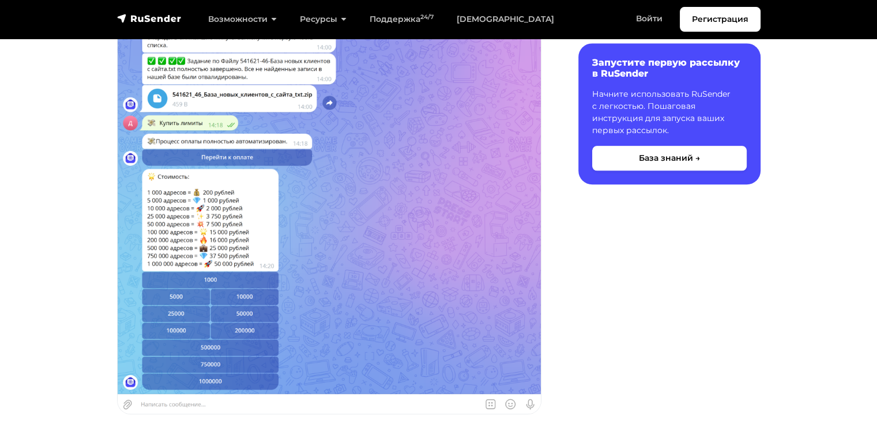
scroll to position [1249, 0]
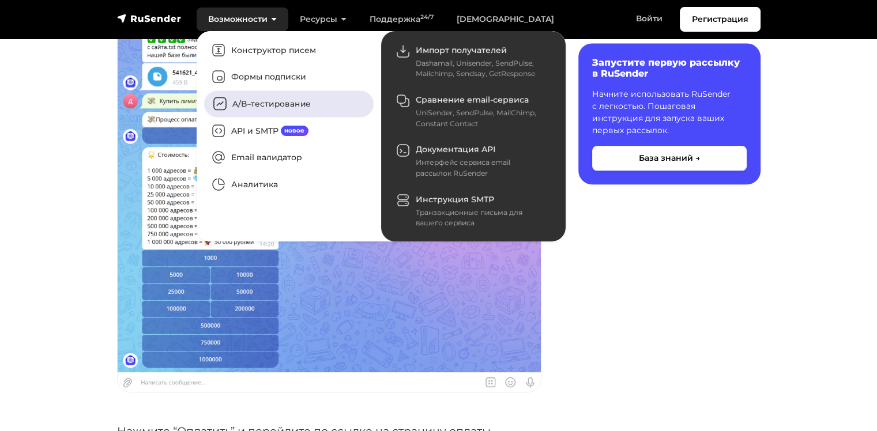
click at [263, 106] on link "A/B–тестирование" at bounding box center [288, 104] width 169 height 27
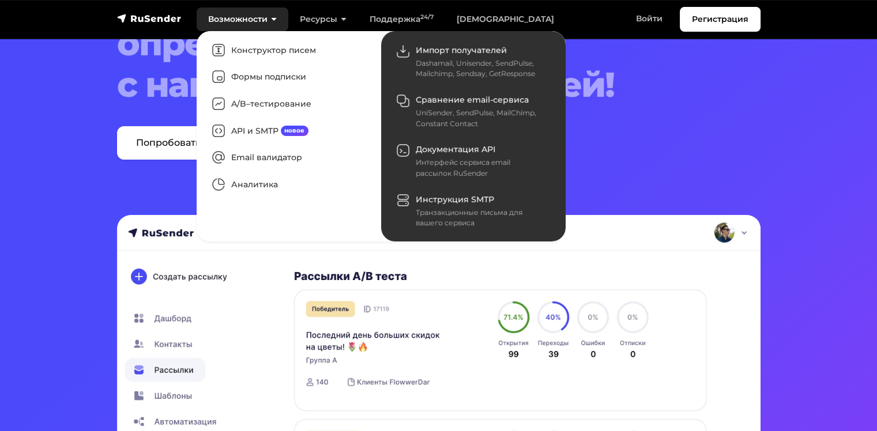
scroll to position [96, 0]
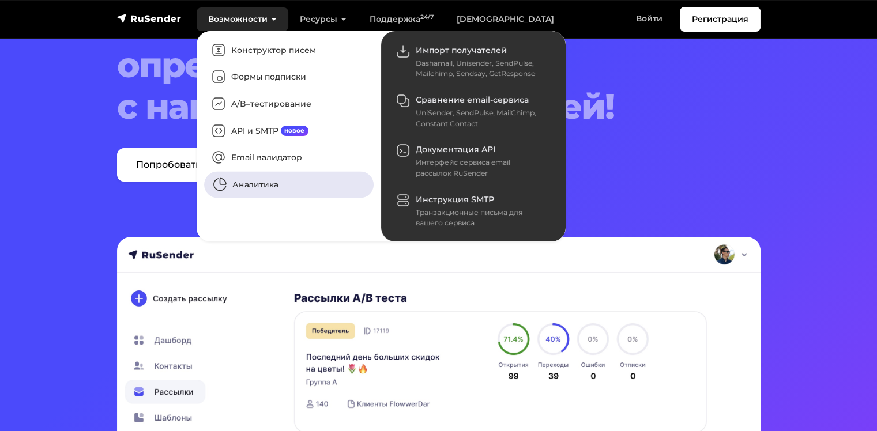
click at [250, 180] on link "Аналитика" at bounding box center [288, 185] width 169 height 27
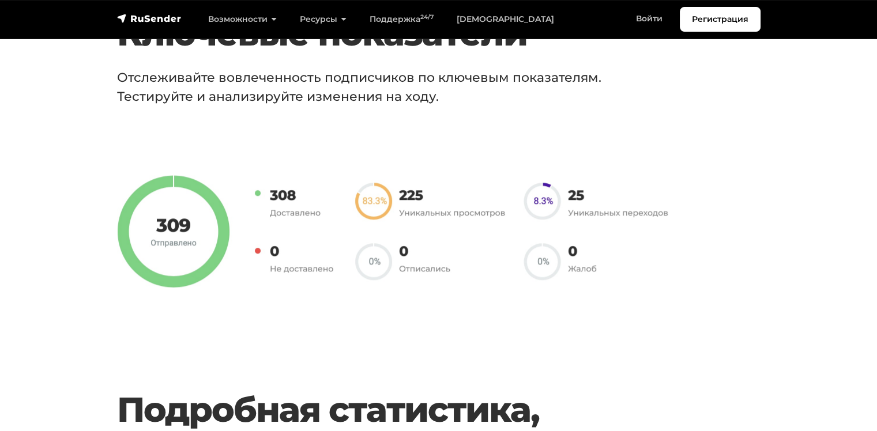
scroll to position [865, 0]
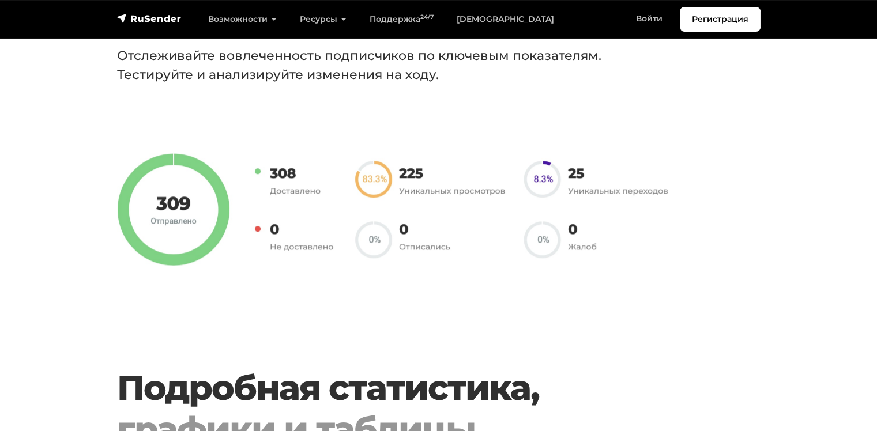
click at [178, 207] on img at bounding box center [399, 209] width 564 height 112
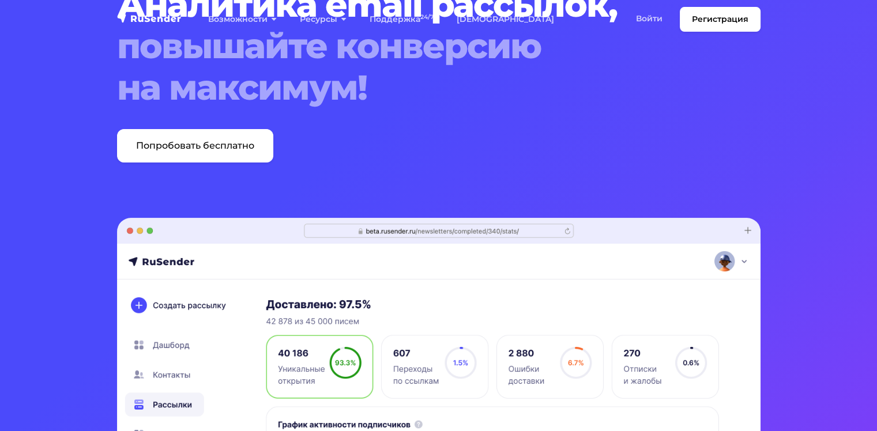
scroll to position [0, 0]
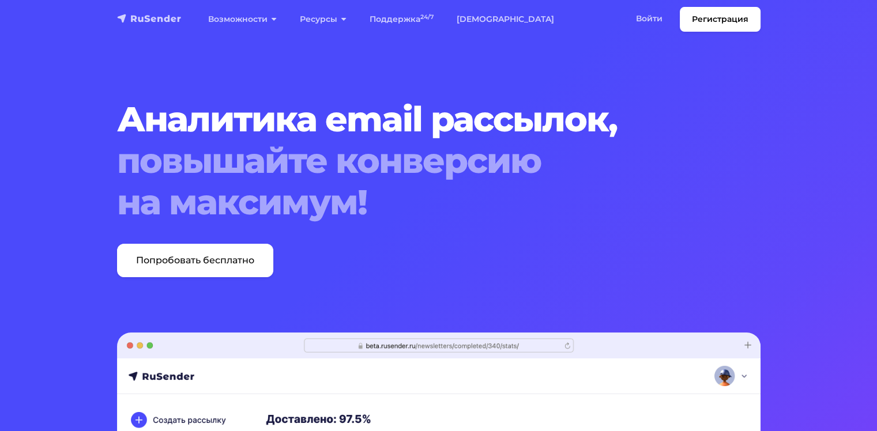
click at [167, 20] on img "navbar" at bounding box center [149, 19] width 65 height 12
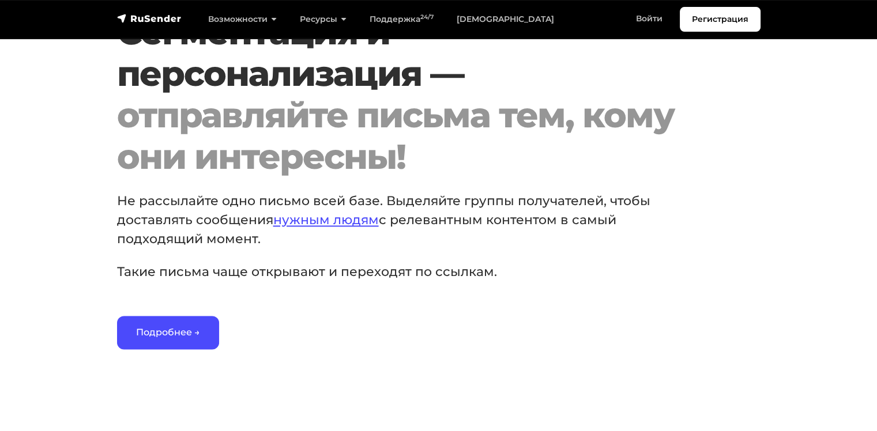
scroll to position [1730, 0]
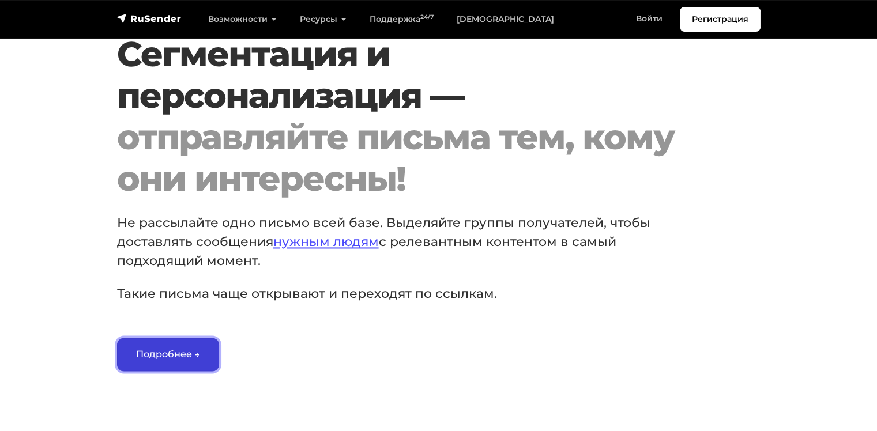
click at [189, 366] on link "Подробнее →" at bounding box center [168, 354] width 102 height 33
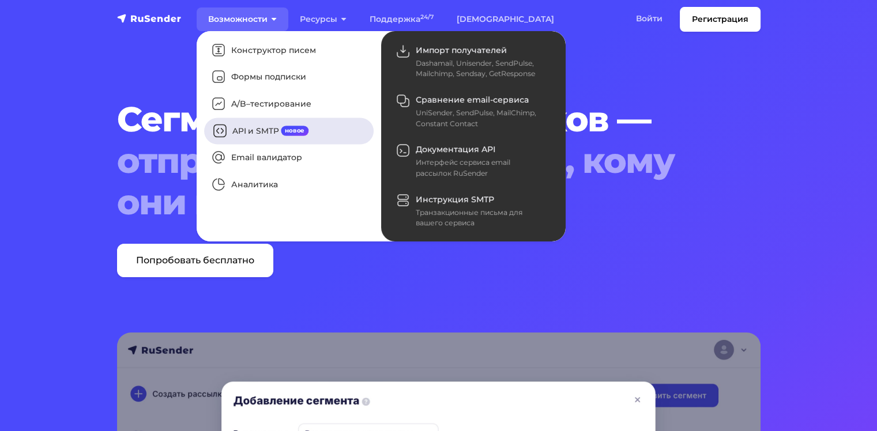
click at [282, 123] on link "API и SMTP новое" at bounding box center [288, 131] width 169 height 27
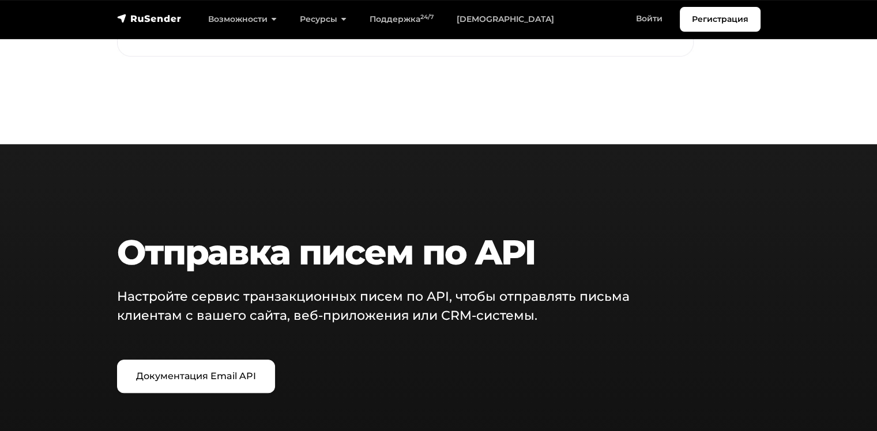
scroll to position [1345, 0]
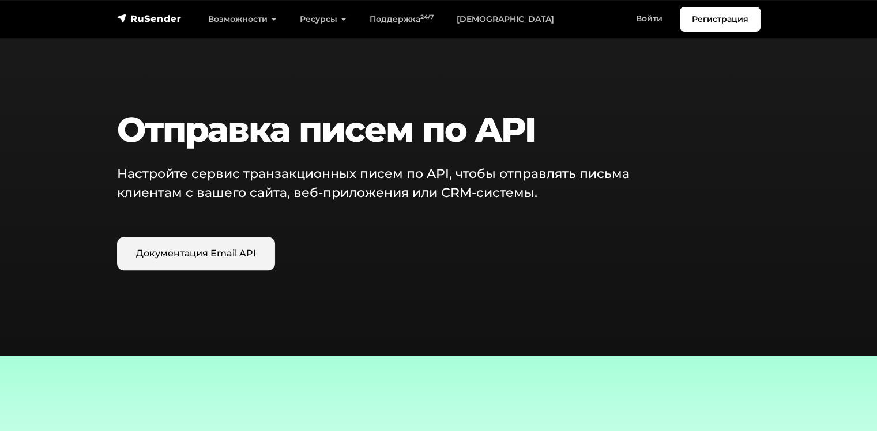
click at [221, 251] on link "Документация Email API" at bounding box center [196, 253] width 158 height 33
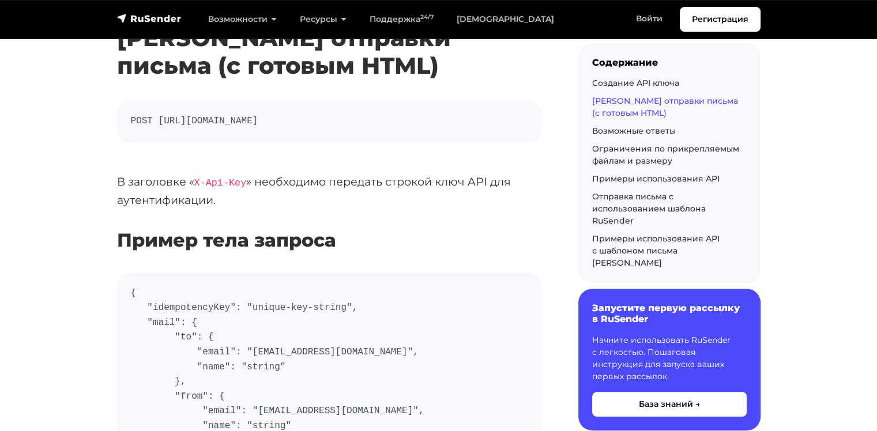
scroll to position [384, 0]
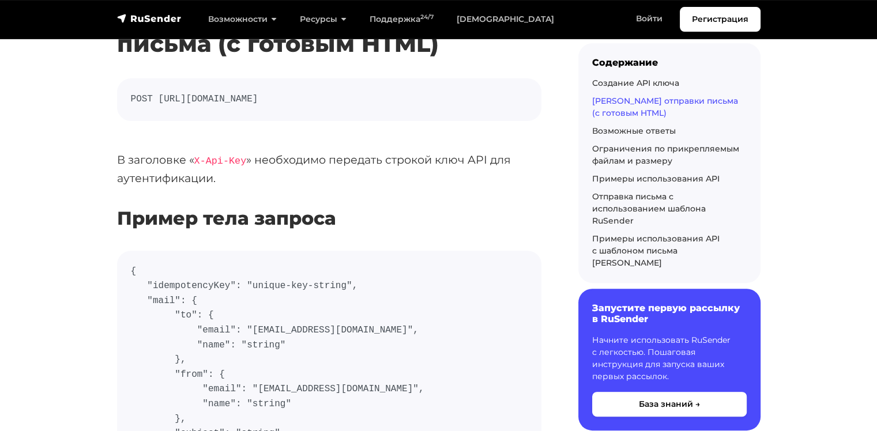
click at [285, 100] on code "POST https://api.beta.rusender.ru/api/v1/external-mails/send" at bounding box center [329, 99] width 397 height 15
click at [310, 101] on code "POST https://api.beta.rusender.ru/api/v1/external-mails/send" at bounding box center [329, 99] width 397 height 15
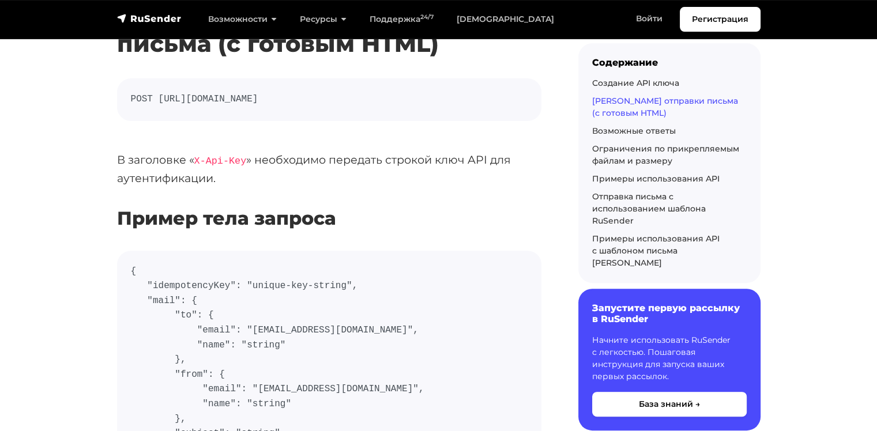
click at [275, 166] on p "В заголовке « X-Api-Key » необходимо передать строкой ключ API для аутентификац…" at bounding box center [329, 169] width 424 height 36
click at [201, 176] on p "В заголовке « X-Api-Key » необходимо передать строкой ключ API для аутентификац…" at bounding box center [329, 169] width 424 height 36
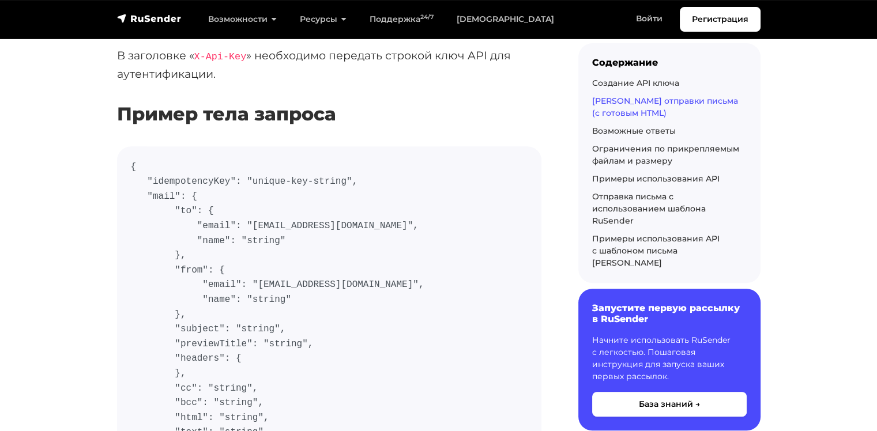
scroll to position [577, 0]
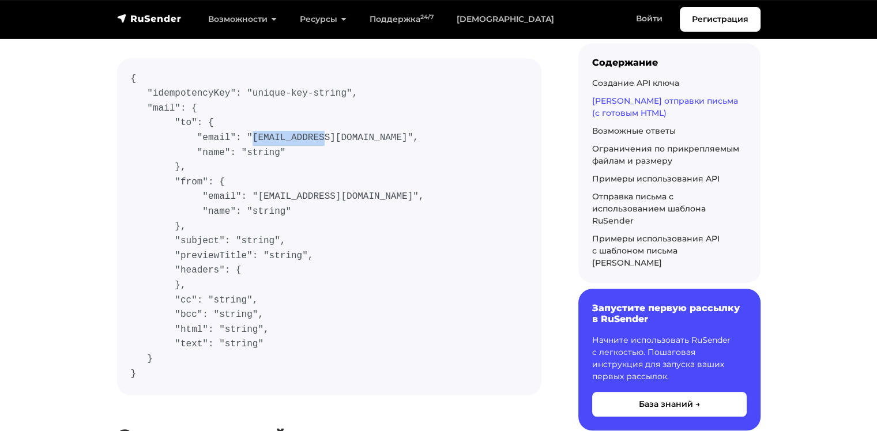
drag, startPoint x: 242, startPoint y: 137, endPoint x: 308, endPoint y: 135, distance: 66.3
click at [308, 135] on code "{ "idempotencyKey": "unique-key-string", "mail": { "to": { "email": "user@examp…" at bounding box center [329, 227] width 397 height 310
click at [306, 148] on code "{ "idempotencyKey": "unique-key-string", "mail": { "to": { "email": "user@examp…" at bounding box center [329, 227] width 397 height 310
drag, startPoint x: 247, startPoint y: 196, endPoint x: 314, endPoint y: 191, distance: 67.1
click at [314, 191] on code "{ "idempotencyKey": "unique-key-string", "mail": { "to": { "email": "user@examp…" at bounding box center [329, 227] width 397 height 310
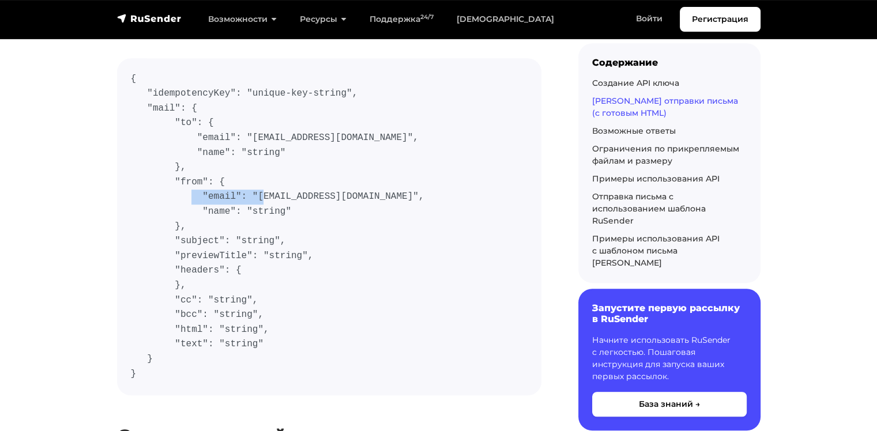
click at [314, 199] on code "{ "idempotencyKey": "unique-key-string", "mail": { "to": { "email": "user@examp…" at bounding box center [329, 227] width 397 height 310
click at [263, 194] on code "{ "idempotencyKey": "unique-key-string", "mail": { "to": { "email": "user@examp…" at bounding box center [329, 227] width 397 height 310
click at [274, 205] on code "{ "idempotencyKey": "unique-key-string", "mail": { "to": { "email": "user@examp…" at bounding box center [329, 227] width 397 height 310
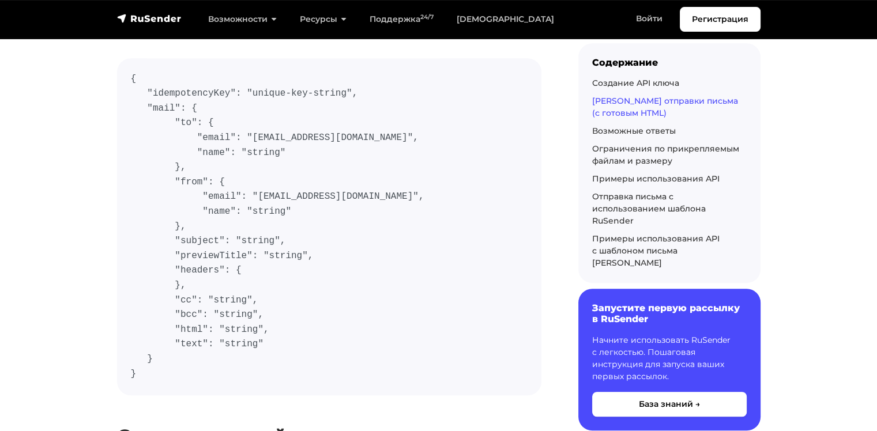
click at [224, 329] on code "{ "idempotencyKey": "unique-key-string", "mail": { "to": { "email": "user@examp…" at bounding box center [329, 227] width 397 height 310
click at [224, 346] on code "{ "idempotencyKey": "unique-key-string", "mail": { "to": { "email": "user@examp…" at bounding box center [329, 227] width 397 height 310
click at [257, 352] on code "{ "idempotencyKey": "unique-key-string", "mail": { "to": { "email": "user@examp…" at bounding box center [329, 227] width 397 height 310
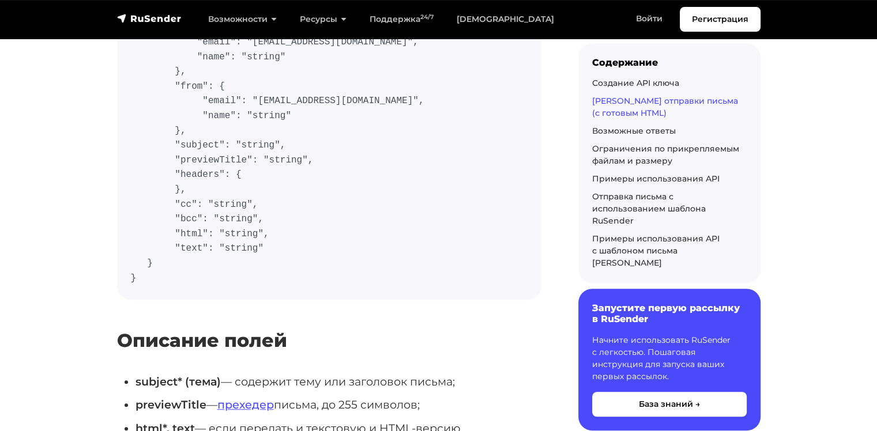
scroll to position [480, 0]
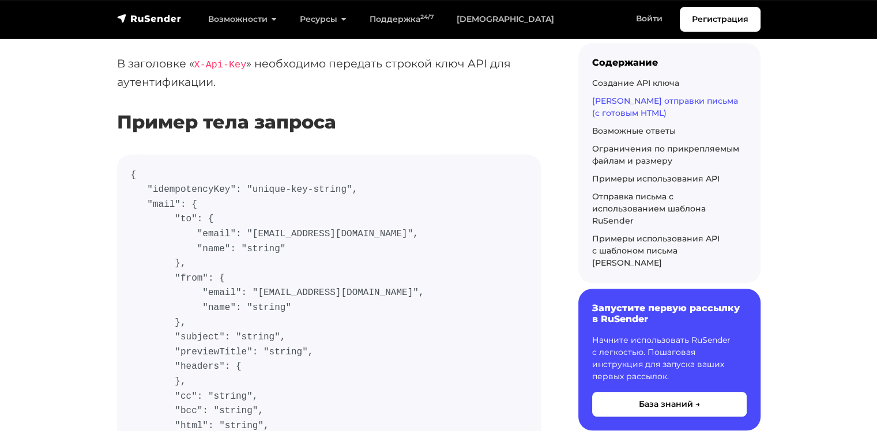
click at [179, 190] on code "{ "idempotencyKey": "unique-key-string", "mail": { "to": { "email": "user@examp…" at bounding box center [329, 323] width 397 height 310
click at [184, 204] on code "{ "idempotencyKey": "unique-key-string", "mail": { "to": { "email": "user@examp…" at bounding box center [329, 323] width 397 height 310
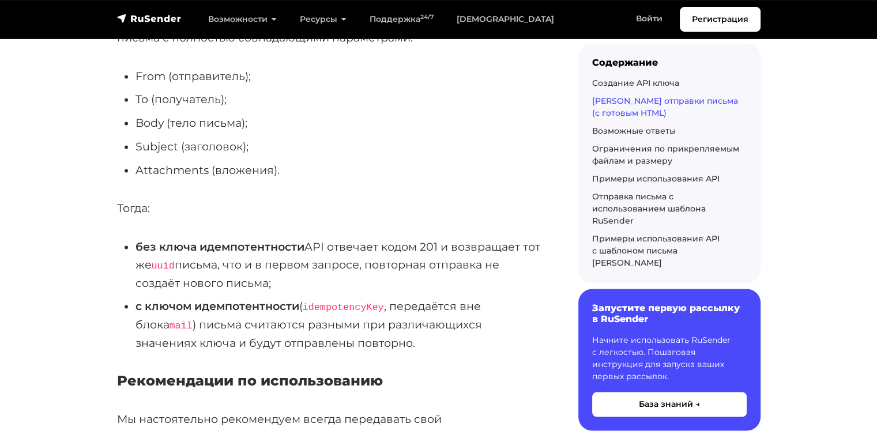
scroll to position [1633, 0]
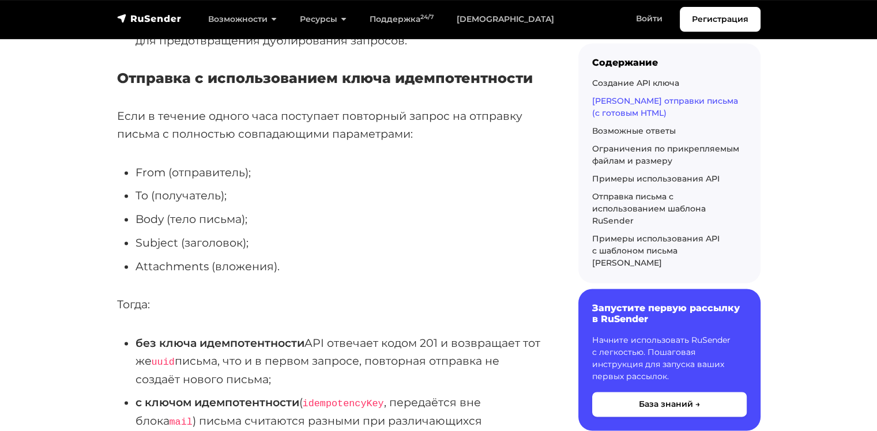
click at [184, 182] on li "From (отправитель);" at bounding box center [338, 173] width 406 height 18
click at [178, 205] on li "To (получатель);" at bounding box center [338, 196] width 406 height 18
click at [194, 228] on li "Body (тело письма);" at bounding box center [338, 219] width 406 height 18
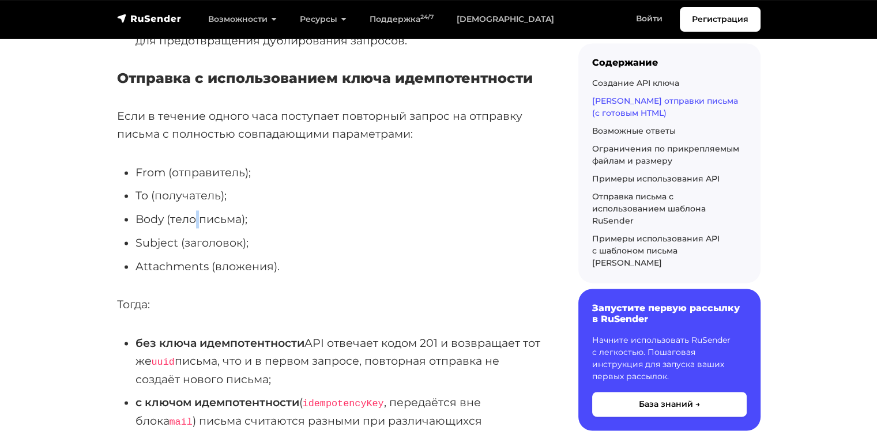
click at [194, 228] on li "Body (тело письма);" at bounding box center [338, 219] width 406 height 18
click at [197, 252] on li "Subject (заголовок);" at bounding box center [338, 243] width 406 height 18
click at [198, 252] on li "Subject (заголовок);" at bounding box center [338, 243] width 406 height 18
click at [228, 302] on div "Отправка с использованием ключа идемпотентности Если в течение одного часа пост…" at bounding box center [329, 373] width 424 height 606
click at [149, 182] on li "From (отправитель);" at bounding box center [338, 173] width 406 height 18
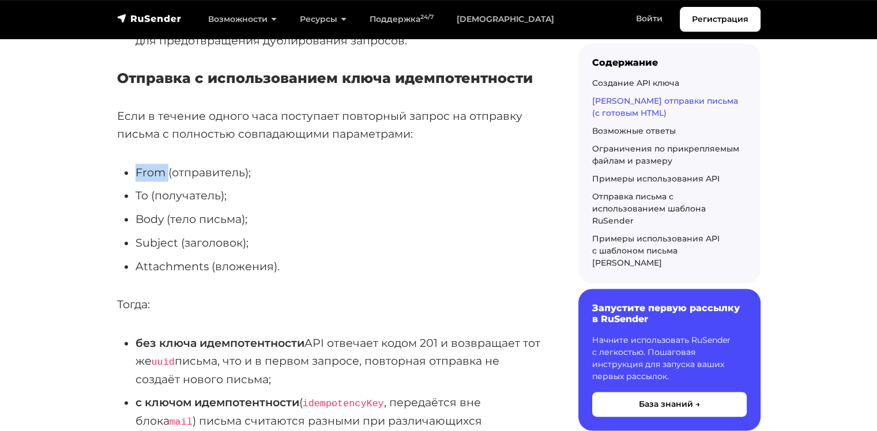
click at [149, 182] on li "From (отправитель);" at bounding box center [338, 173] width 406 height 18
click at [153, 276] on li "Attachments (вложения)." at bounding box center [338, 267] width 406 height 18
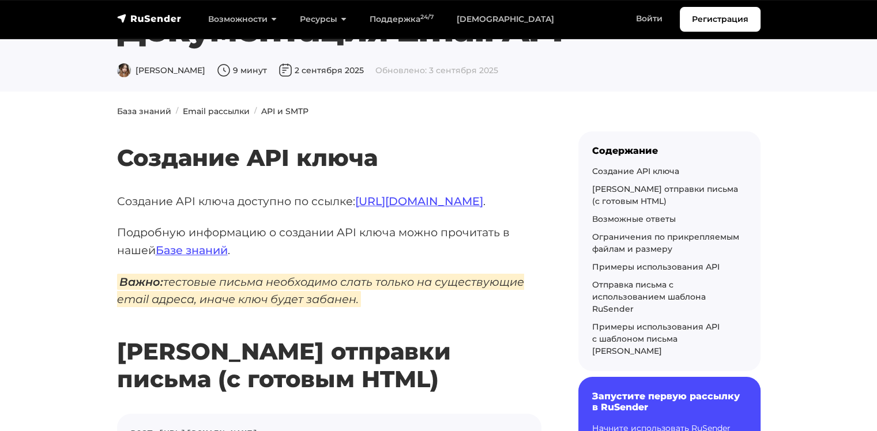
scroll to position [0, 0]
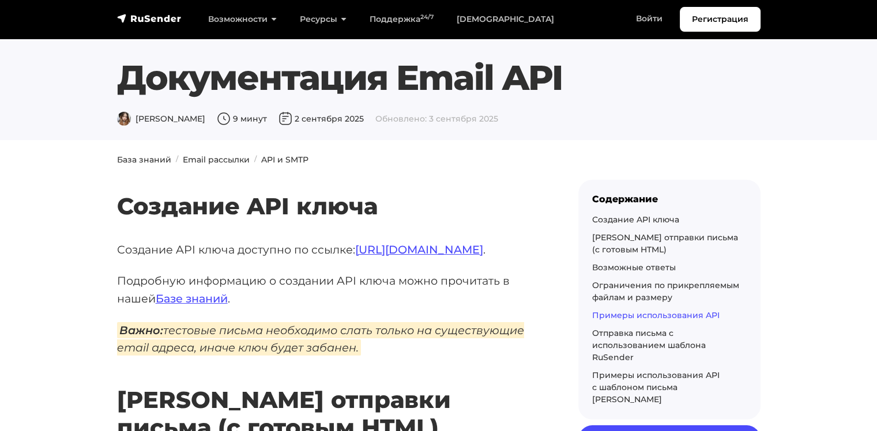
drag, startPoint x: 613, startPoint y: 323, endPoint x: 615, endPoint y: 316, distance: 6.4
click at [615, 321] on div "Создание API ключа Роут отправки письма (с готовым HTML) Возможные ответы Огран…" at bounding box center [669, 310] width 155 height 192
click at [615, 314] on link "Примеры использования API" at bounding box center [655, 315] width 127 height 10
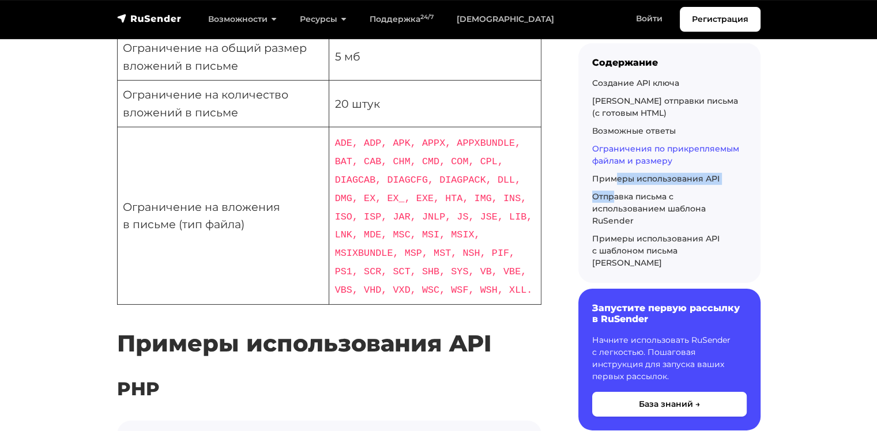
scroll to position [3944, 0]
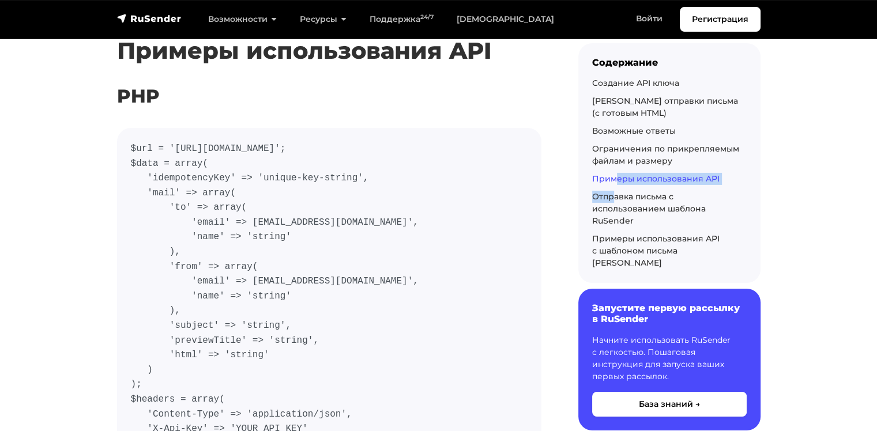
click at [310, 188] on code "$url = 'https://api.beta.rusender.ru/api/v1/external-mails/send'; $data = array…" at bounding box center [329, 348] width 397 height 413
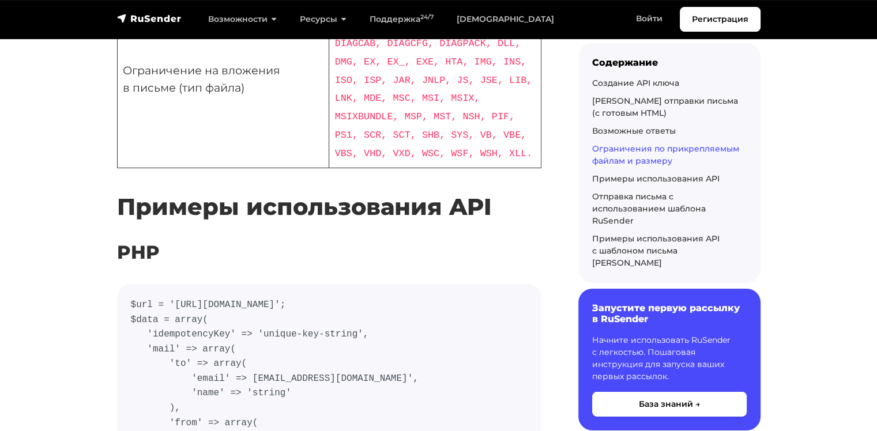
scroll to position [3752, 0]
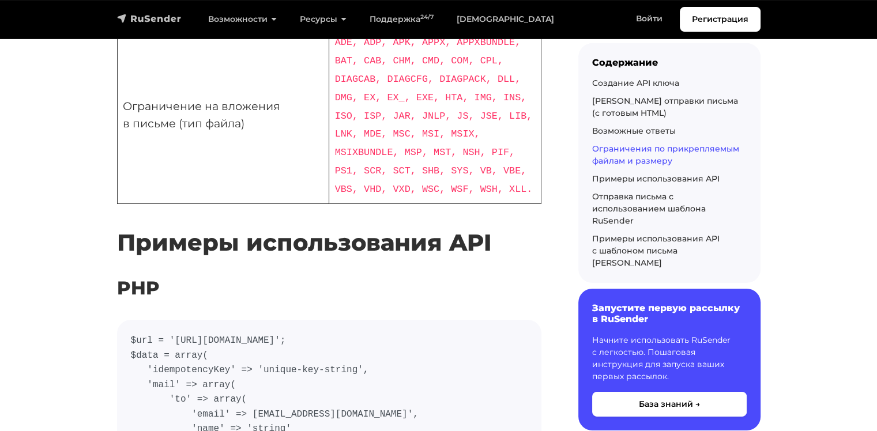
click at [167, 18] on img "navbar" at bounding box center [149, 19] width 65 height 12
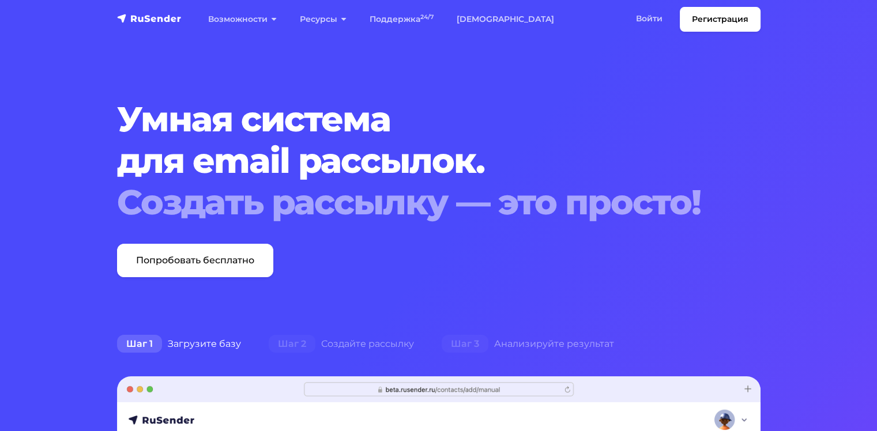
click at [611, 197] on div "Создать рассылку — это просто!" at bounding box center [411, 203] width 589 height 42
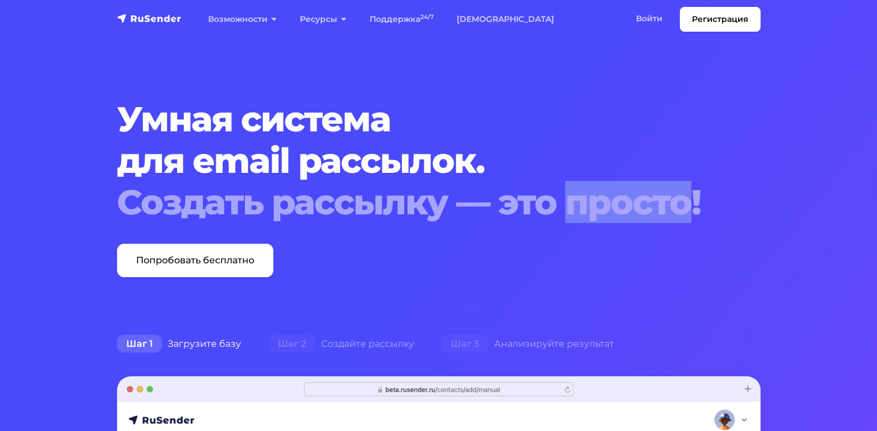
click at [611, 197] on div "Создать рассылку — это просто!" at bounding box center [411, 203] width 589 height 42
click at [602, 210] on div "Создать рассылку — это просто!" at bounding box center [411, 203] width 589 height 42
